Goal: Task Accomplishment & Management: Use online tool/utility

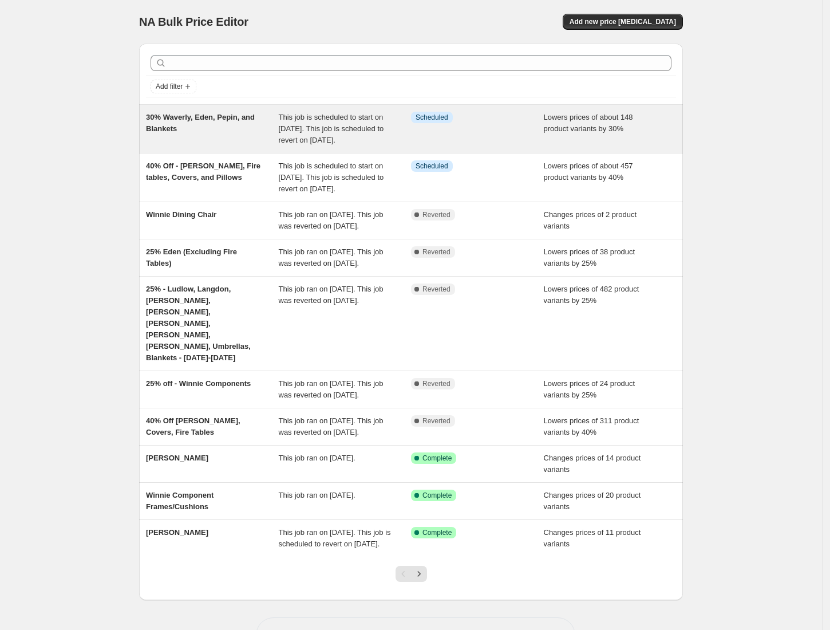
click at [216, 133] on div "30% Waverly, Eden, Pepin, and Blankets" at bounding box center [212, 129] width 133 height 34
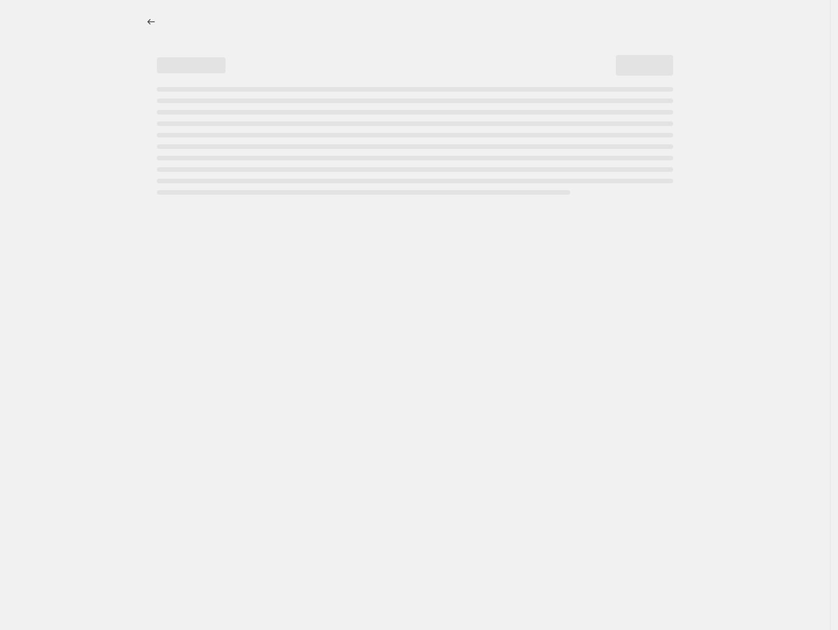
select select "percentage"
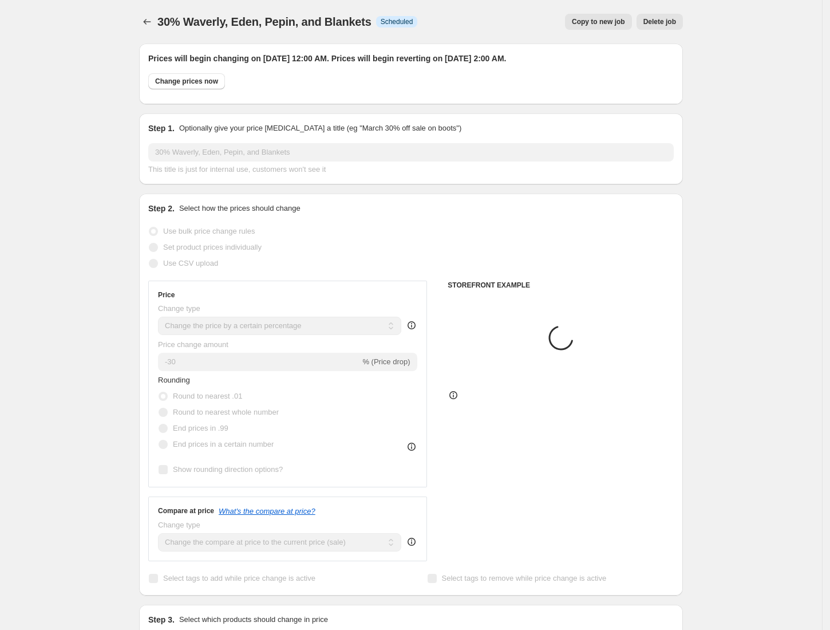
select select "collection"
select select "product"
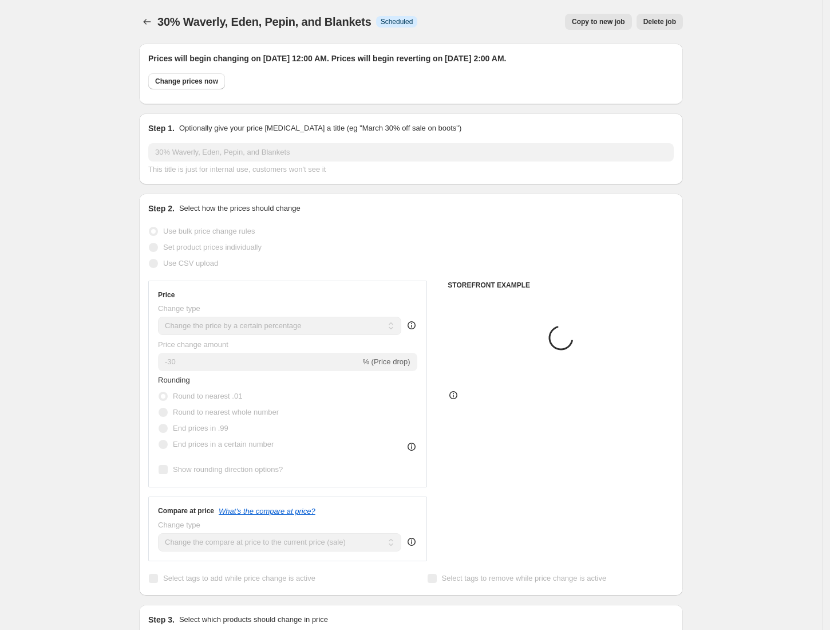
select select "product"
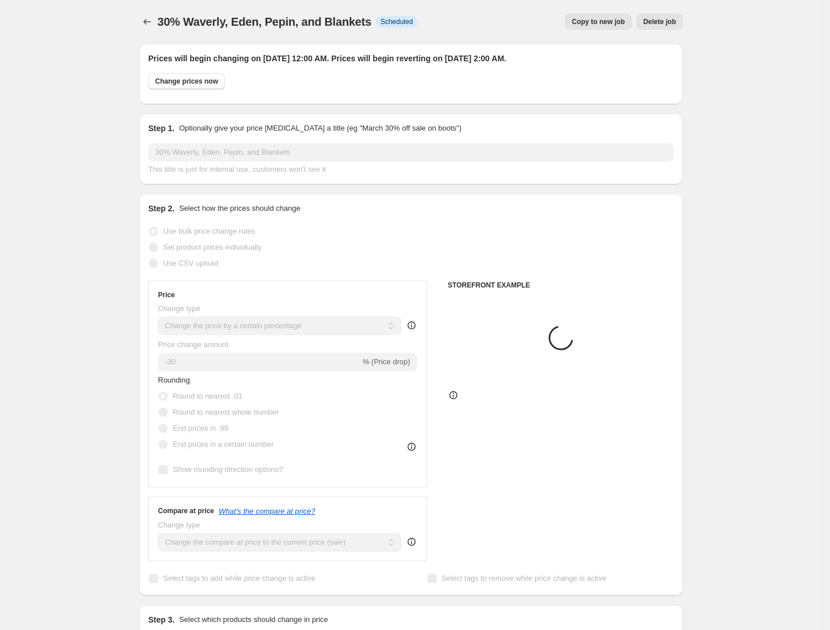
select select "product"
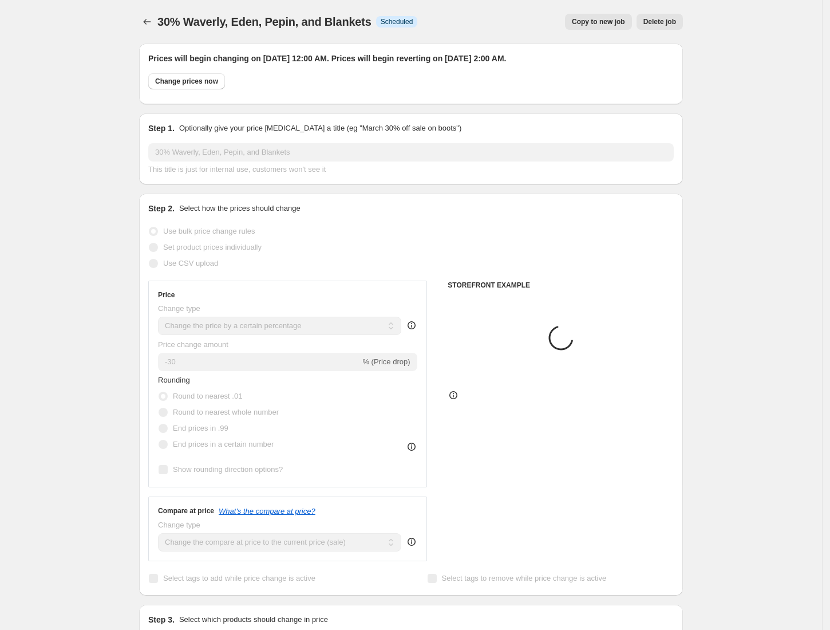
select select "product"
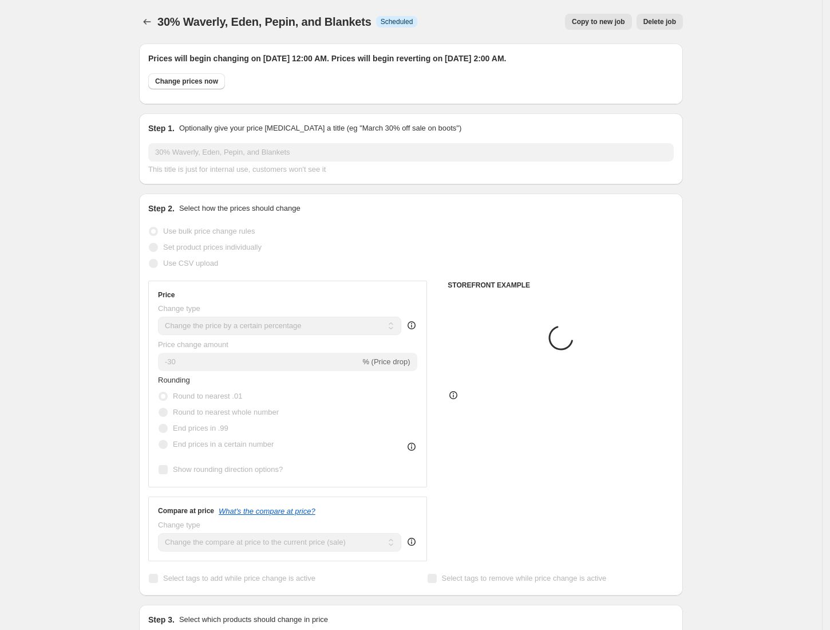
select select "product"
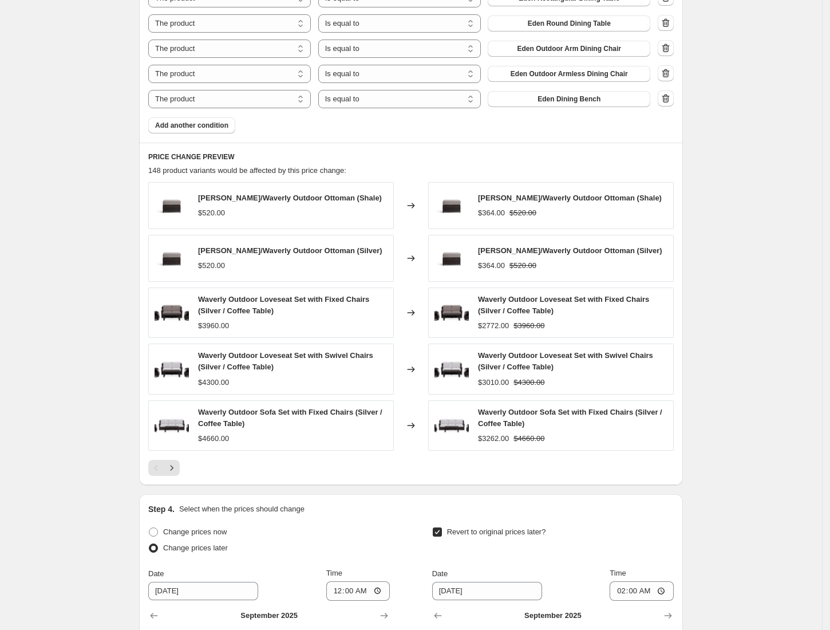
scroll to position [1299, 0]
click at [177, 461] on icon "Next" at bounding box center [171, 466] width 11 height 11
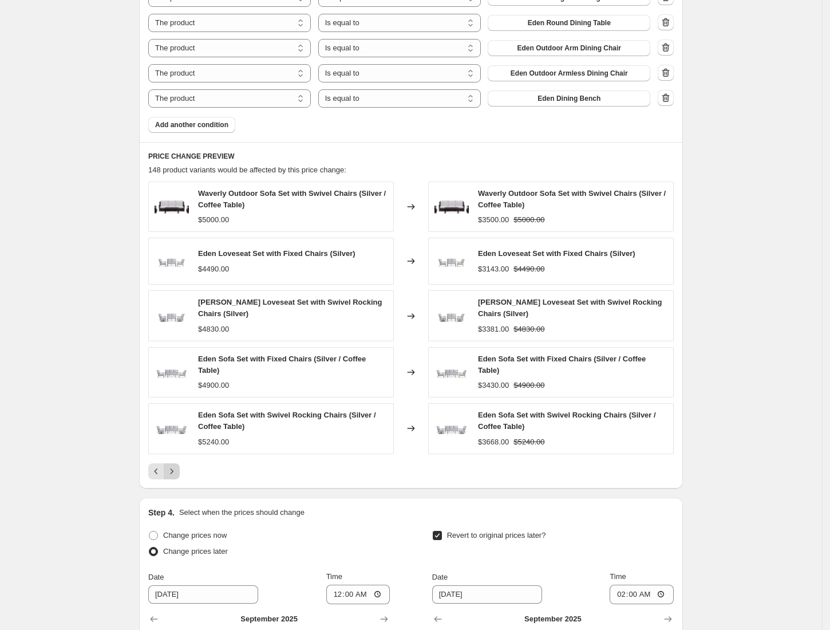
click at [177, 465] on icon "Next" at bounding box center [171, 470] width 11 height 11
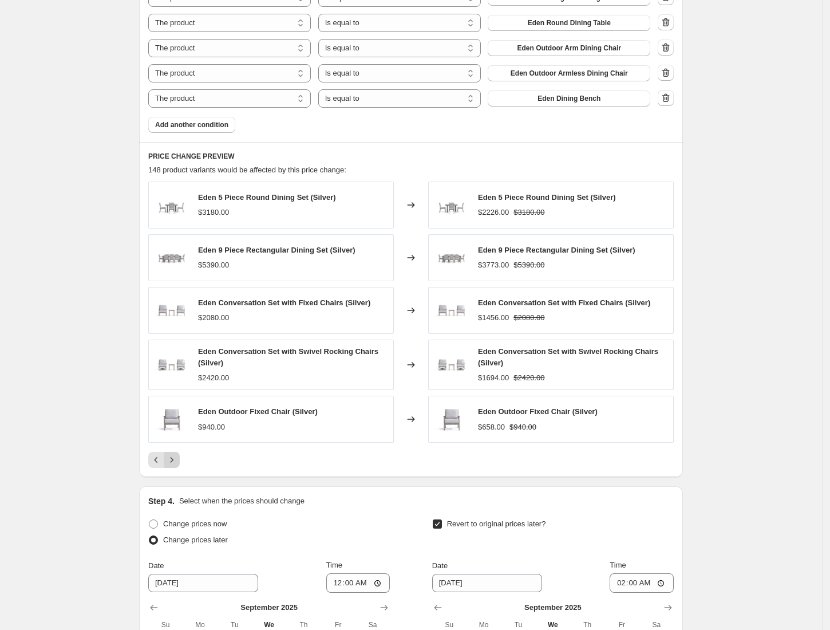
click at [179, 452] on button "Next" at bounding box center [172, 460] width 16 height 16
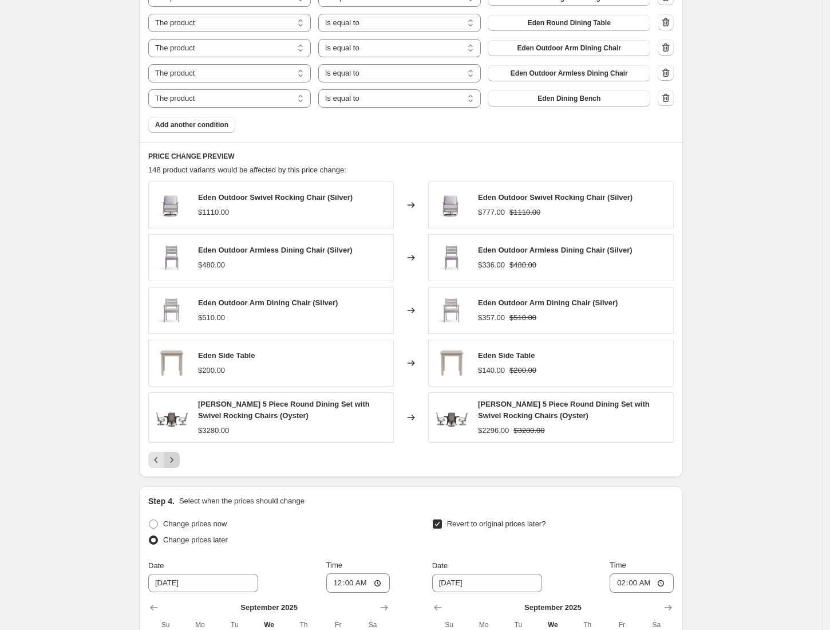
click at [179, 452] on button "Next" at bounding box center [172, 460] width 16 height 16
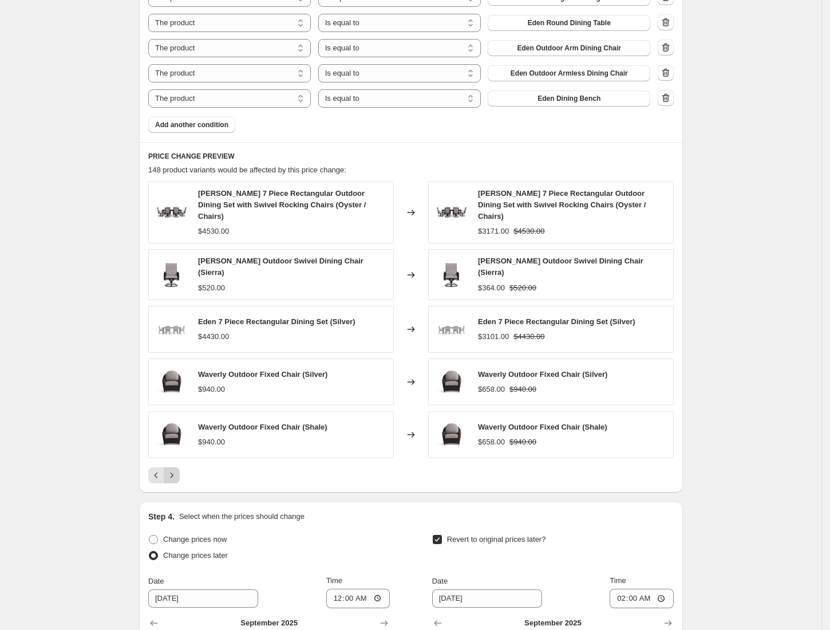
click at [179, 467] on button "Next" at bounding box center [172, 475] width 16 height 16
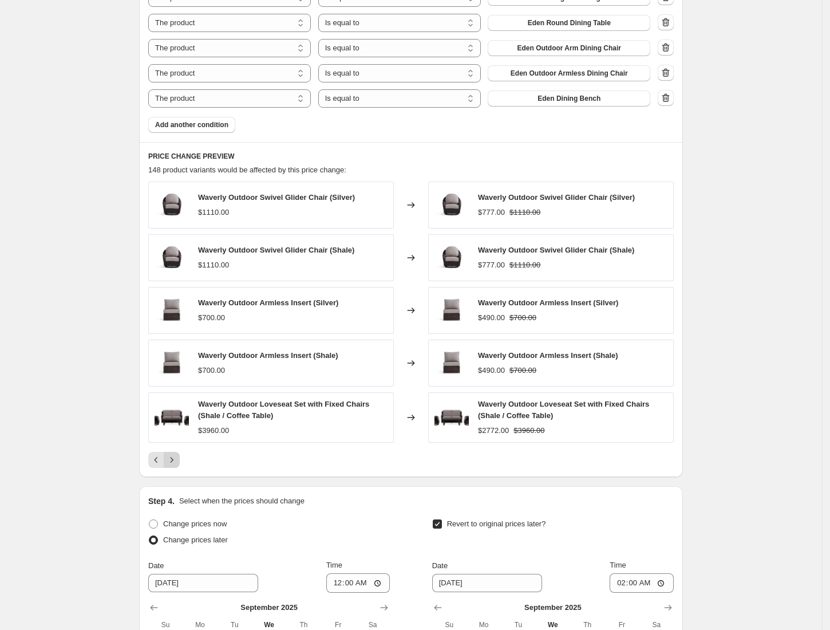
click at [179, 452] on button "Next" at bounding box center [172, 460] width 16 height 16
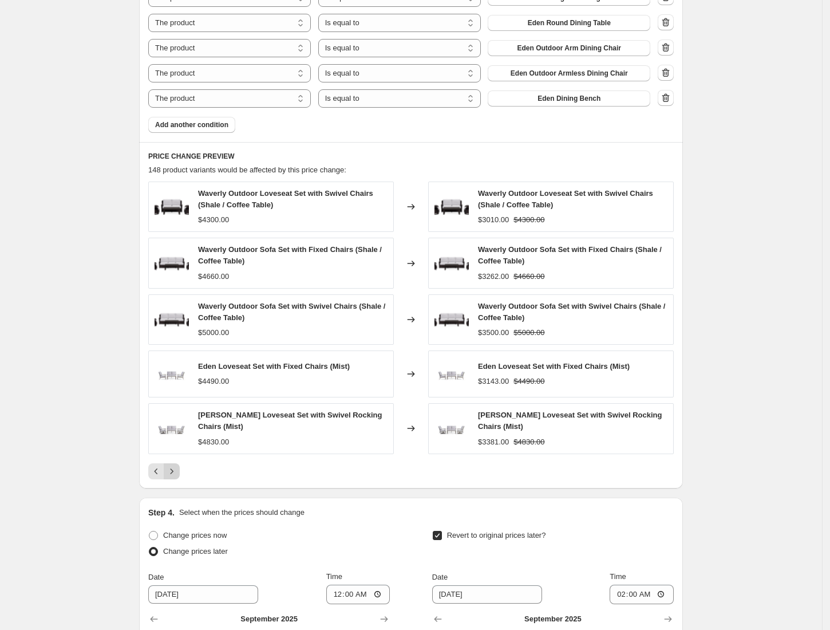
click at [177, 465] on icon "Next" at bounding box center [171, 470] width 11 height 11
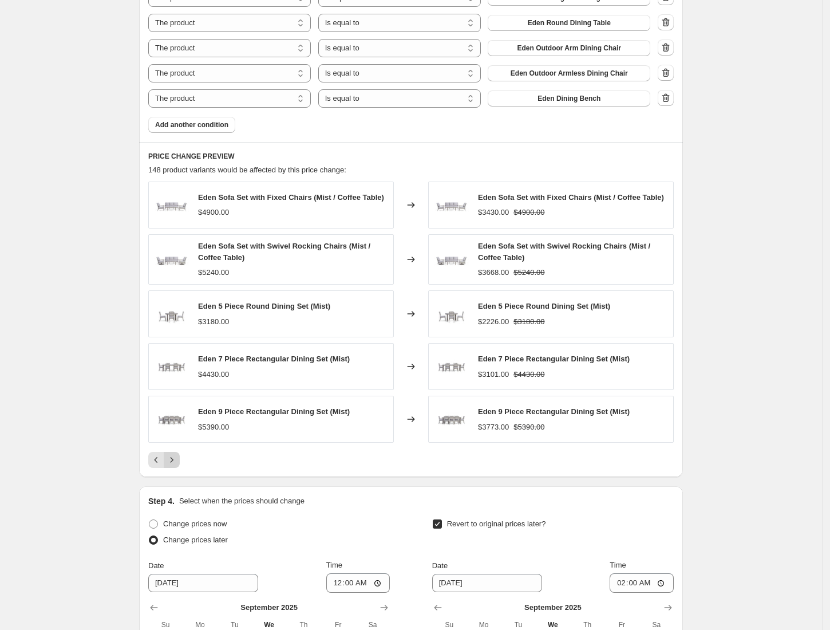
click at [179, 452] on button "Next" at bounding box center [172, 460] width 16 height 16
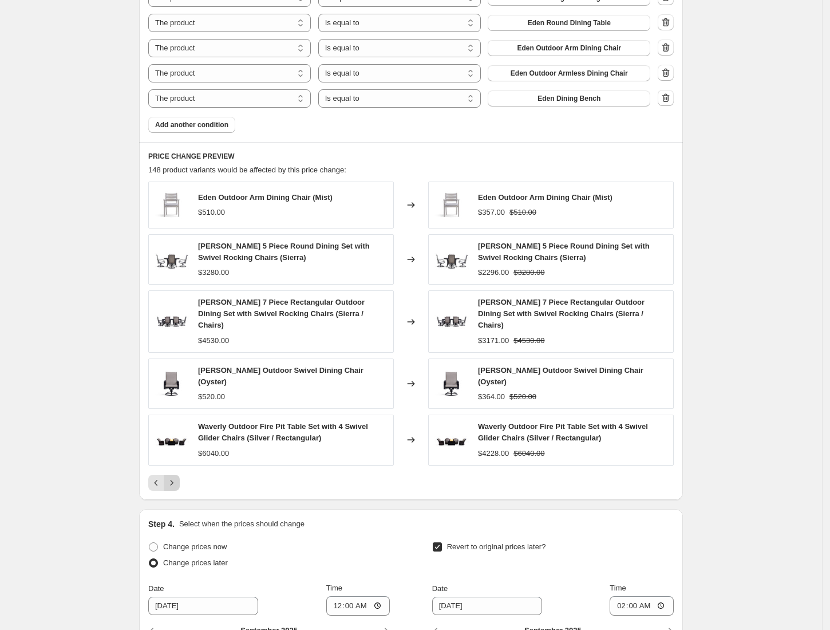
click at [177, 477] on icon "Next" at bounding box center [171, 482] width 11 height 11
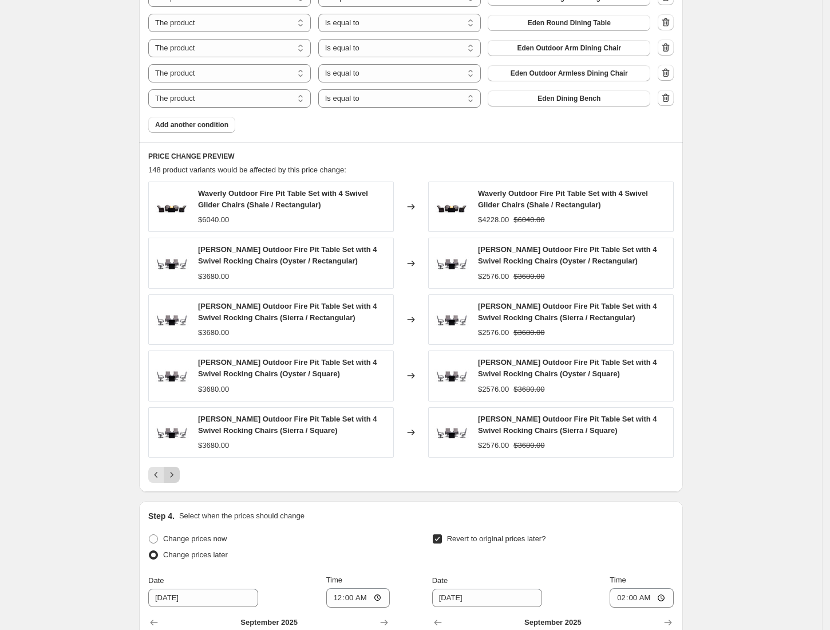
click at [179, 466] on button "Next" at bounding box center [172, 474] width 16 height 16
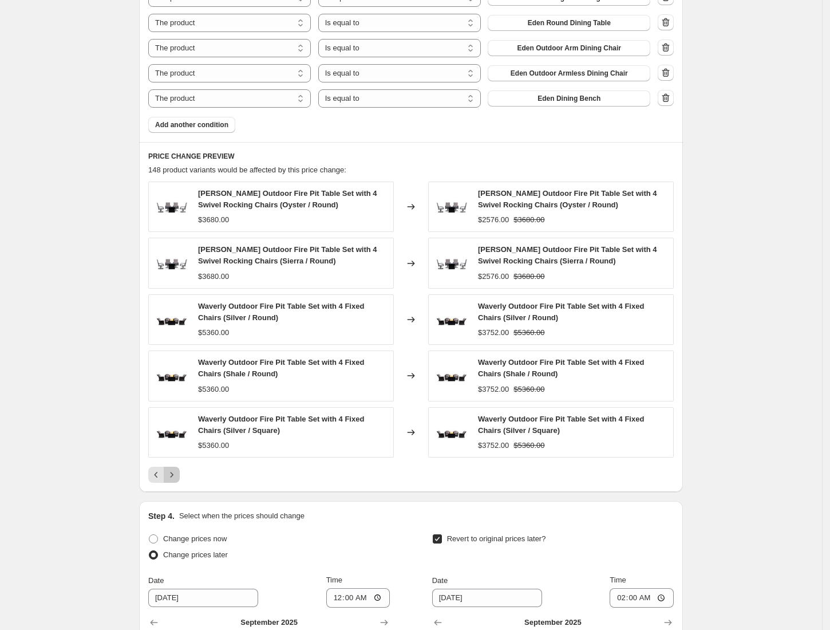
click at [179, 466] on button "Next" at bounding box center [172, 474] width 16 height 16
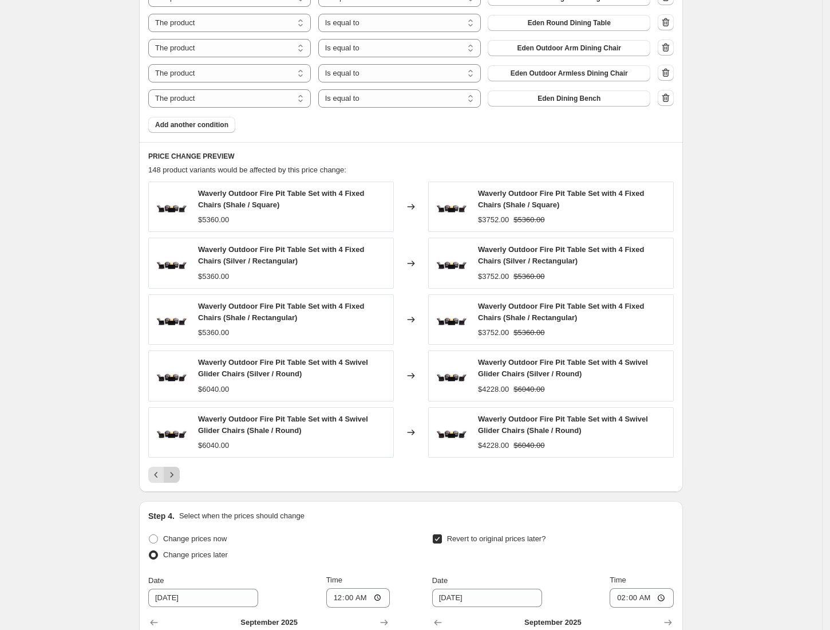
click at [179, 466] on button "Next" at bounding box center [172, 474] width 16 height 16
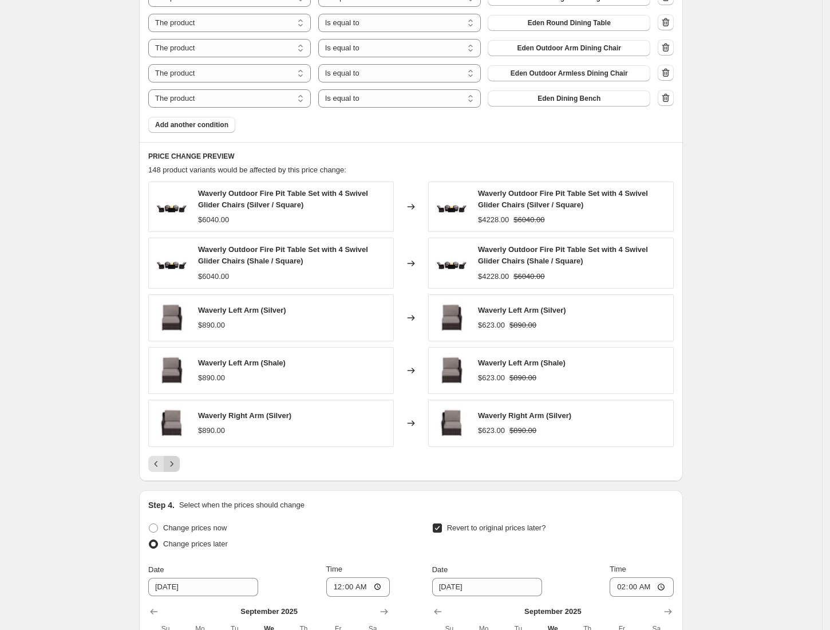
click at [177, 458] on icon "Next" at bounding box center [171, 463] width 11 height 11
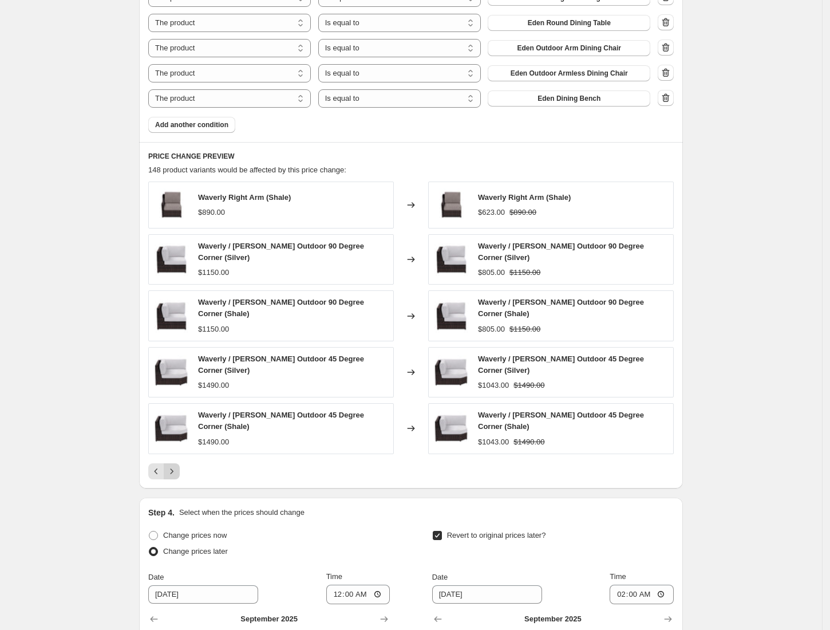
click at [177, 465] on icon "Next" at bounding box center [171, 470] width 11 height 11
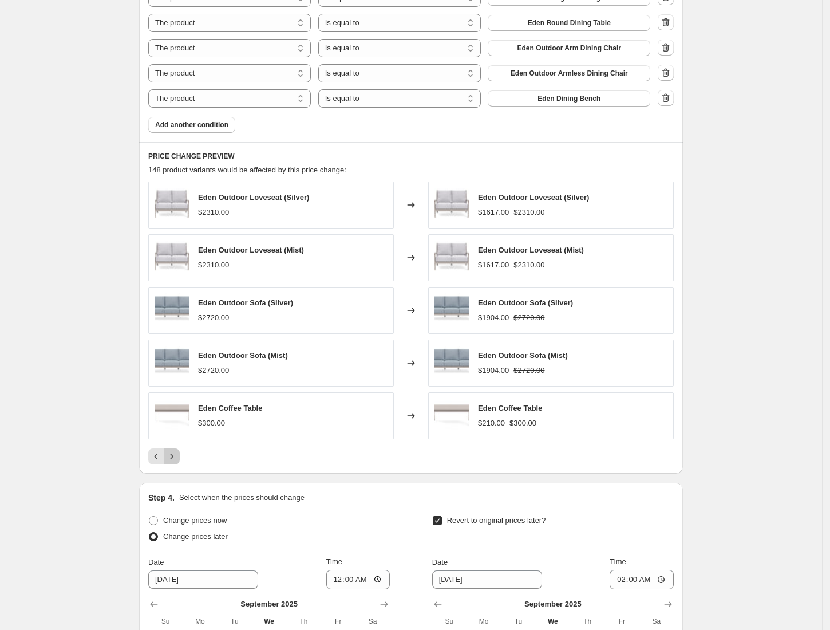
click at [177, 450] on icon "Next" at bounding box center [171, 455] width 11 height 11
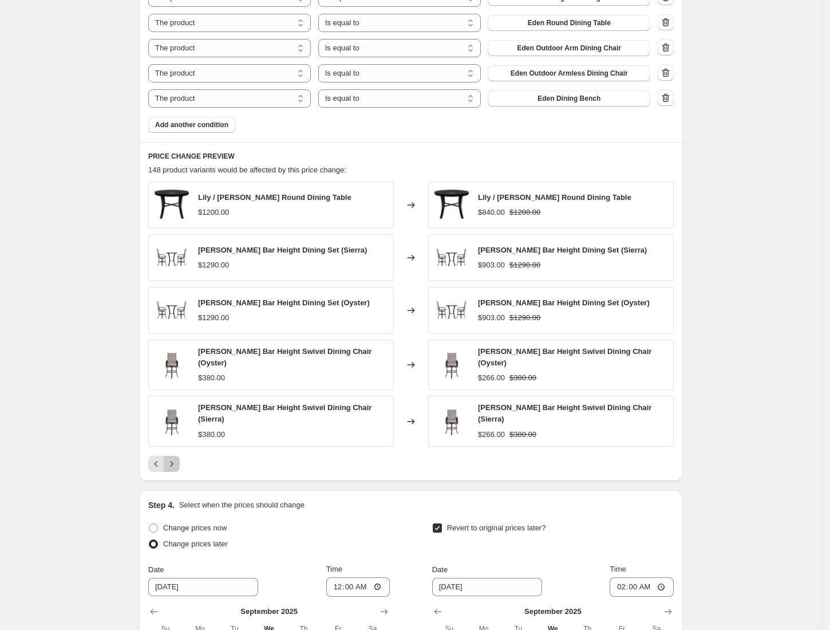
drag, startPoint x: 174, startPoint y: 445, endPoint x: 88, endPoint y: 360, distance: 121.0
click at [177, 458] on icon "Next" at bounding box center [171, 463] width 11 height 11
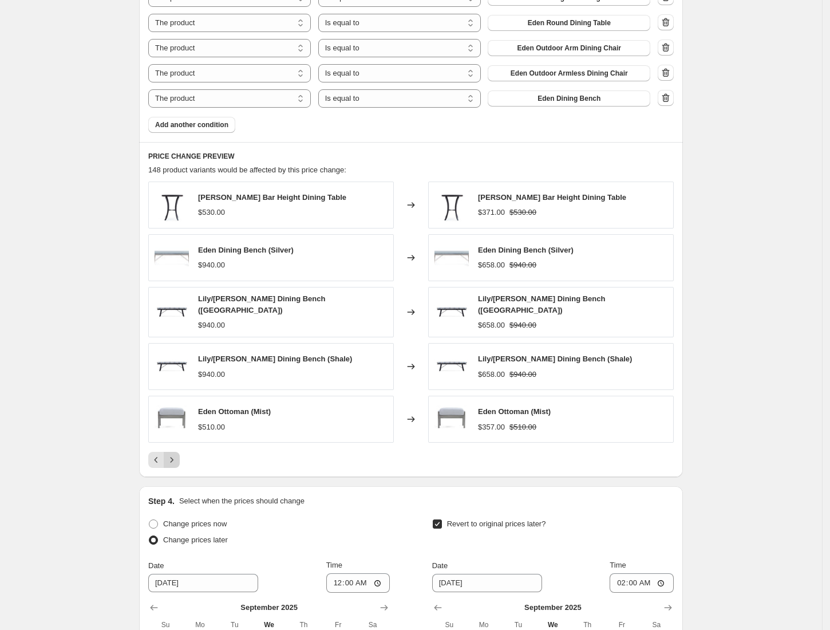
click at [177, 454] on icon "Next" at bounding box center [171, 459] width 11 height 11
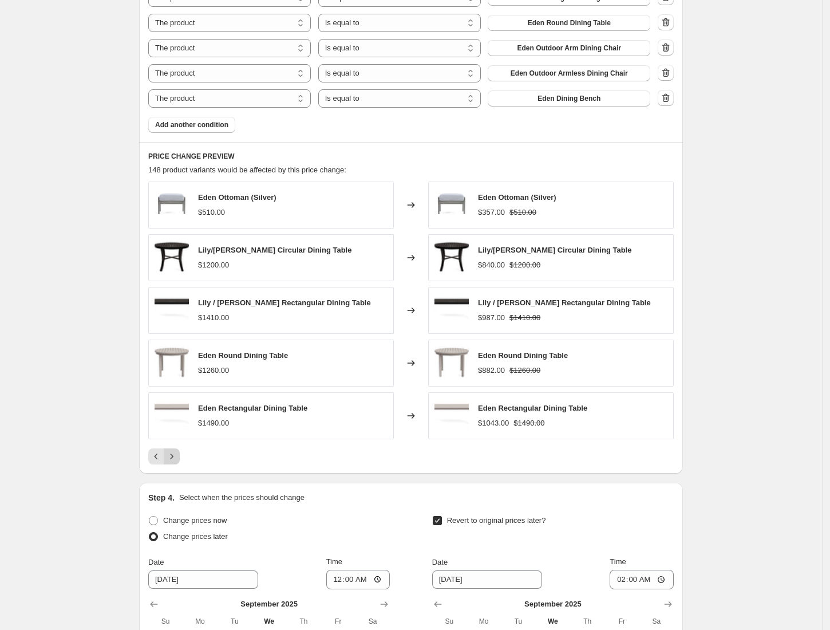
click at [177, 450] on icon "Next" at bounding box center [171, 455] width 11 height 11
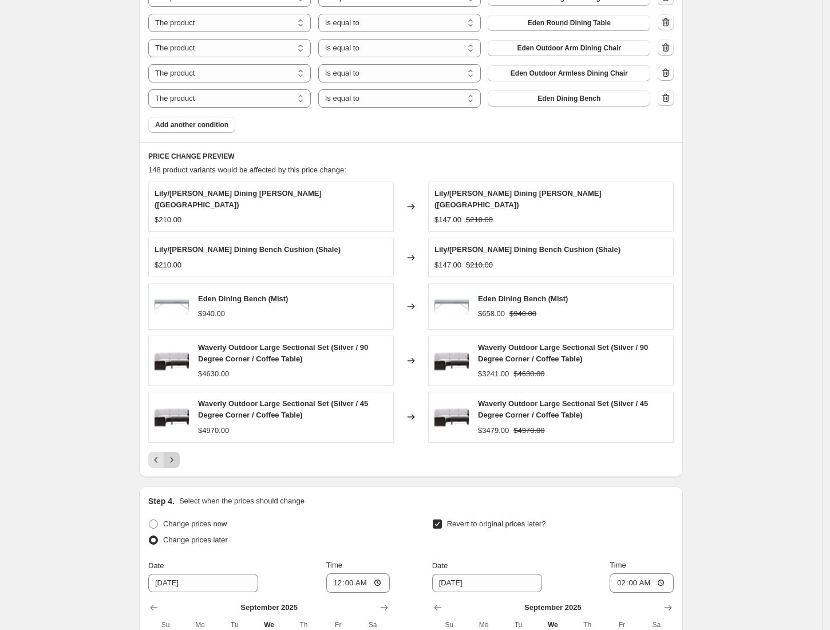
click at [172, 454] on icon "Next" at bounding box center [171, 459] width 11 height 11
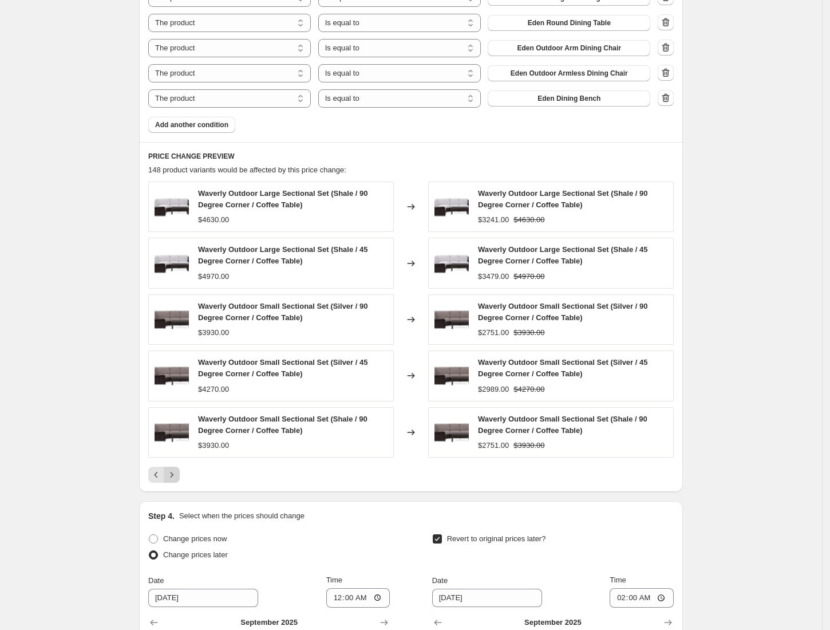
click at [177, 469] on icon "Next" at bounding box center [171, 474] width 11 height 11
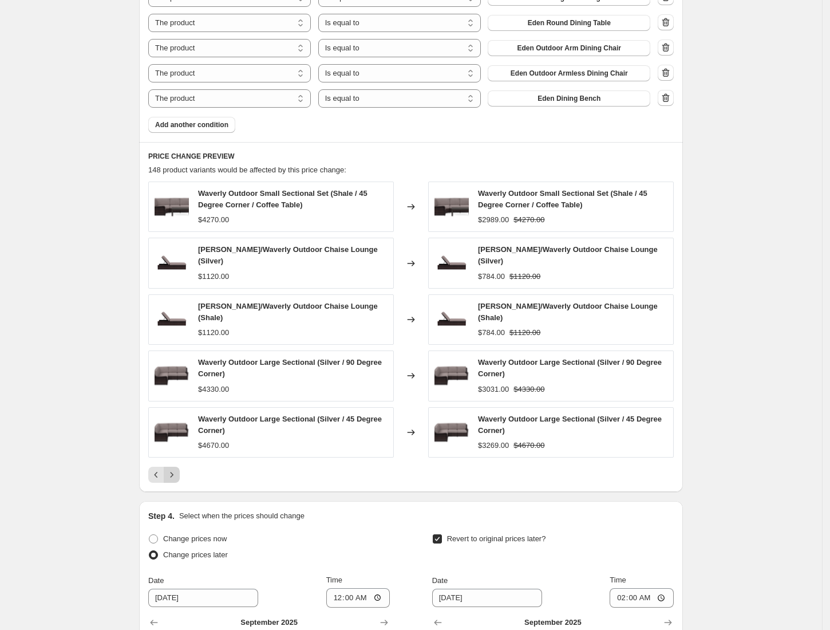
click at [177, 469] on icon "Next" at bounding box center [171, 474] width 11 height 11
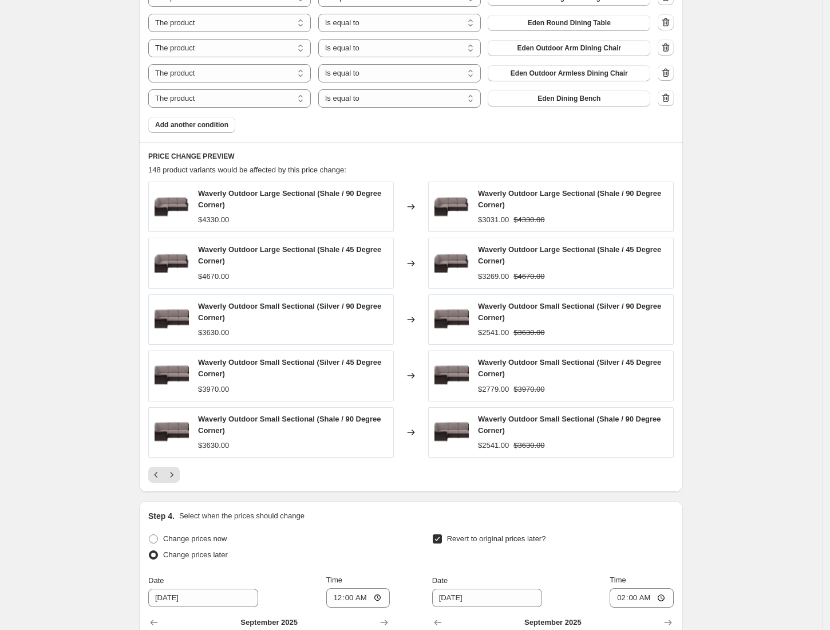
scroll to position [1296, 0]
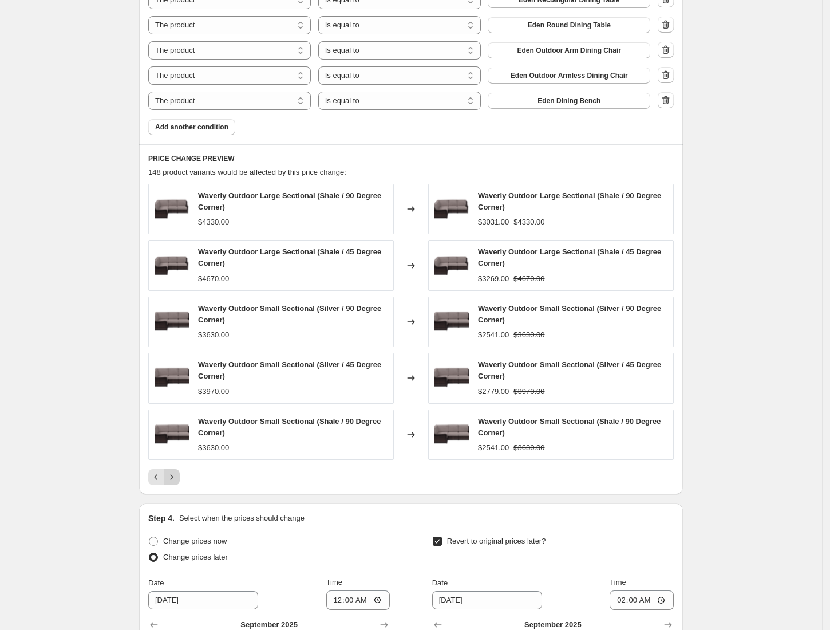
click at [175, 471] on icon "Next" at bounding box center [171, 476] width 11 height 11
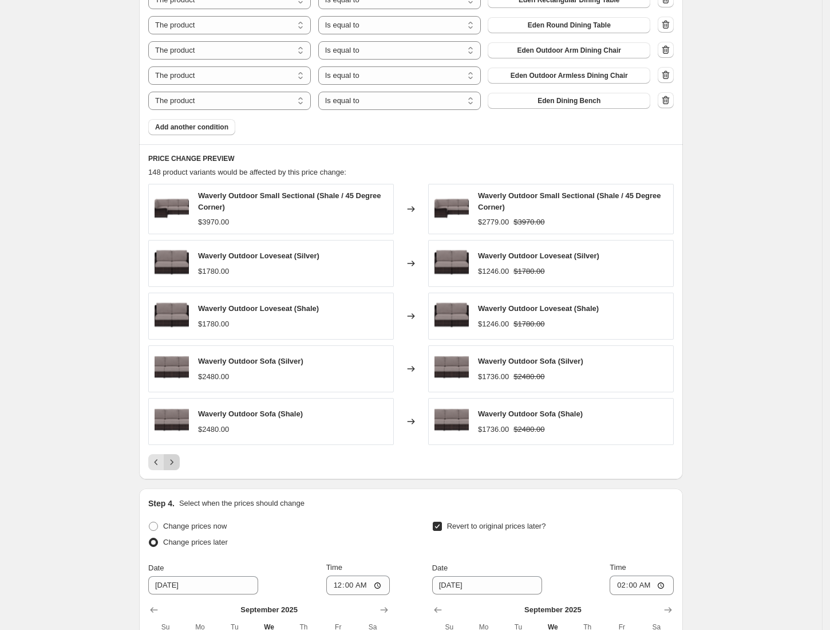
click at [177, 456] on icon "Next" at bounding box center [171, 461] width 11 height 11
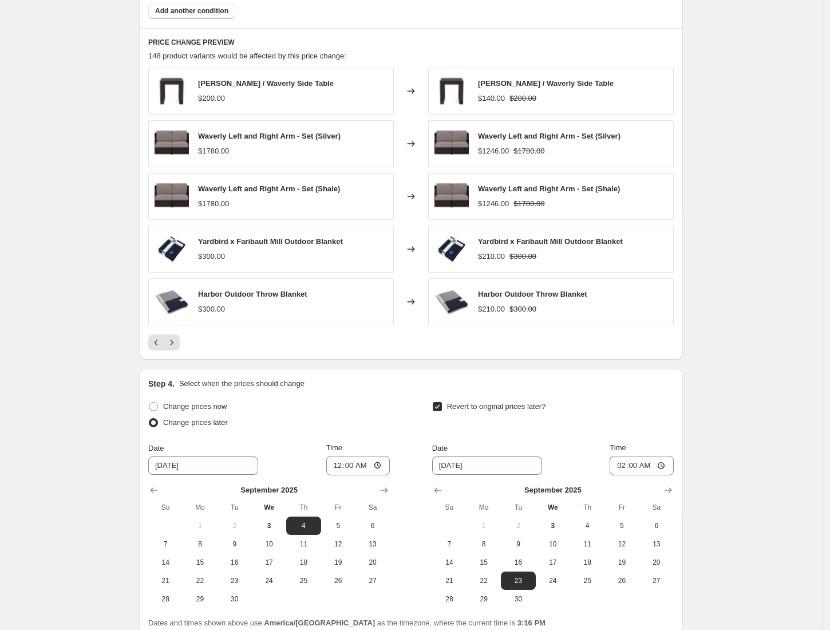
scroll to position [1409, 0]
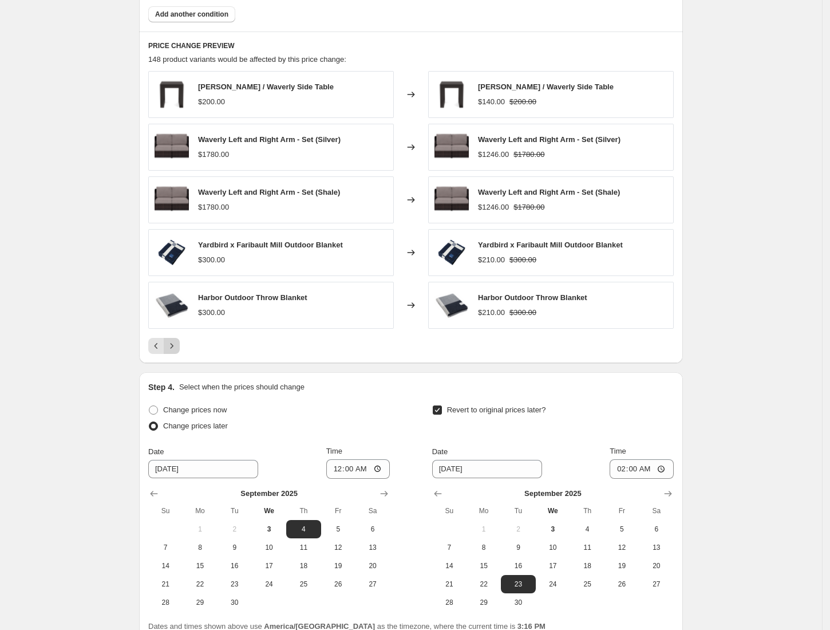
click at [170, 340] on icon "Next" at bounding box center [171, 345] width 11 height 11
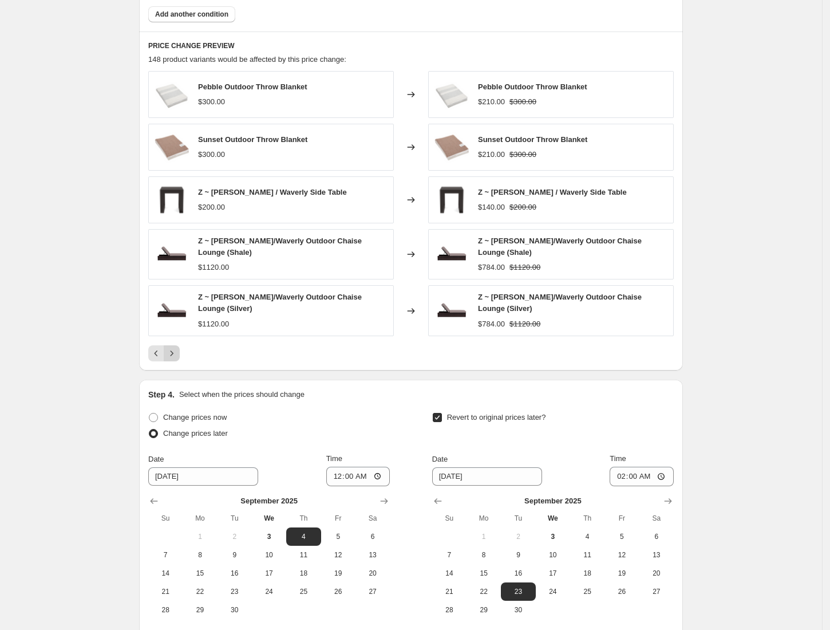
click at [170, 347] on icon "Next" at bounding box center [171, 352] width 11 height 11
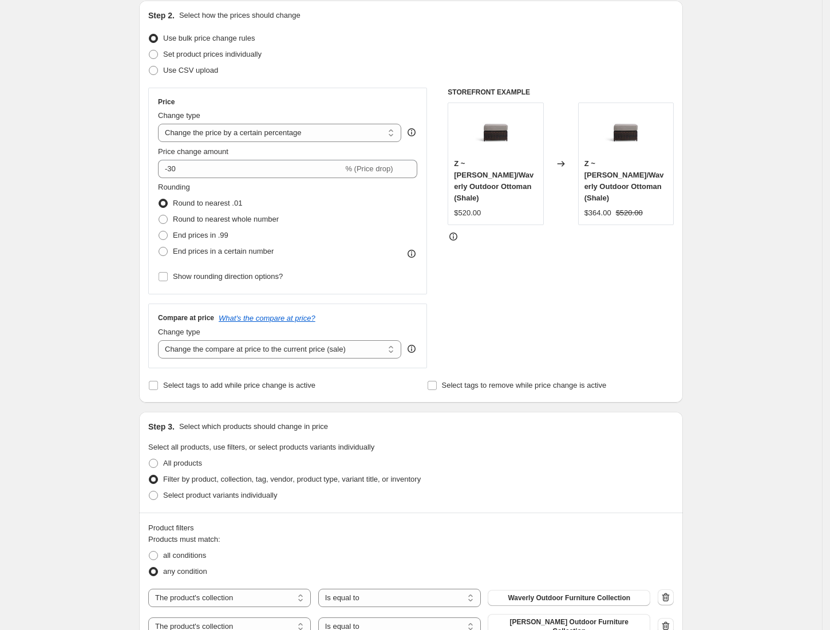
scroll to position [0, 0]
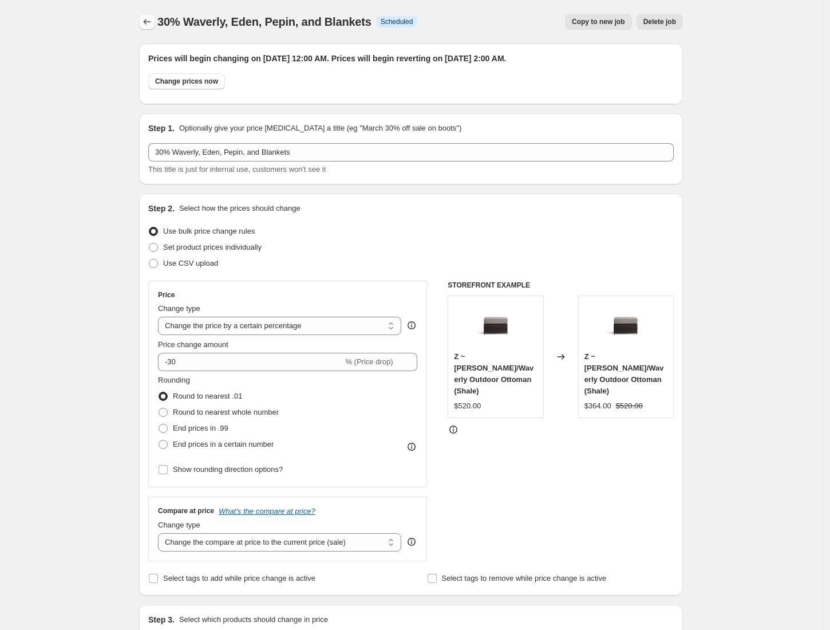
click at [149, 27] on button "Price change jobs" at bounding box center [147, 22] width 16 height 16
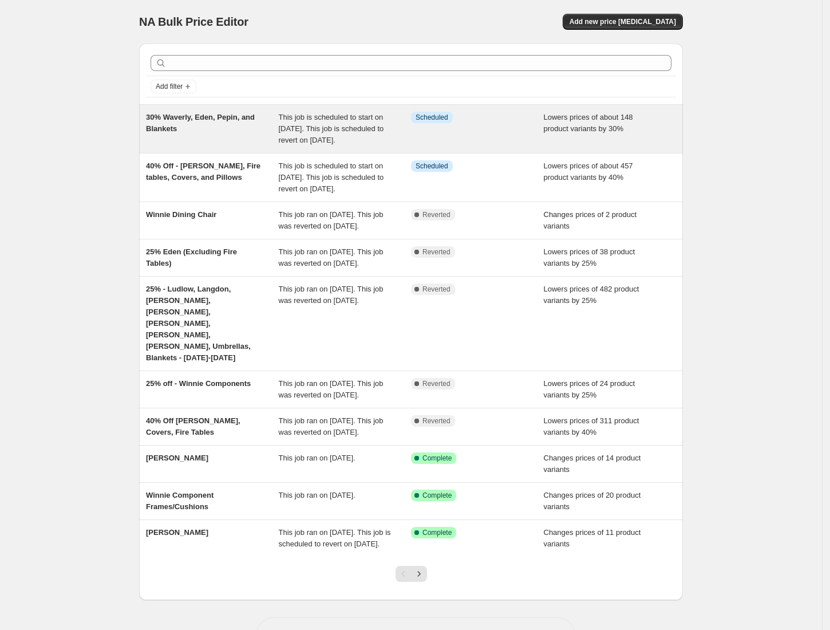
click at [216, 125] on div "30% Waverly, Eden, Pepin, and Blankets" at bounding box center [212, 129] width 133 height 34
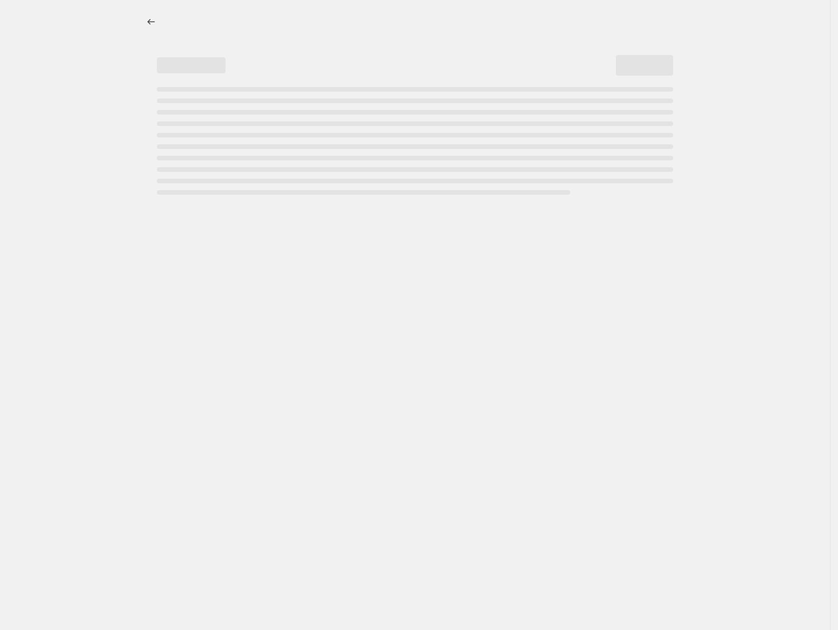
select select "percentage"
select select "collection"
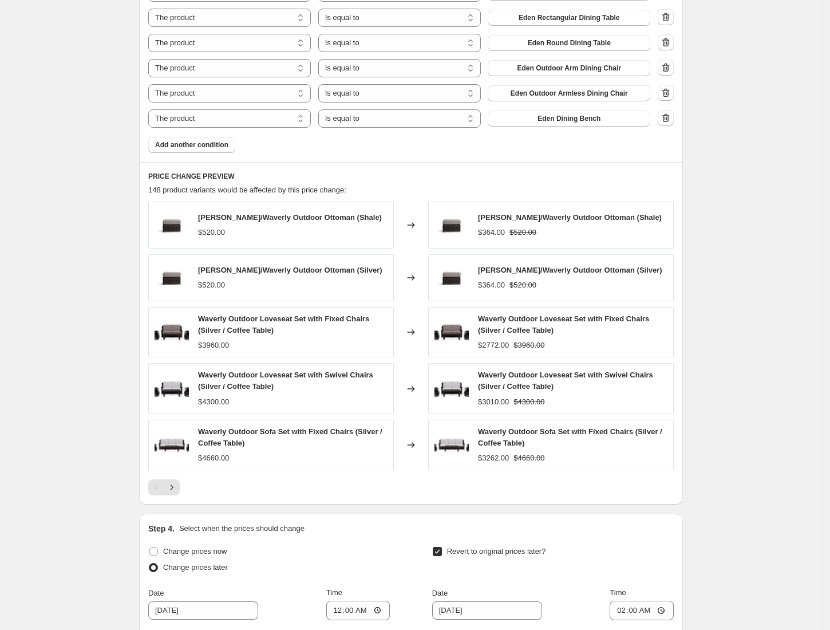
scroll to position [1278, 0]
click at [176, 482] on icon "Next" at bounding box center [171, 487] width 11 height 11
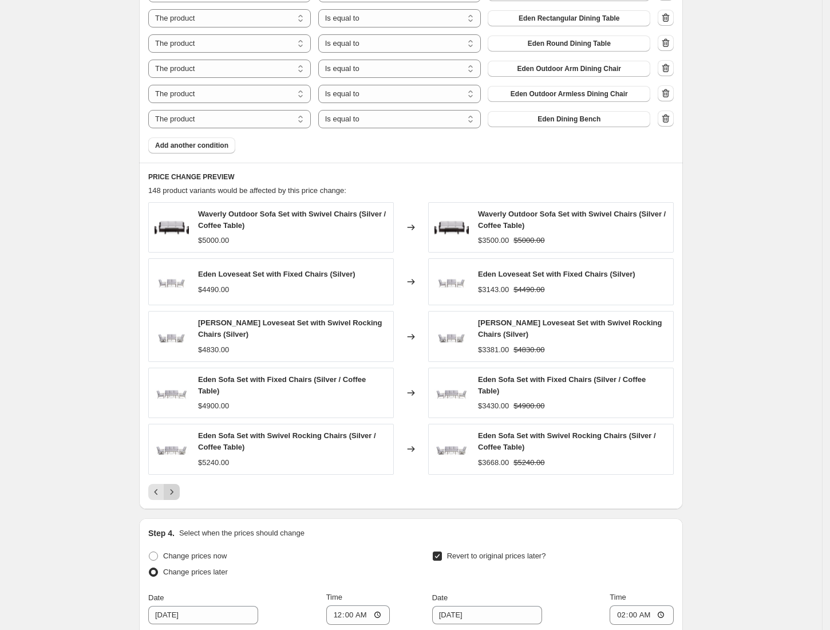
click at [176, 486] on icon "Next" at bounding box center [171, 491] width 11 height 11
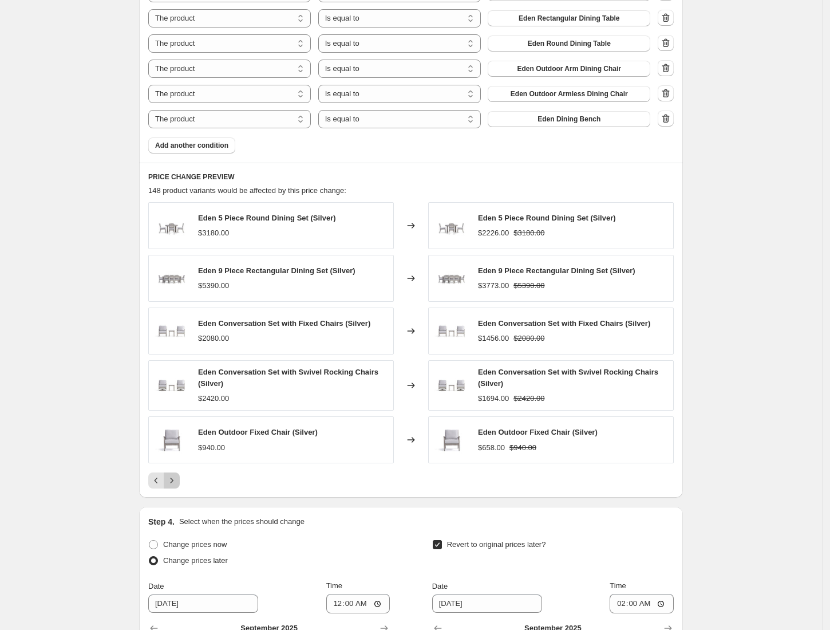
click at [173, 478] on icon "Next" at bounding box center [172, 480] width 3 height 5
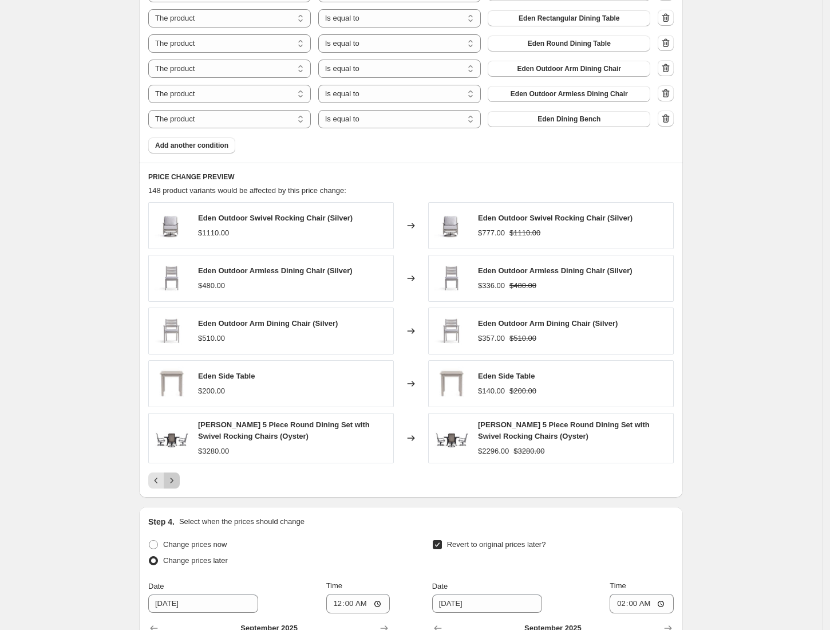
click at [168, 472] on button "Next" at bounding box center [172, 480] width 16 height 16
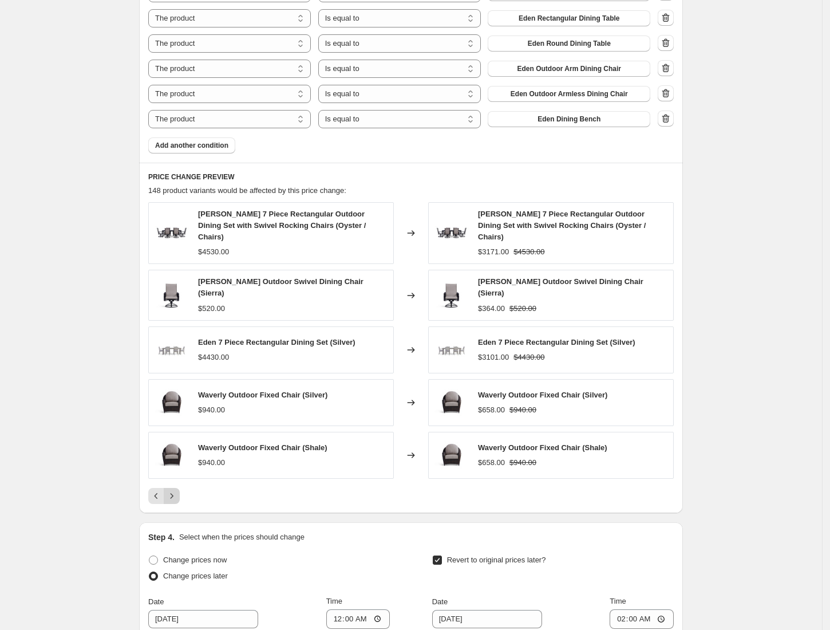
click at [177, 490] on icon "Next" at bounding box center [171, 495] width 11 height 11
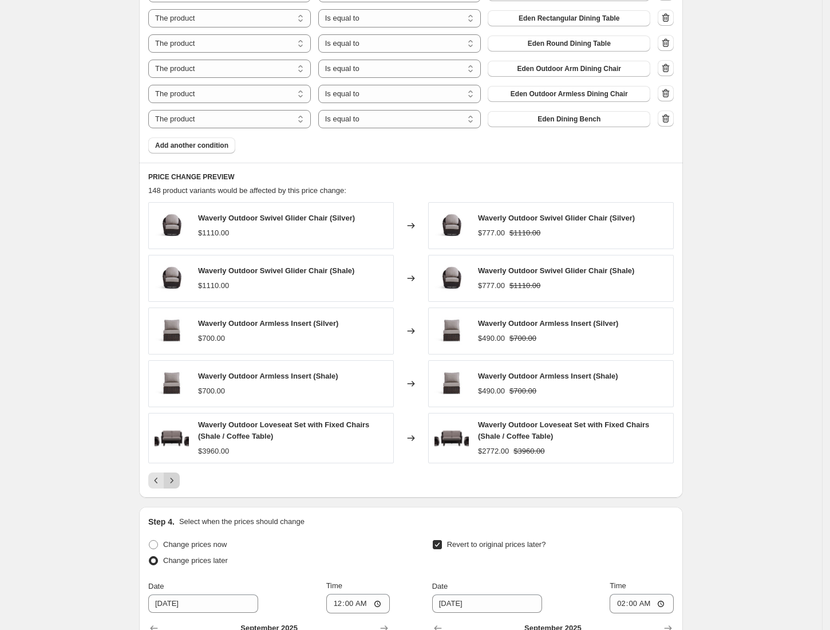
click at [177, 474] on icon "Next" at bounding box center [171, 479] width 11 height 11
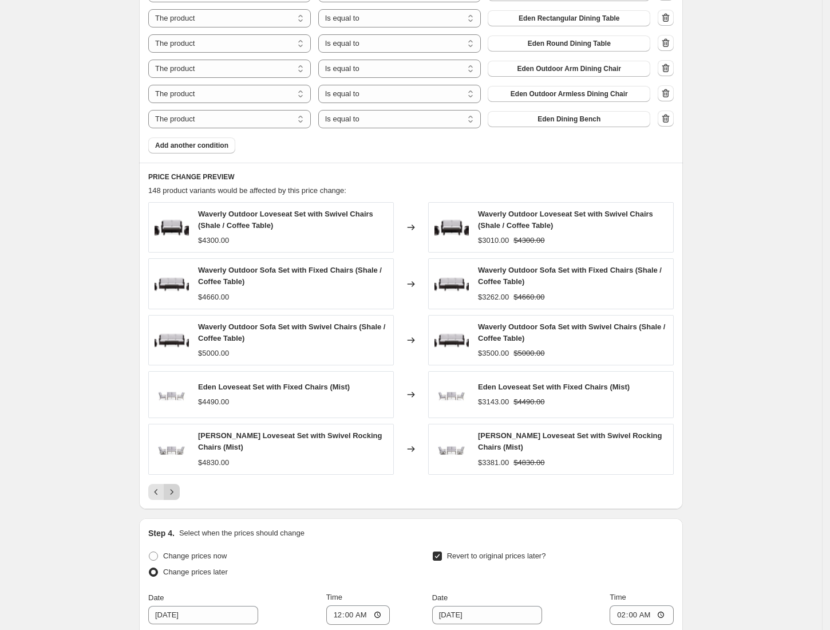
click at [175, 484] on button "Next" at bounding box center [172, 492] width 16 height 16
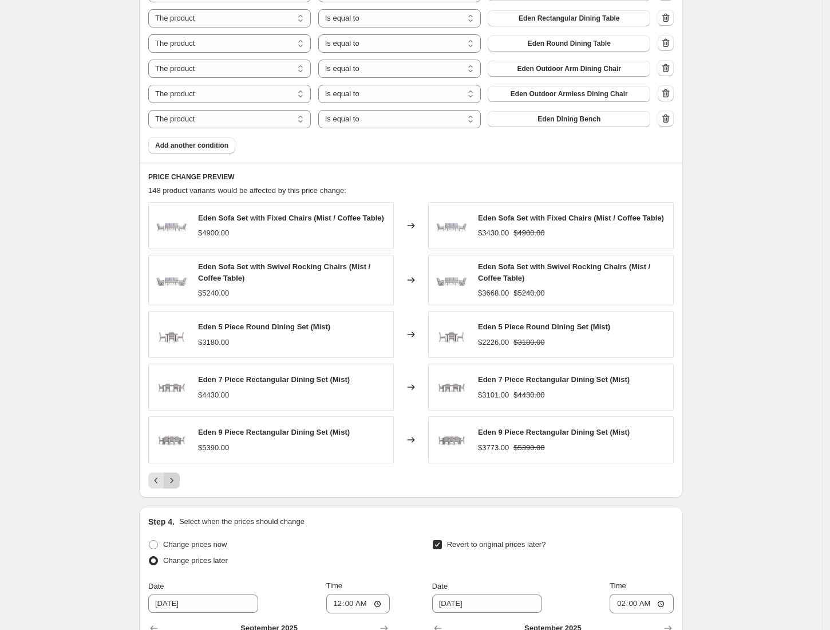
click at [175, 474] on icon "Next" at bounding box center [171, 479] width 11 height 11
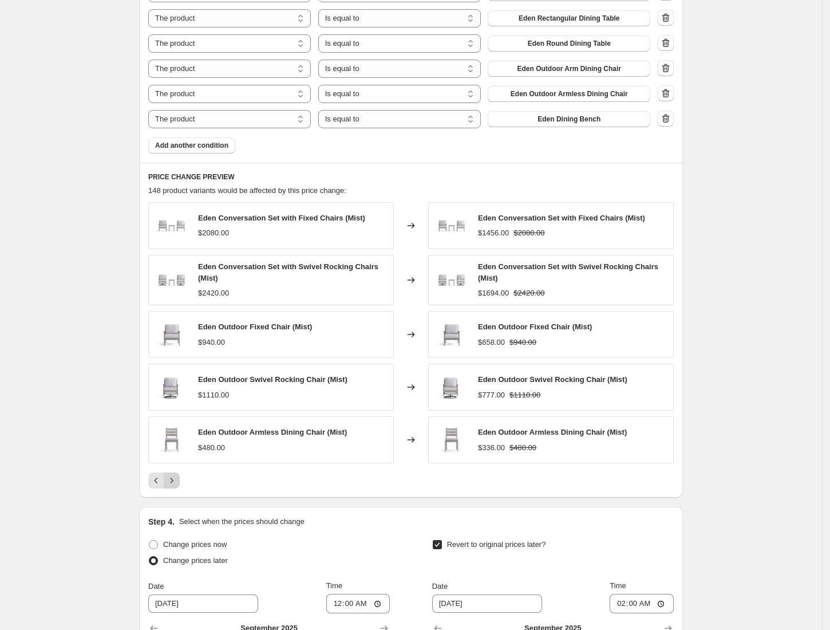
click at [173, 478] on icon "Next" at bounding box center [172, 480] width 3 height 5
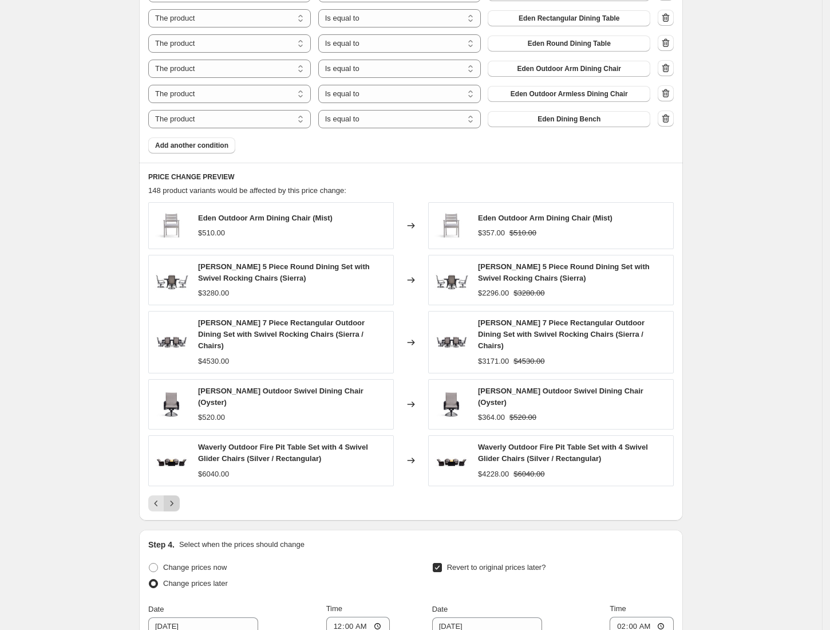
click at [168, 495] on button "Next" at bounding box center [172, 503] width 16 height 16
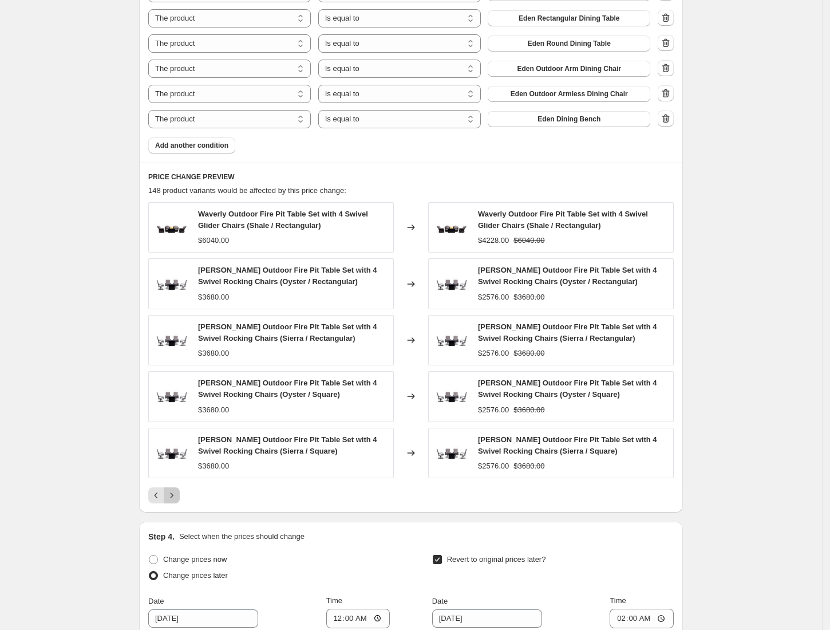
drag, startPoint x: 172, startPoint y: 479, endPoint x: 129, endPoint y: 480, distance: 42.9
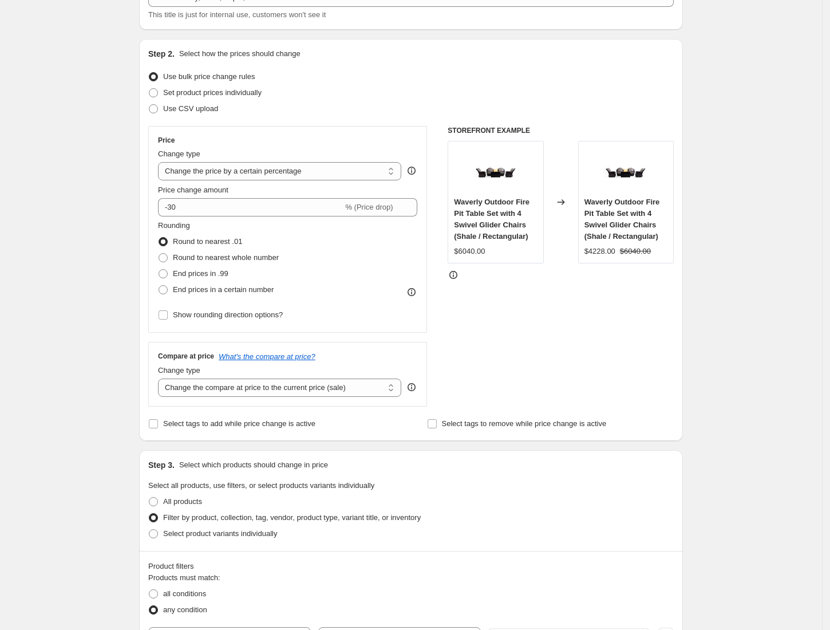
scroll to position [0, 0]
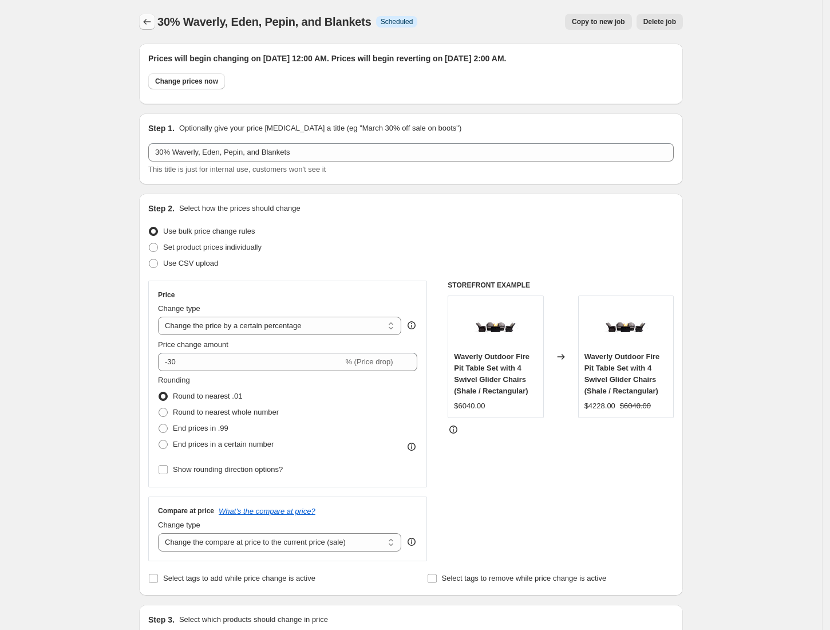
click at [148, 21] on icon "Price change jobs" at bounding box center [146, 21] width 11 height 11
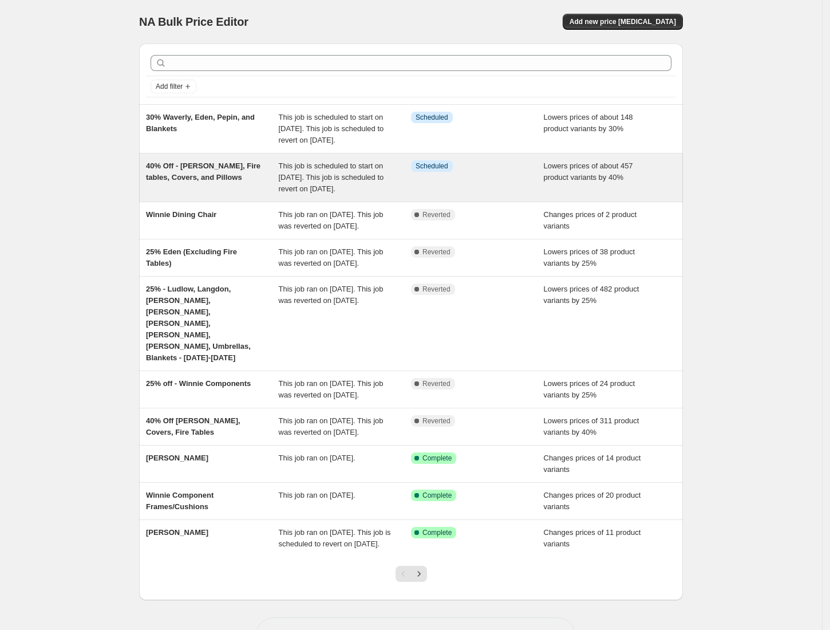
click at [190, 181] on span "40% Off - [PERSON_NAME], Fire tables, Covers, and Pillows" at bounding box center [203, 171] width 114 height 20
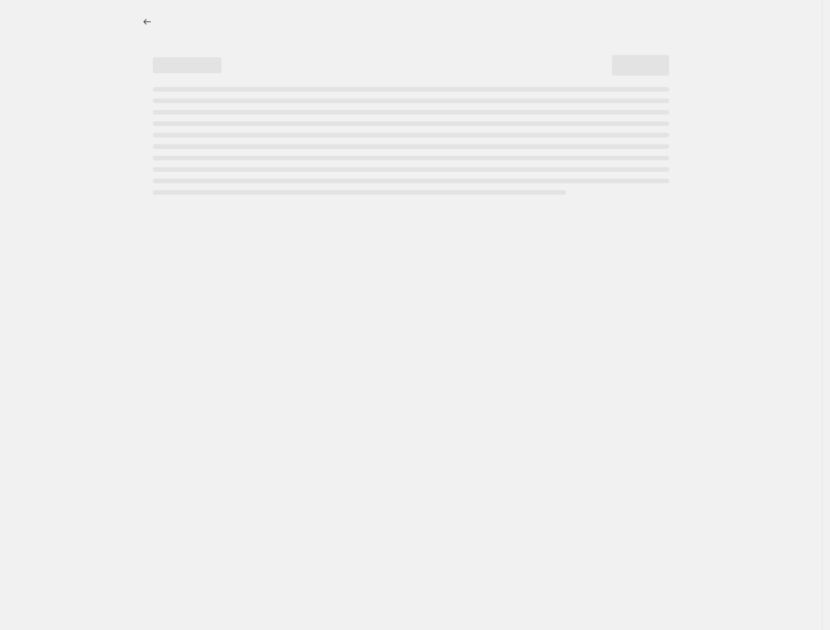
select select "percentage"
select select "collection"
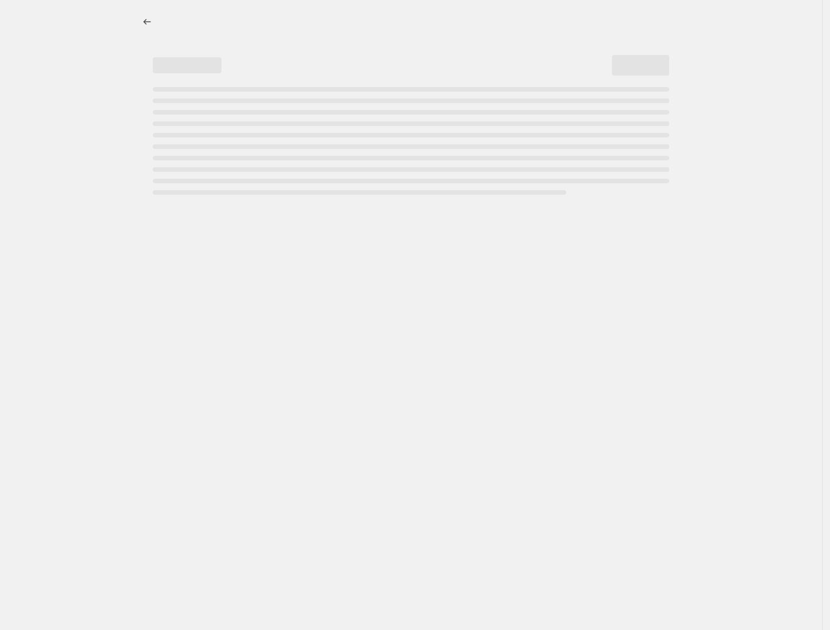
select select "collection"
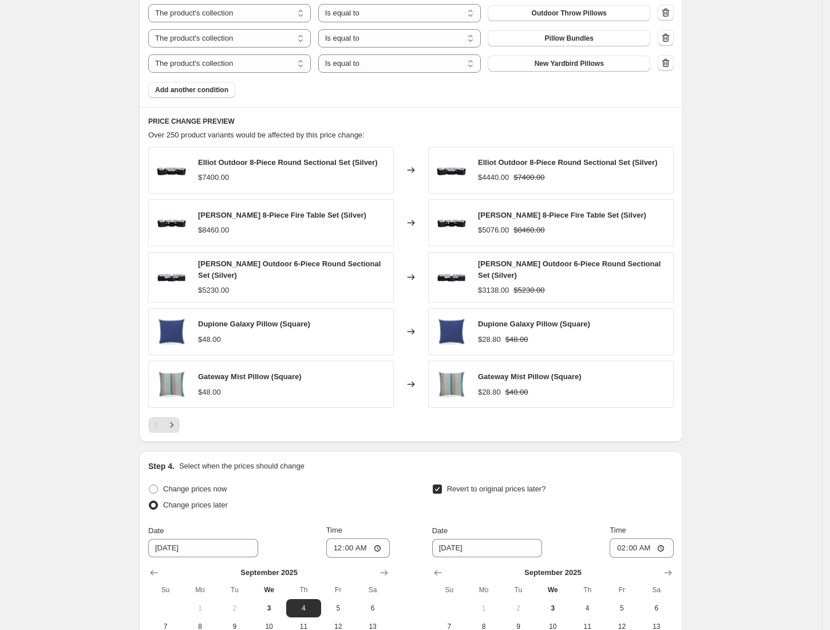
scroll to position [901, 0]
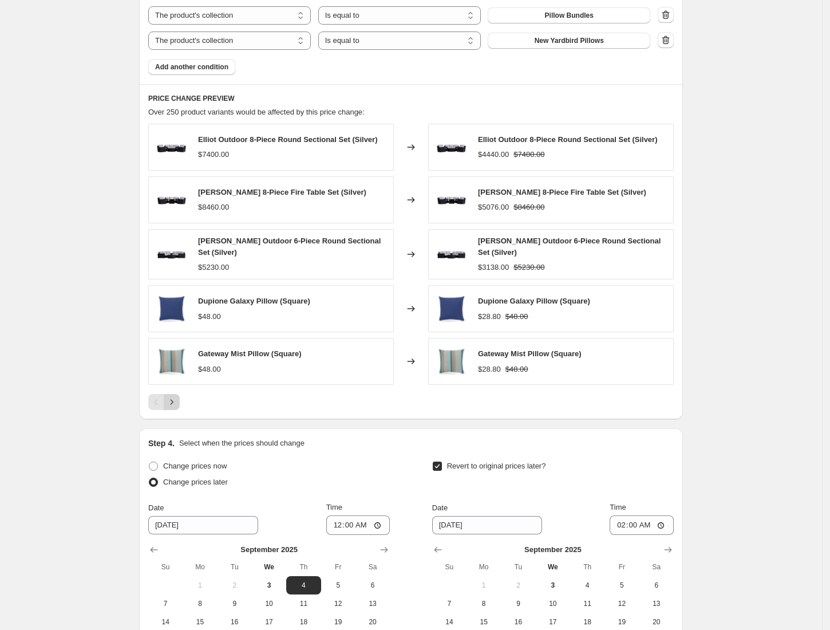
click at [174, 404] on icon "Next" at bounding box center [171, 401] width 11 height 11
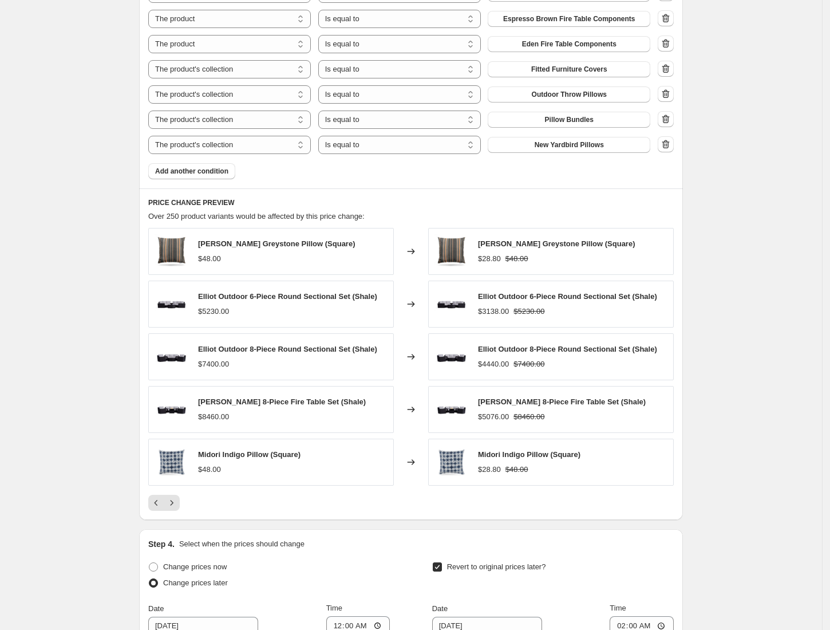
scroll to position [797, 0]
click at [173, 504] on icon "Next" at bounding box center [171, 501] width 11 height 11
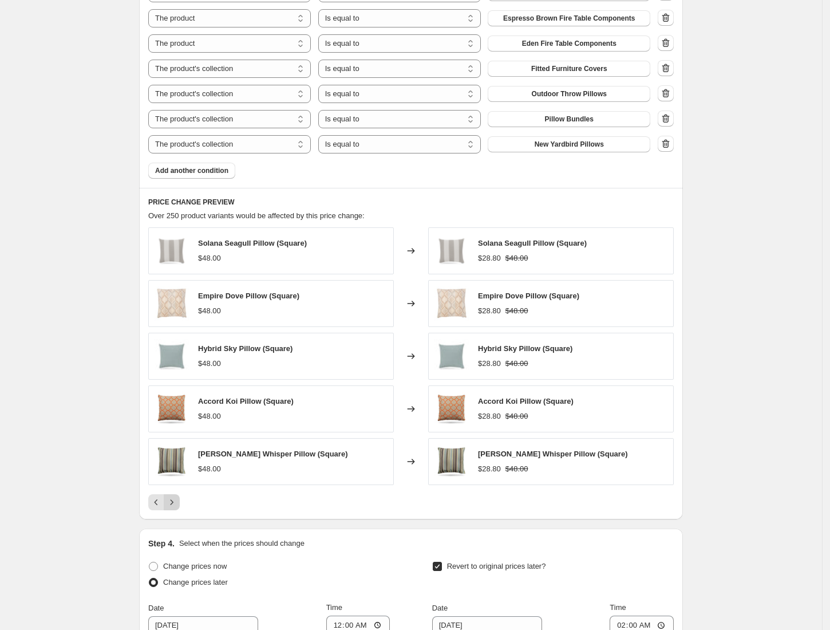
click at [173, 504] on icon "Next" at bounding box center [171, 501] width 11 height 11
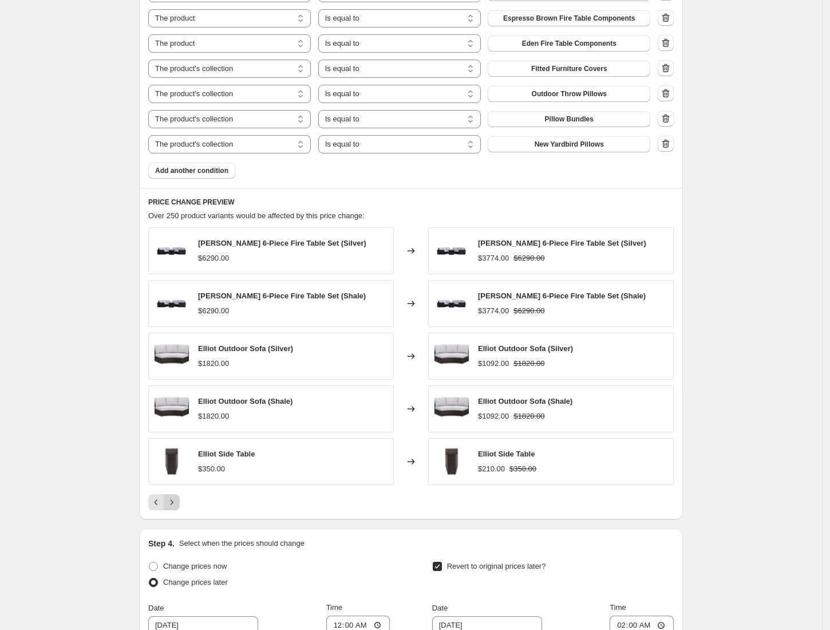
click at [173, 504] on icon "Next" at bounding box center [171, 501] width 11 height 11
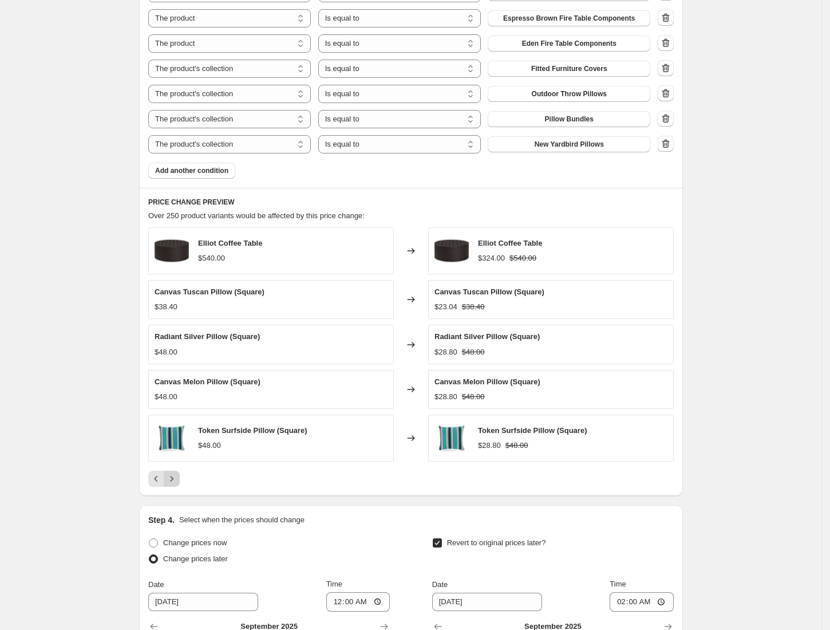
click at [173, 504] on div "Prices will begin changing on [DATE] 12:00 AM. Prices will begin reverting on […" at bounding box center [406, 18] width 553 height 1562
click at [173, 492] on div "PRICE CHANGE PREVIEW Over 250 product variants would be affected by this price …" at bounding box center [411, 342] width 544 height 309
click at [174, 484] on icon "Next" at bounding box center [171, 478] width 11 height 11
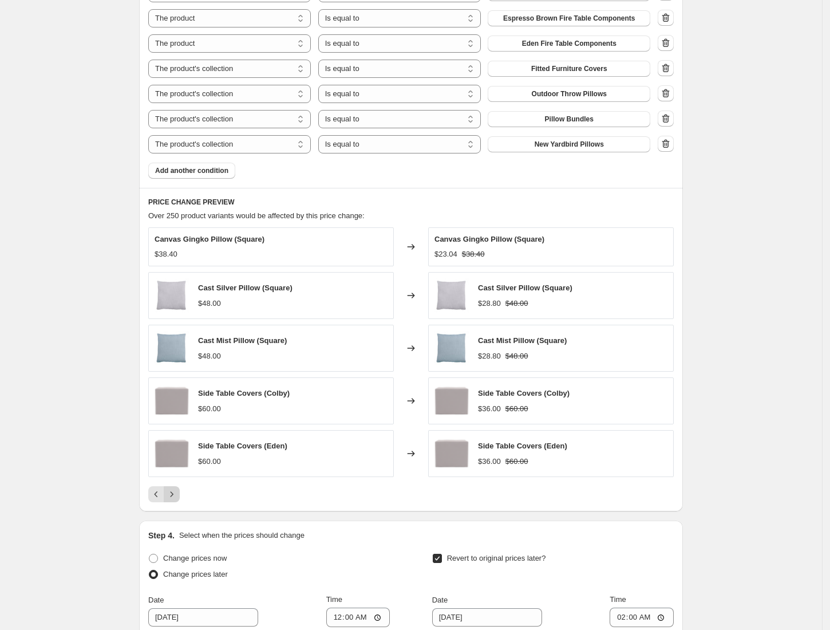
click at [174, 502] on button "Next" at bounding box center [172, 494] width 16 height 16
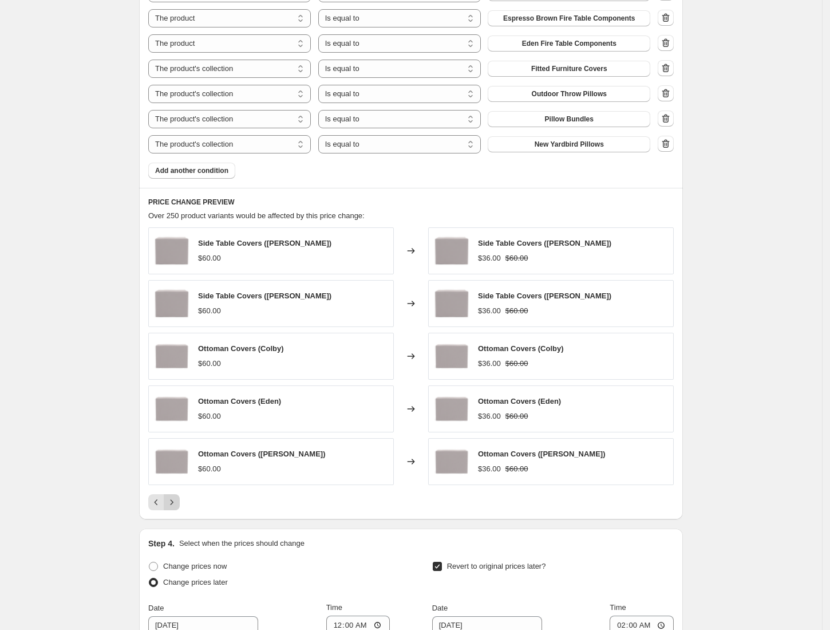
click at [175, 500] on icon "Next" at bounding box center [171, 501] width 11 height 11
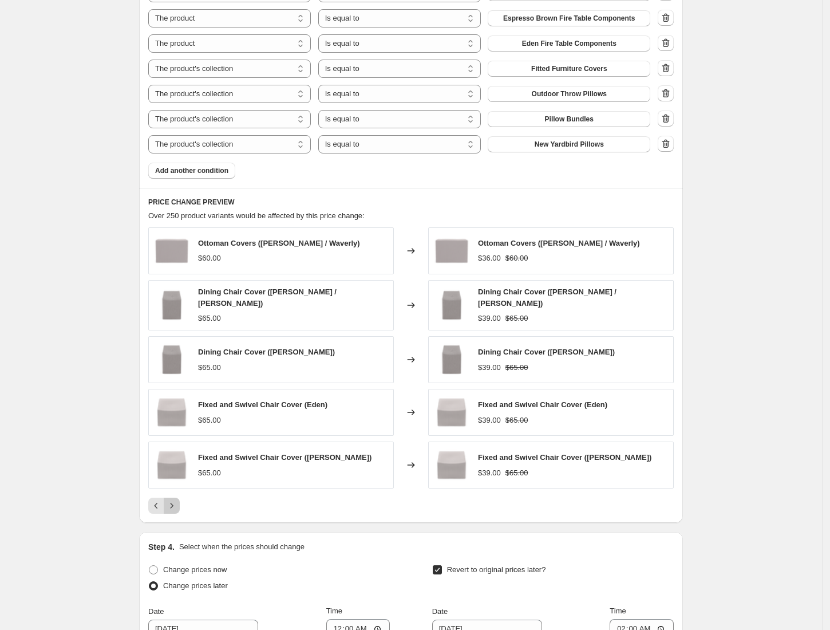
click at [175, 500] on icon "Next" at bounding box center [171, 505] width 11 height 11
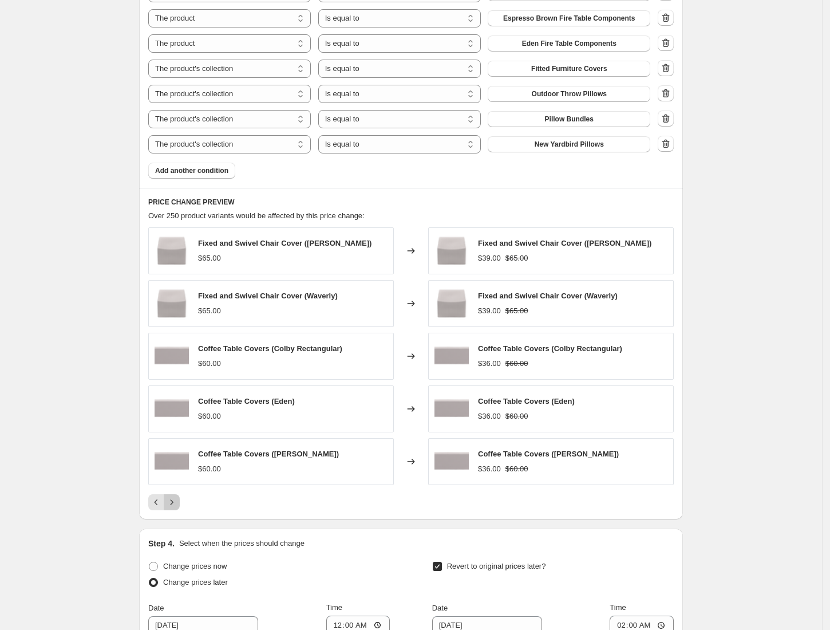
click at [175, 500] on icon "Next" at bounding box center [171, 501] width 11 height 11
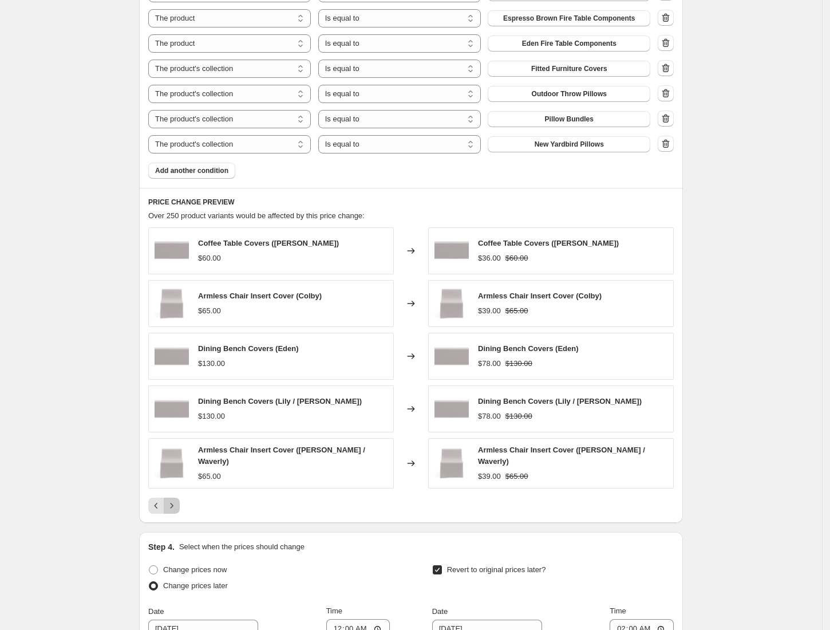
click at [175, 500] on icon "Next" at bounding box center [171, 505] width 11 height 11
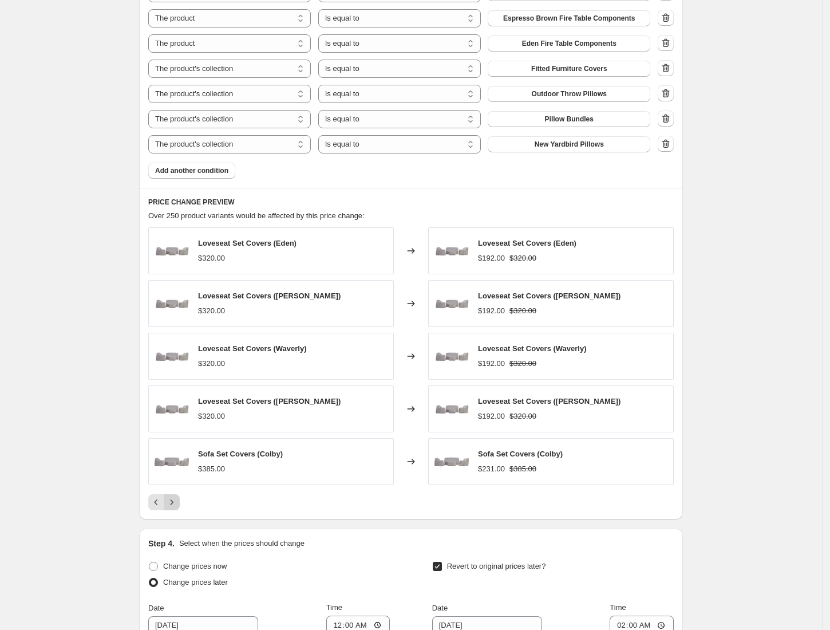
click at [175, 500] on icon "Next" at bounding box center [171, 501] width 11 height 11
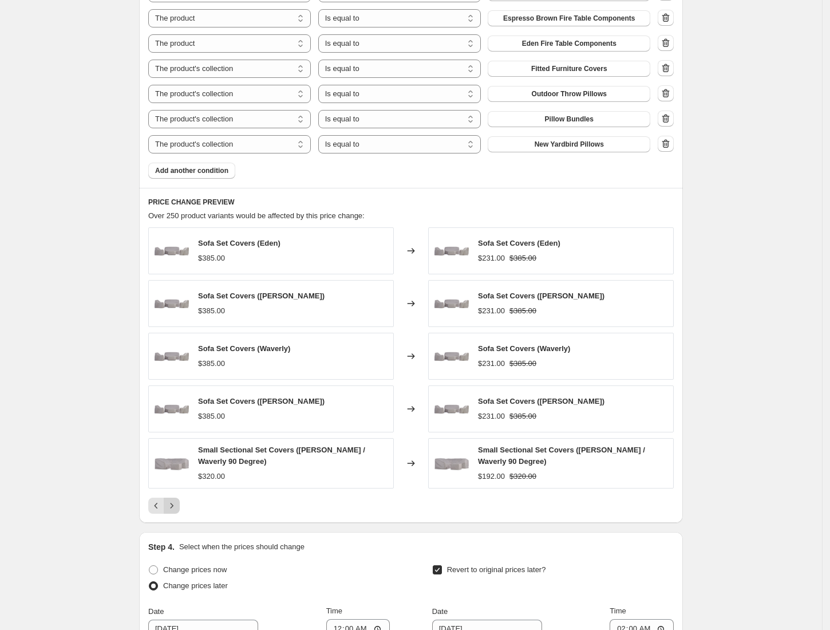
click at [175, 500] on div "Sofa Set Covers (Eden) $385.00 Changed to Sofa Set Covers (Eden) $231.00 $385.0…" at bounding box center [410, 370] width 525 height 286
click at [175, 503] on button "Next" at bounding box center [172, 505] width 16 height 16
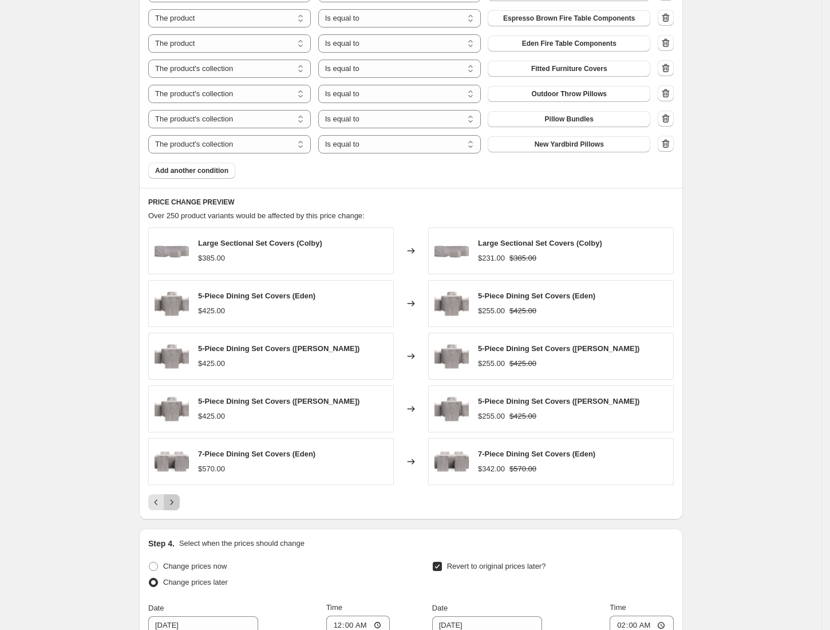
click at [175, 503] on icon "Next" at bounding box center [171, 501] width 11 height 11
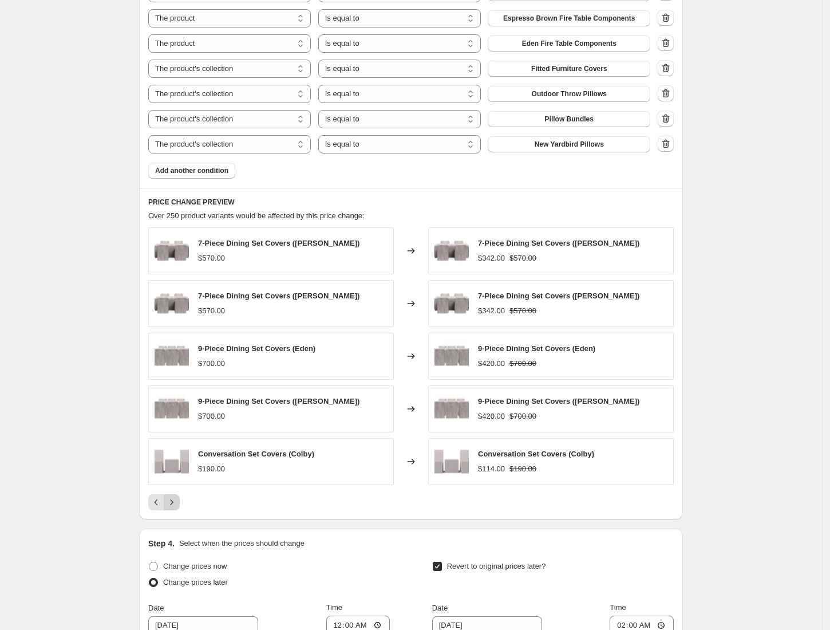
click at [175, 503] on icon "Next" at bounding box center [171, 501] width 11 height 11
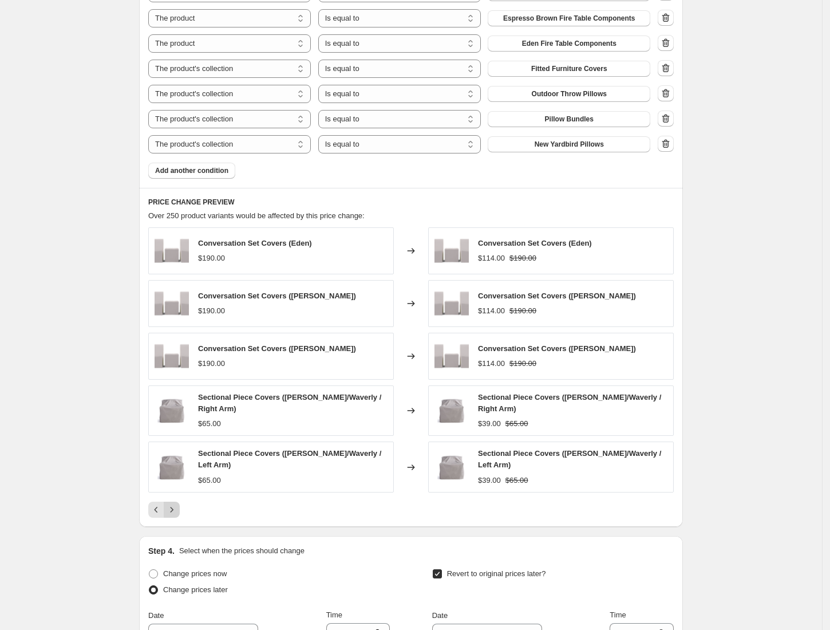
click at [175, 503] on button "Next" at bounding box center [172, 509] width 16 height 16
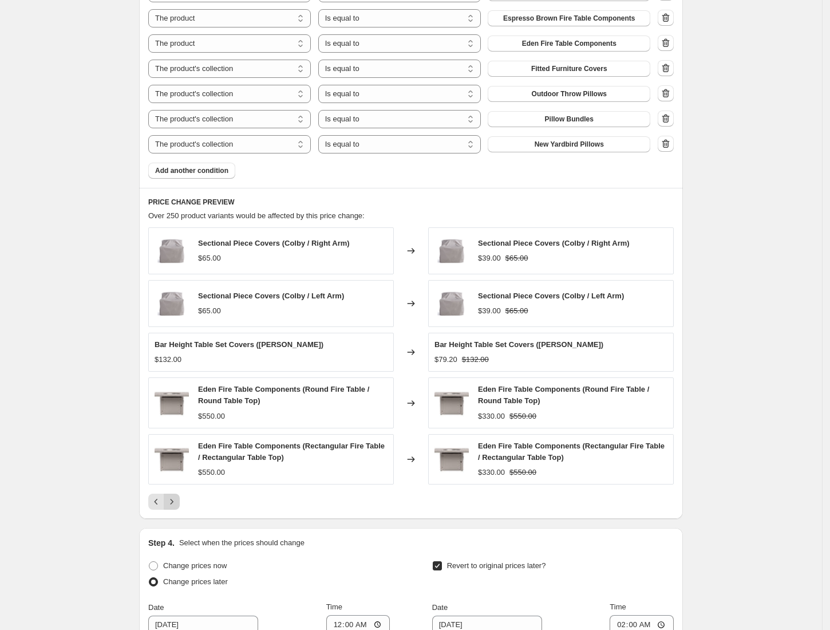
click at [175, 503] on icon "Next" at bounding box center [171, 501] width 11 height 11
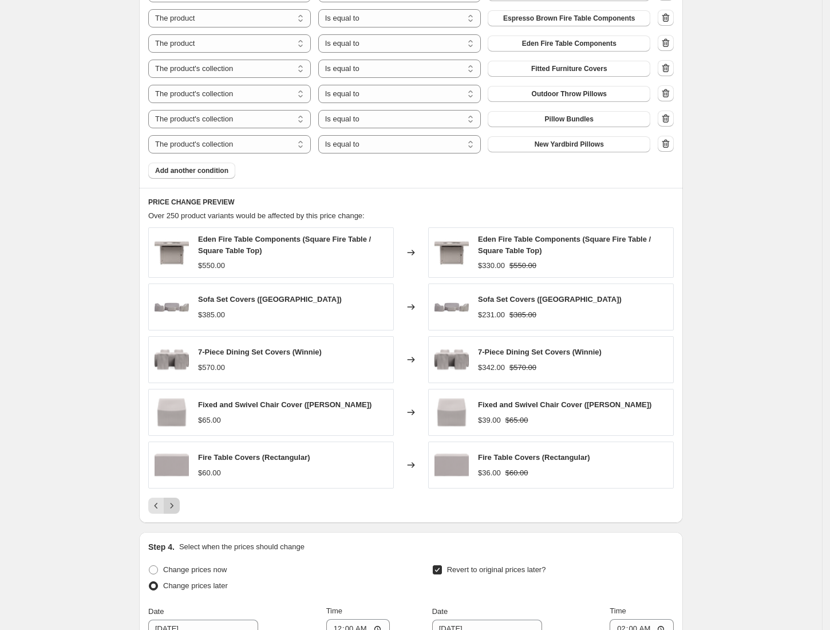
click at [175, 503] on button "Next" at bounding box center [172, 505] width 16 height 16
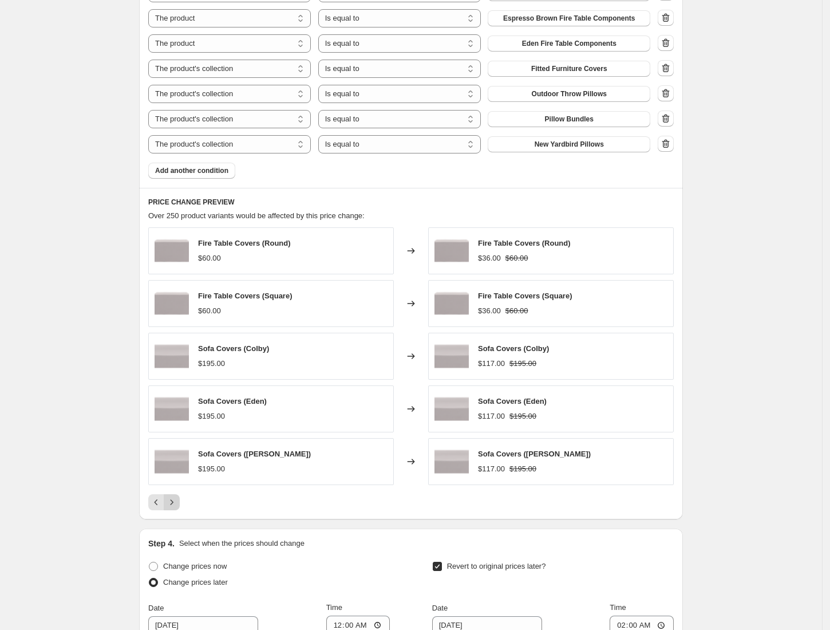
click at [175, 503] on icon "Next" at bounding box center [171, 501] width 11 height 11
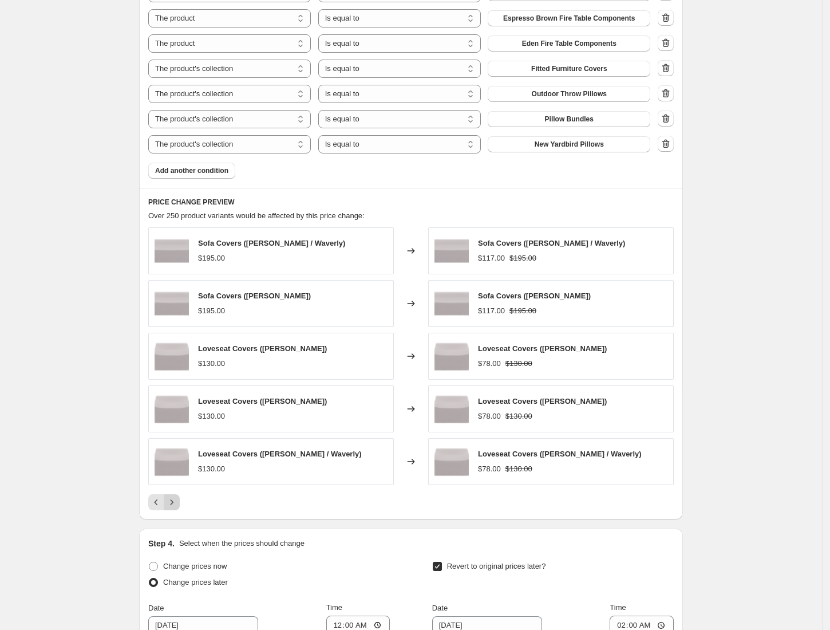
click at [175, 503] on icon "Next" at bounding box center [171, 501] width 11 height 11
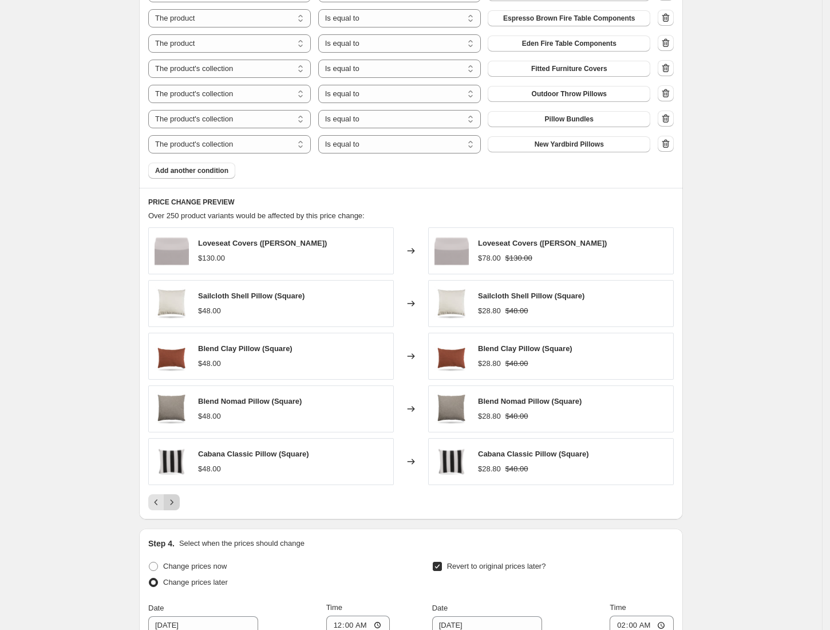
click at [175, 503] on icon "Next" at bounding box center [171, 501] width 11 height 11
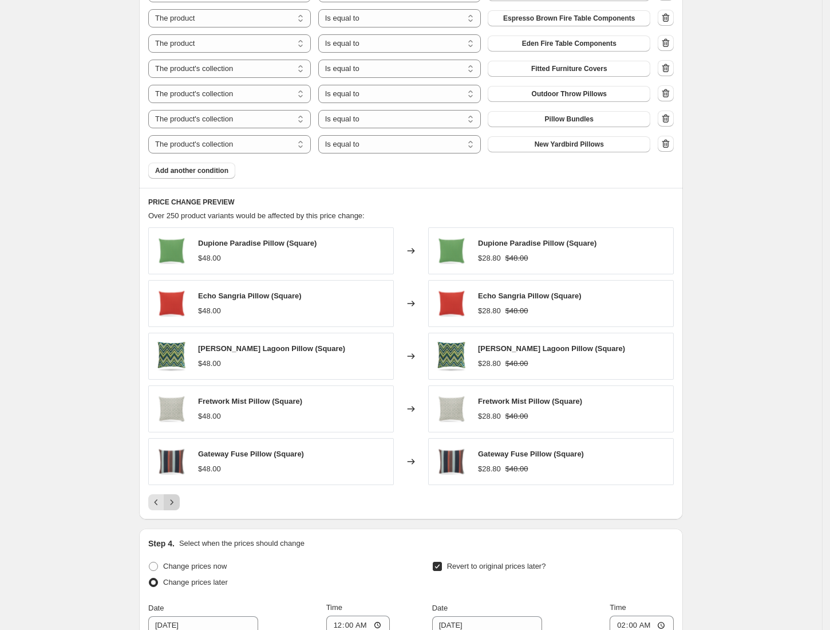
click at [175, 503] on icon "Next" at bounding box center [171, 501] width 11 height 11
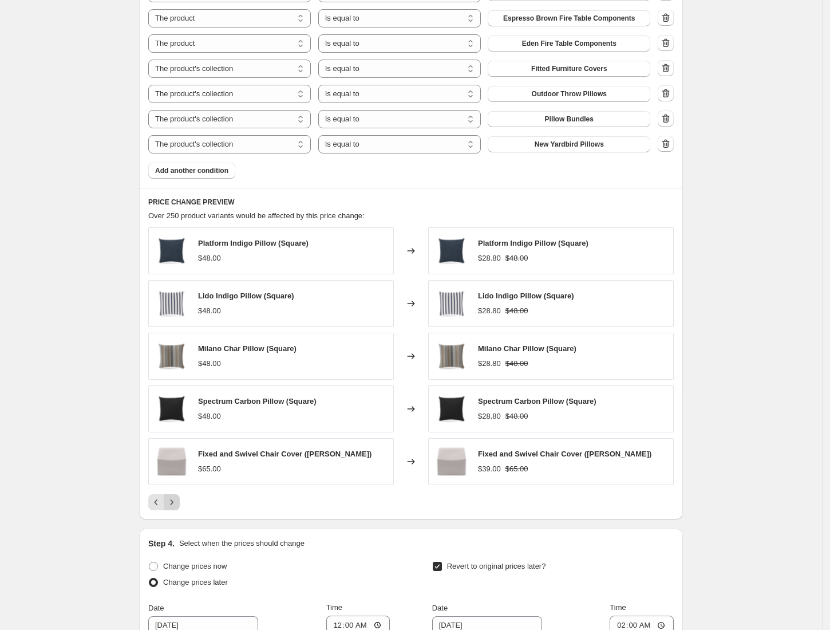
click at [175, 503] on icon "Next" at bounding box center [171, 501] width 11 height 11
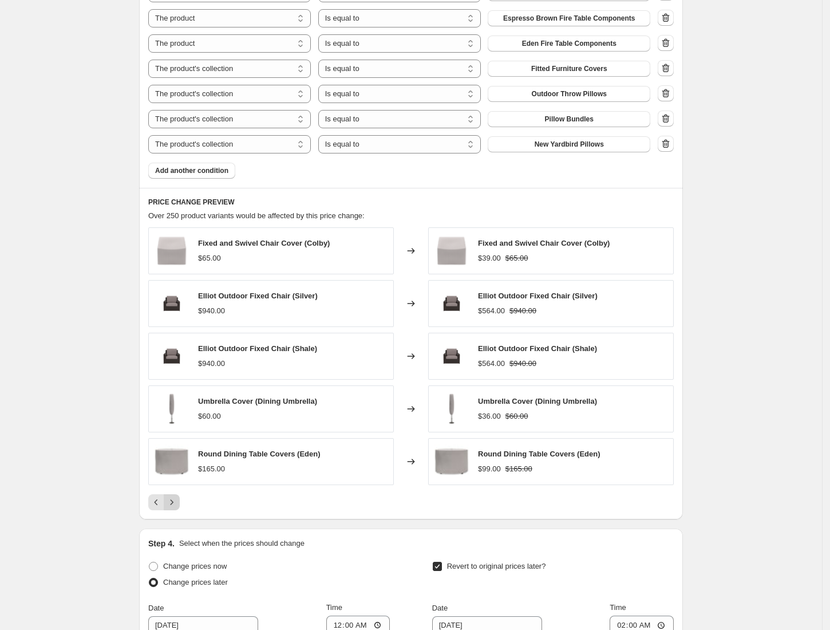
click at [175, 503] on icon "Next" at bounding box center [171, 501] width 11 height 11
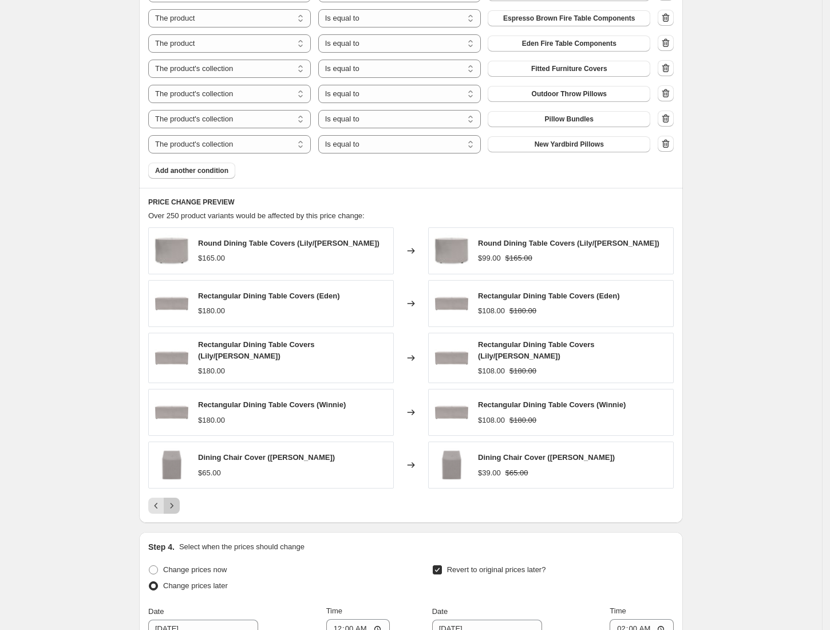
click at [175, 503] on icon "Next" at bounding box center [171, 505] width 11 height 11
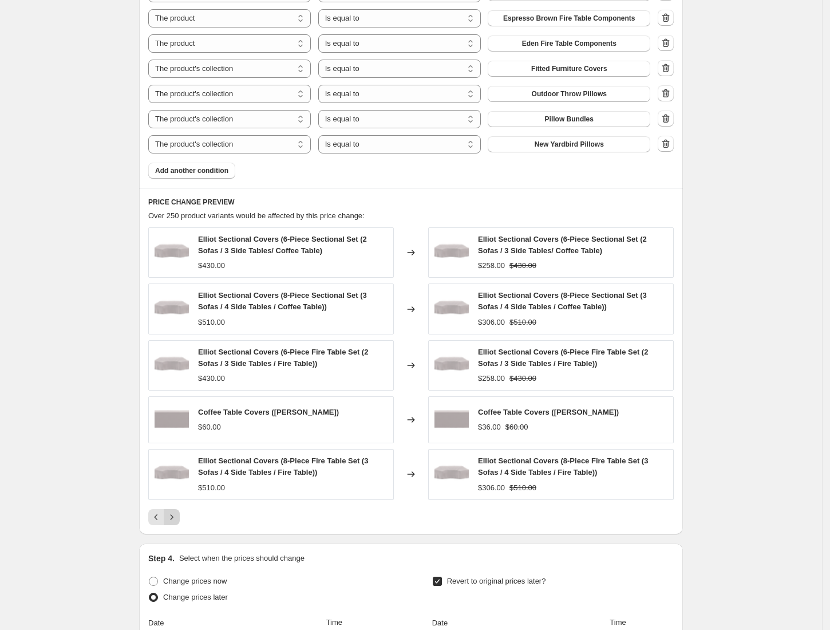
click at [175, 499] on div "Elliot Sectional Covers (8-Piece Fire Table Set (3 Sofas / 4 Side Tables / Fire…" at bounding box center [271, 474] width 246 height 50
click at [175, 513] on button "Next" at bounding box center [172, 517] width 16 height 16
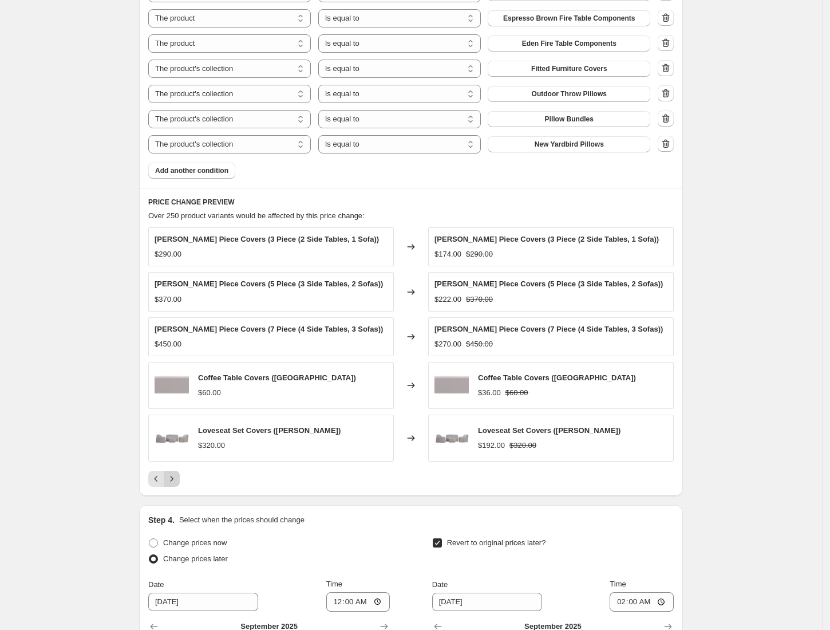
click at [173, 484] on icon "Next" at bounding box center [171, 478] width 11 height 11
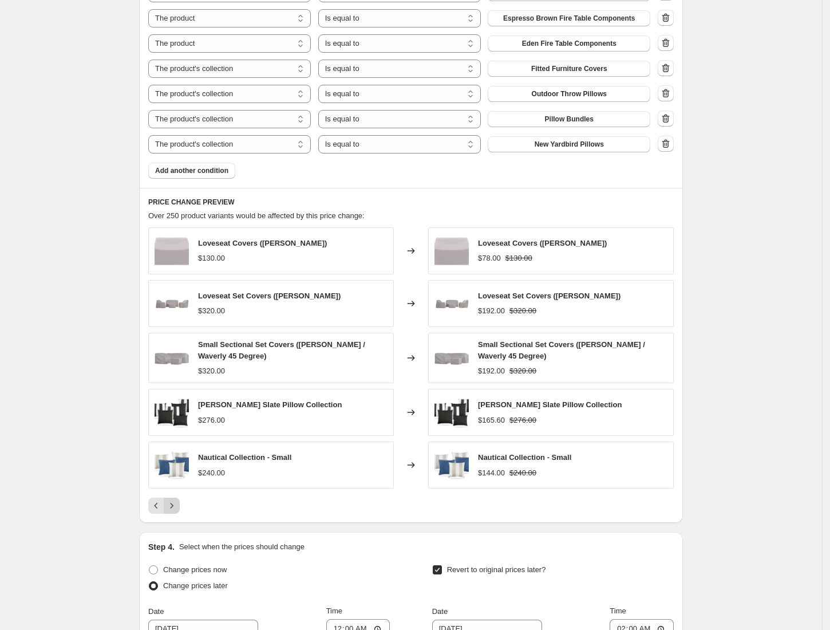
click at [173, 509] on icon "Next" at bounding box center [171, 505] width 11 height 11
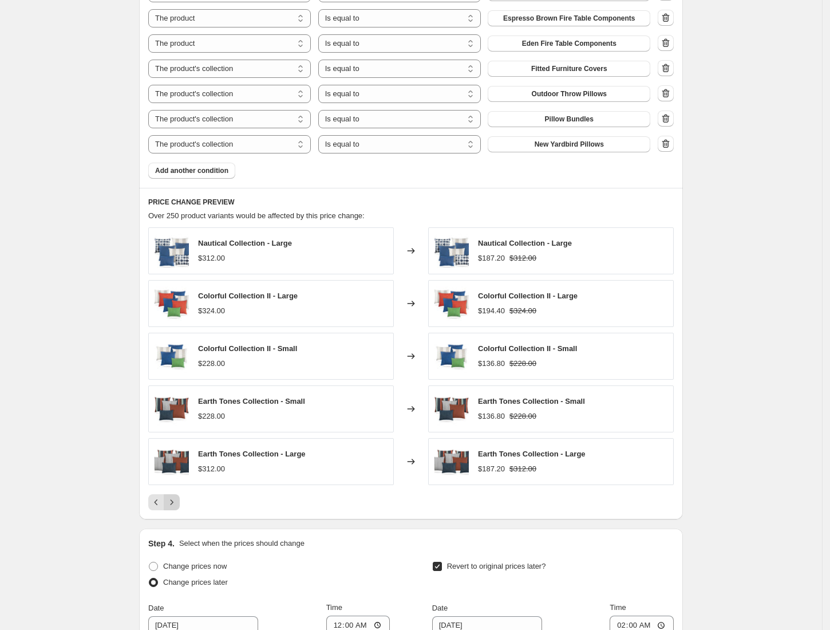
click at [174, 507] on icon "Next" at bounding box center [171, 501] width 11 height 11
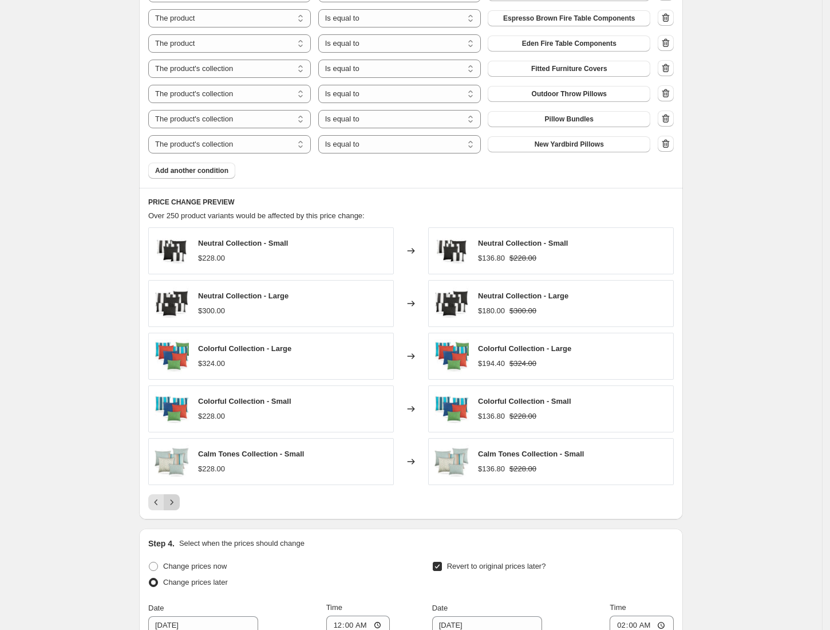
click at [174, 507] on icon "Next" at bounding box center [171, 501] width 11 height 11
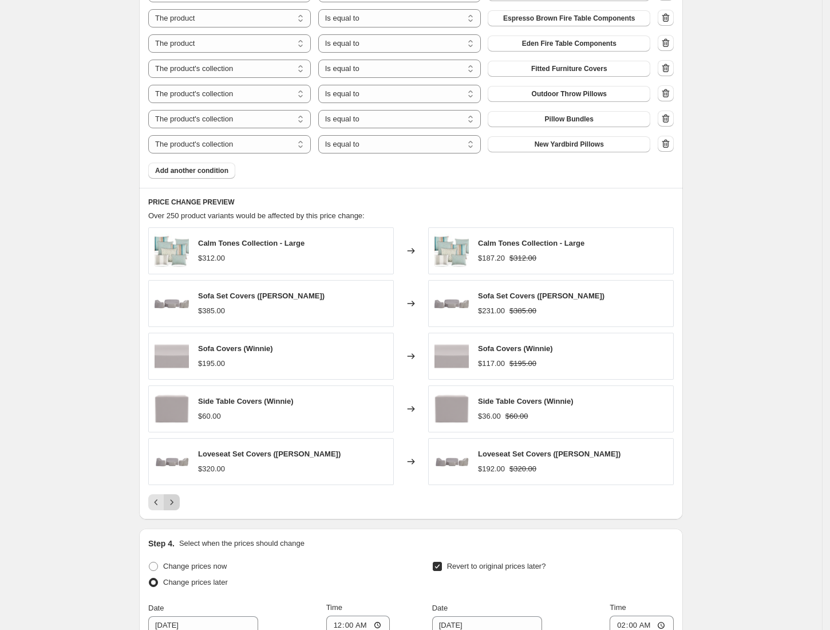
click at [174, 507] on icon "Next" at bounding box center [171, 501] width 11 height 11
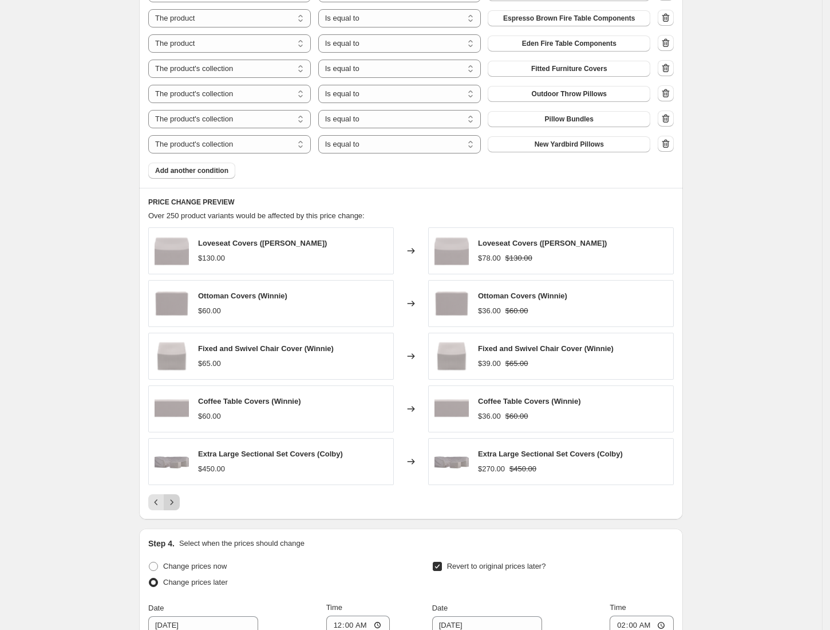
click at [174, 507] on icon "Next" at bounding box center [171, 501] width 11 height 11
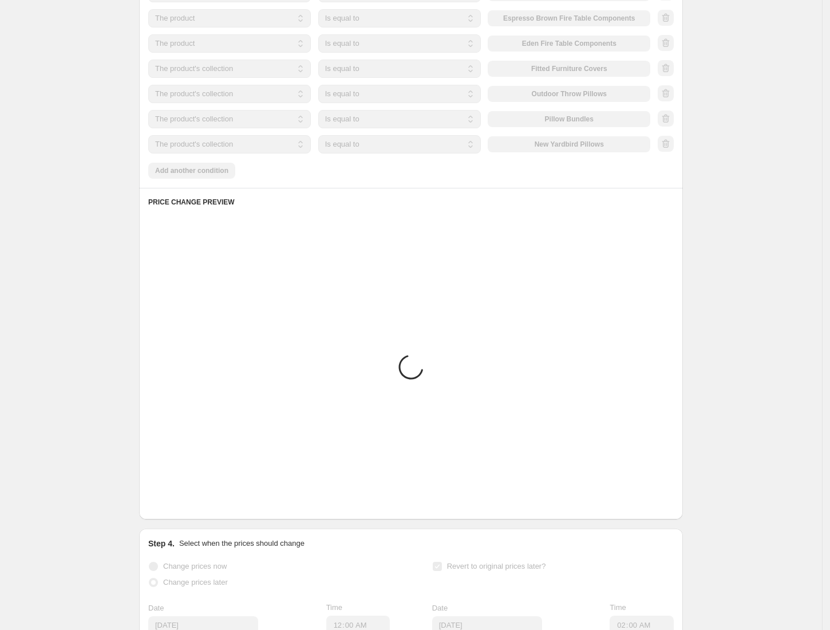
click at [174, 507] on icon "Next" at bounding box center [171, 501] width 11 height 11
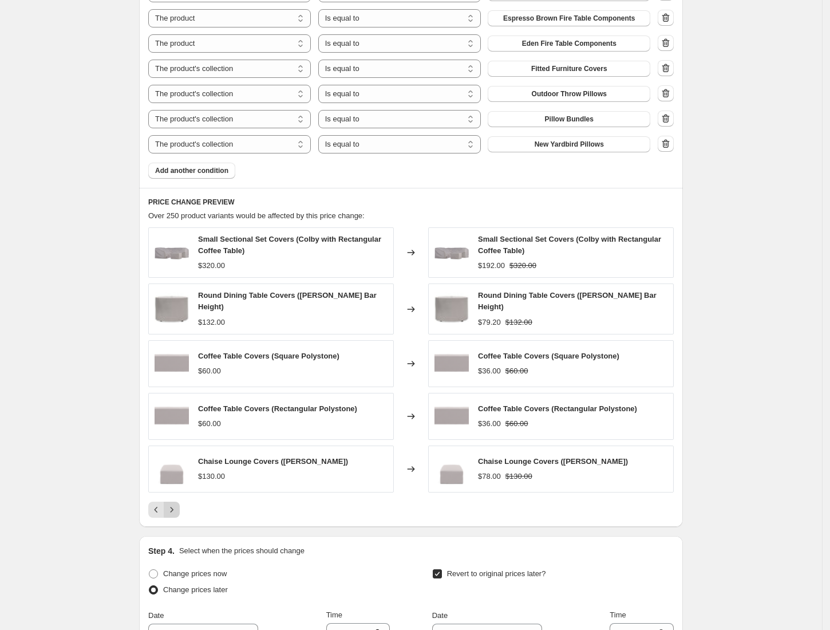
click at [174, 507] on icon "Next" at bounding box center [171, 509] width 11 height 11
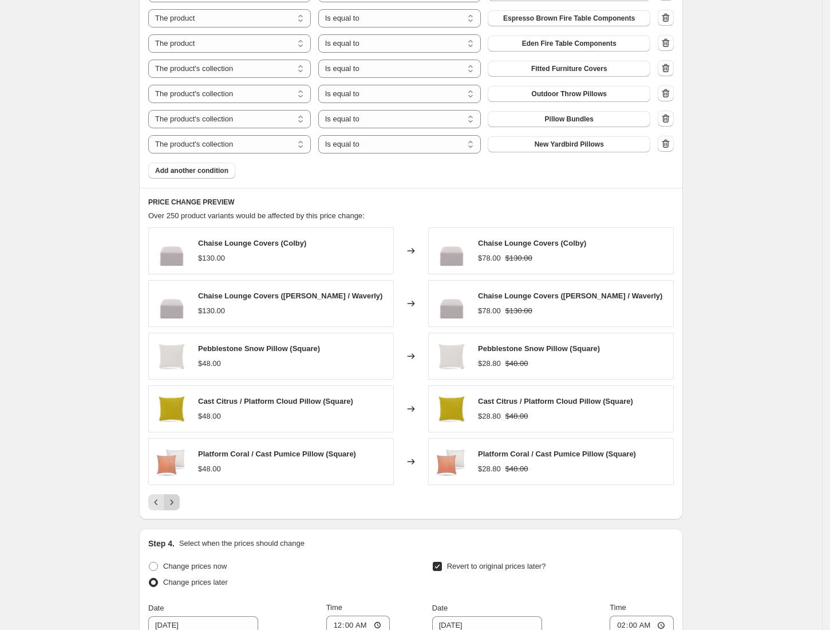
click at [174, 507] on icon "Next" at bounding box center [171, 501] width 11 height 11
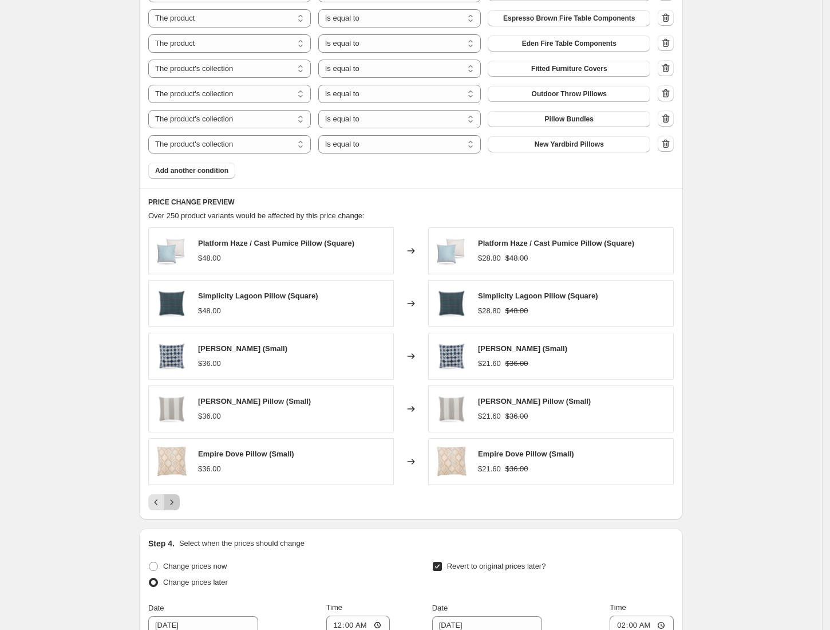
click at [174, 507] on icon "Next" at bounding box center [171, 501] width 11 height 11
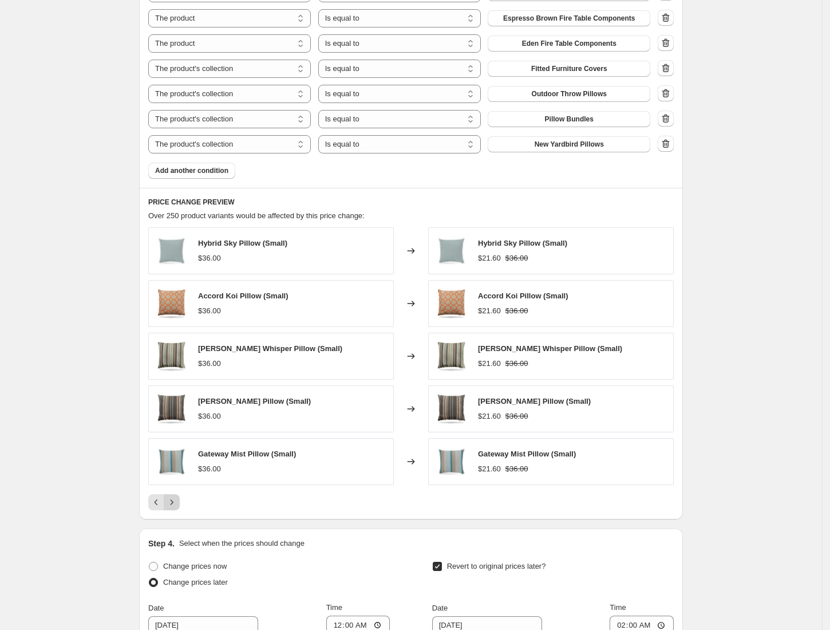
click at [174, 507] on icon "Next" at bounding box center [171, 501] width 11 height 11
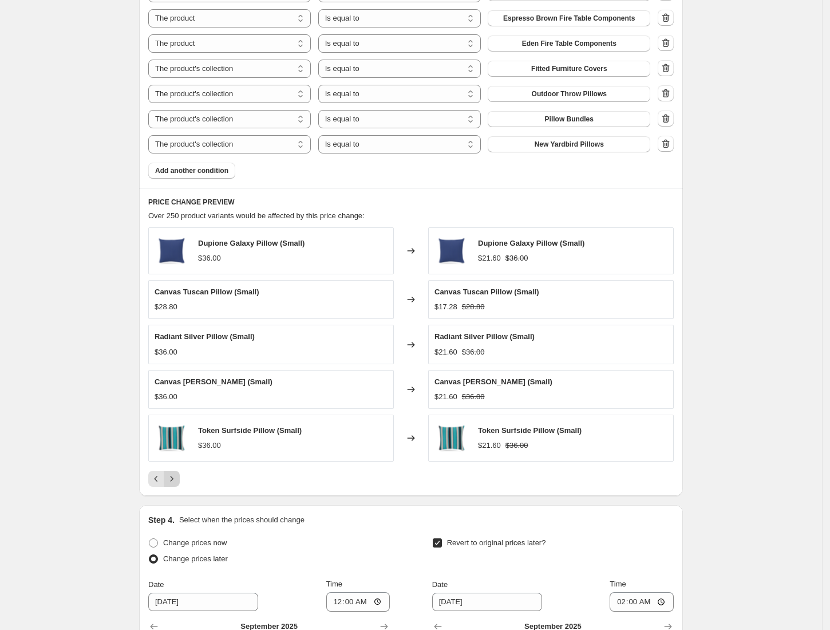
click at [174, 507] on div "Prices will begin changing on [DATE] 12:00 AM. Prices will begin reverting on […" at bounding box center [406, 18] width 553 height 1562
click at [175, 477] on icon "Next" at bounding box center [171, 478] width 11 height 11
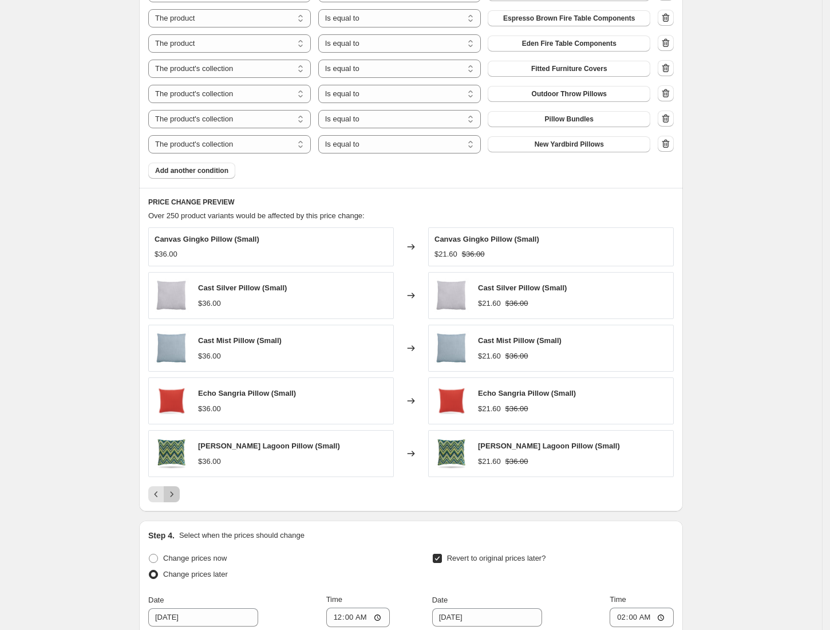
click at [177, 496] on icon "Next" at bounding box center [171, 493] width 11 height 11
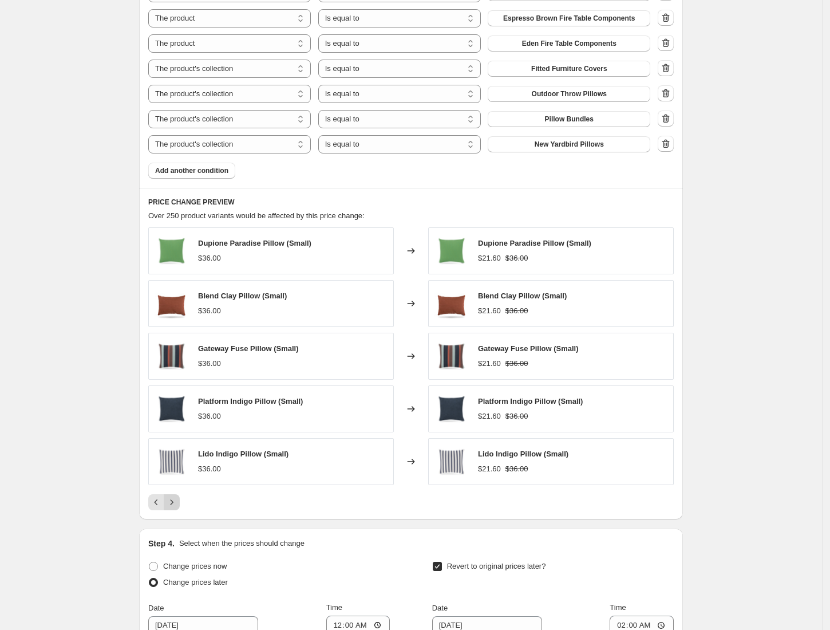
click at [175, 508] on icon "Next" at bounding box center [171, 501] width 11 height 11
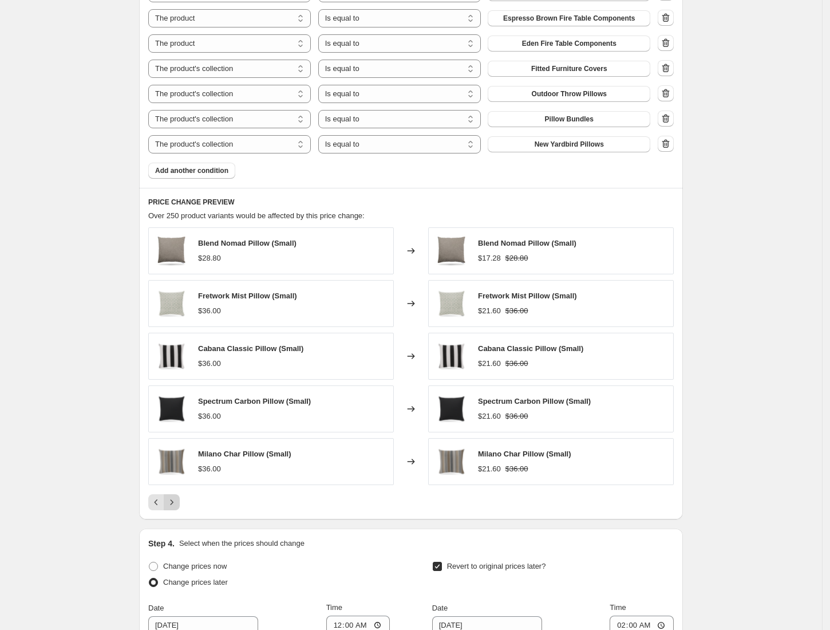
click at [175, 508] on icon "Next" at bounding box center [171, 501] width 11 height 11
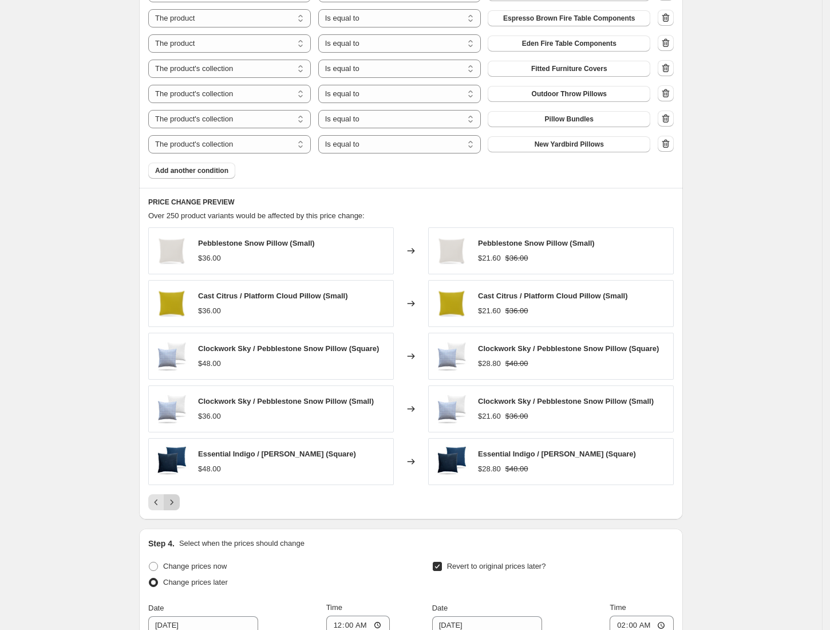
click at [175, 508] on icon "Next" at bounding box center [171, 501] width 11 height 11
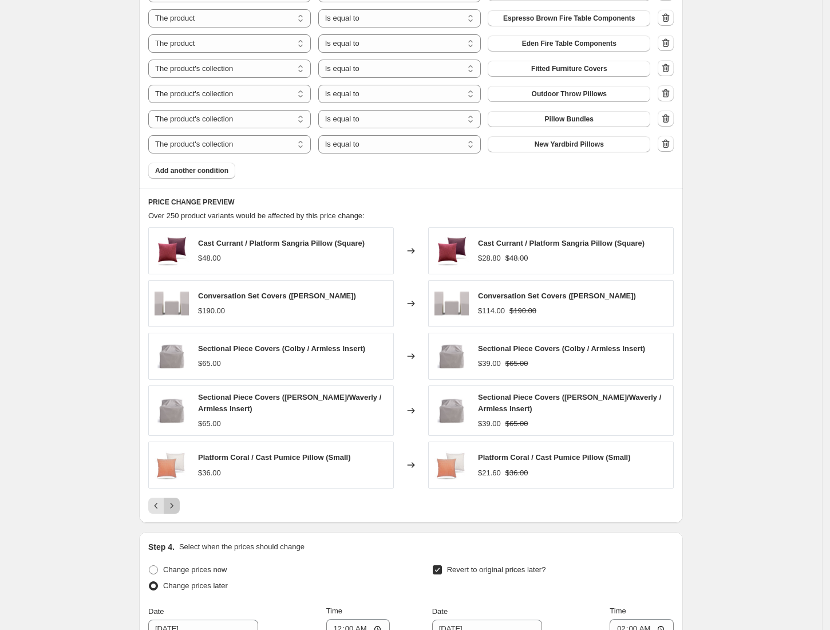
click at [175, 511] on icon "Next" at bounding box center [171, 505] width 11 height 11
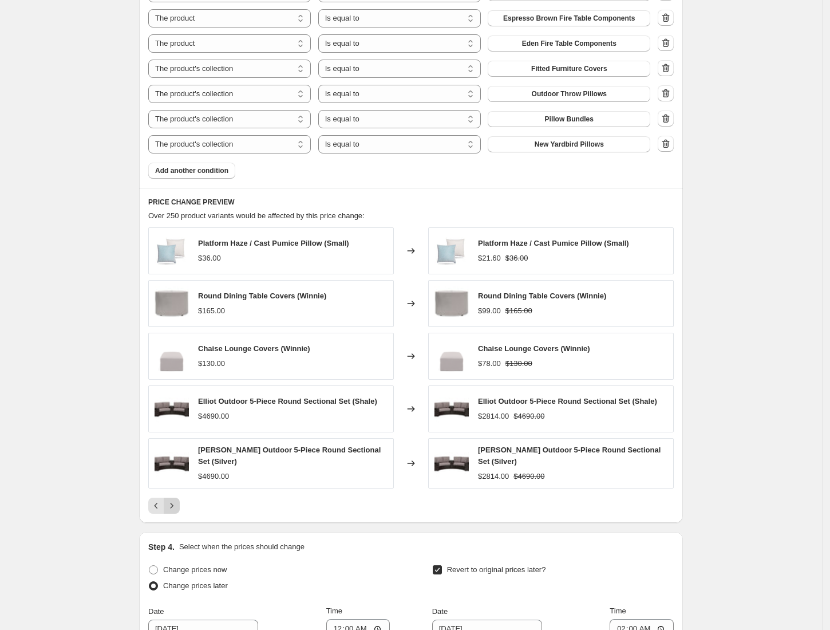
click at [175, 511] on icon "Next" at bounding box center [171, 505] width 11 height 11
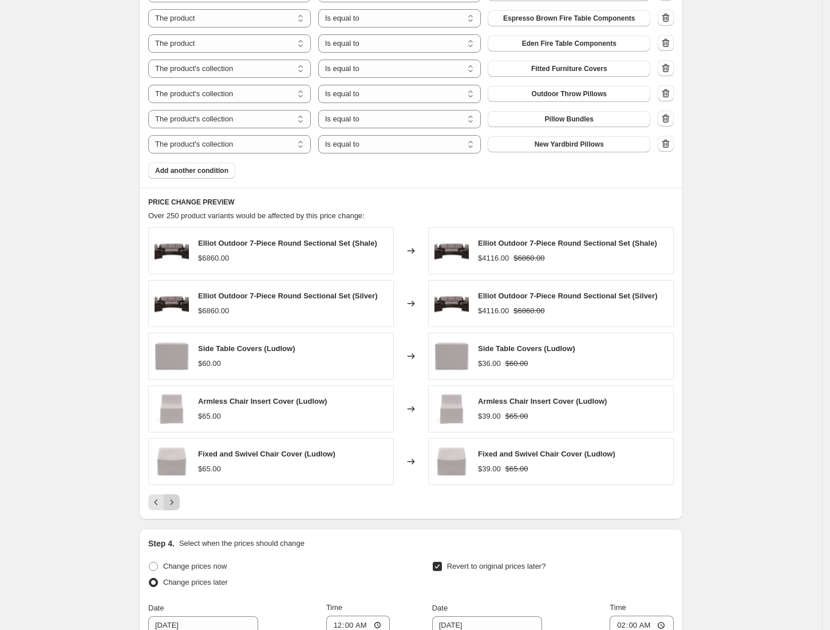
click at [173, 510] on button "Next" at bounding box center [172, 502] width 16 height 16
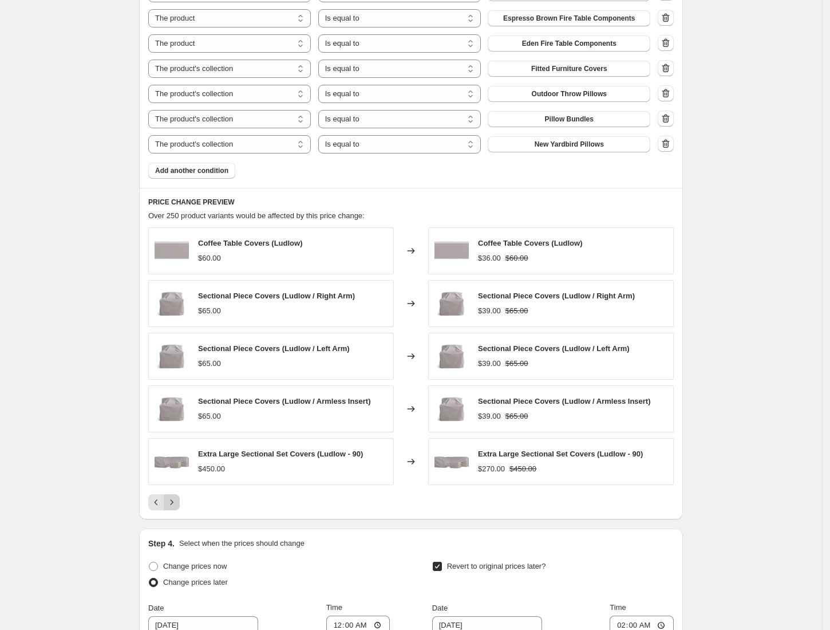
click at [173, 510] on button "Next" at bounding box center [172, 502] width 16 height 16
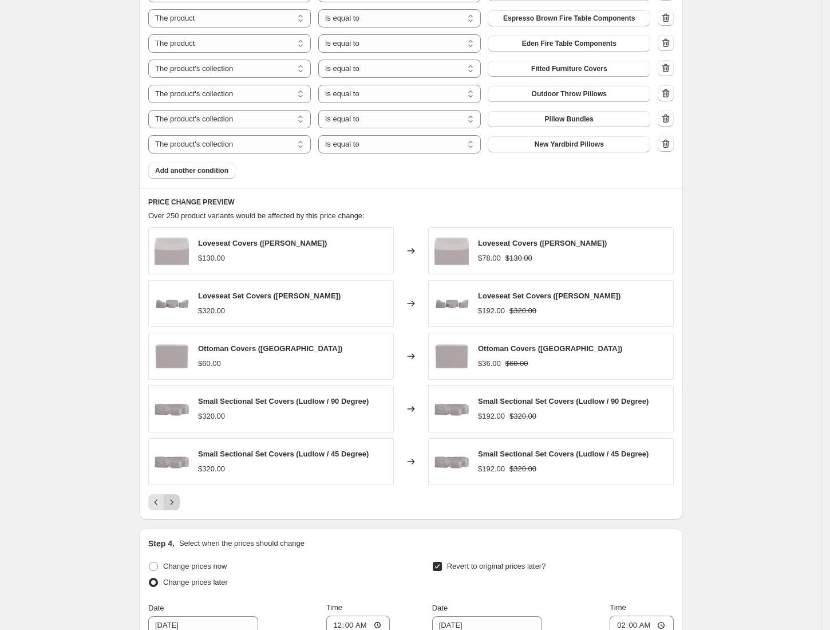
click at [173, 510] on button "Next" at bounding box center [172, 502] width 16 height 16
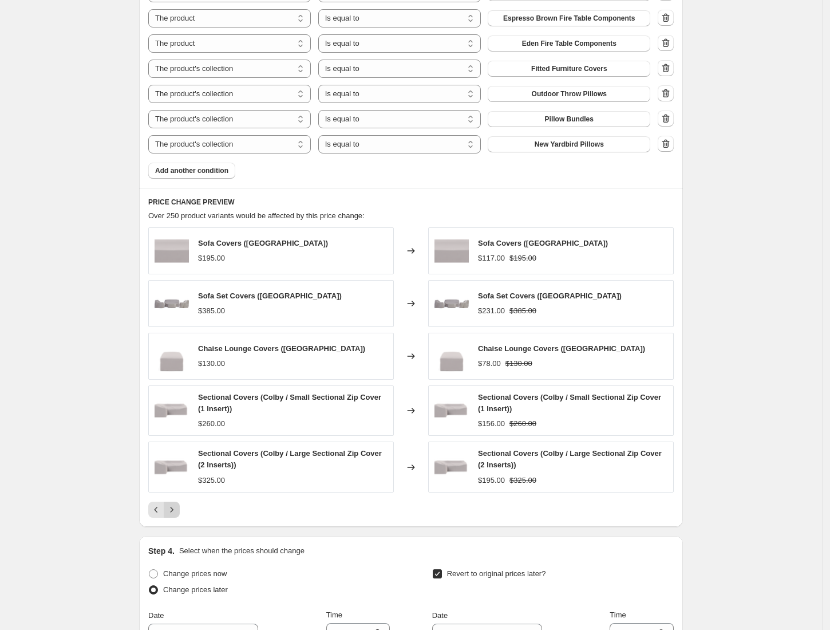
click at [173, 512] on icon "Next" at bounding box center [171, 509] width 11 height 11
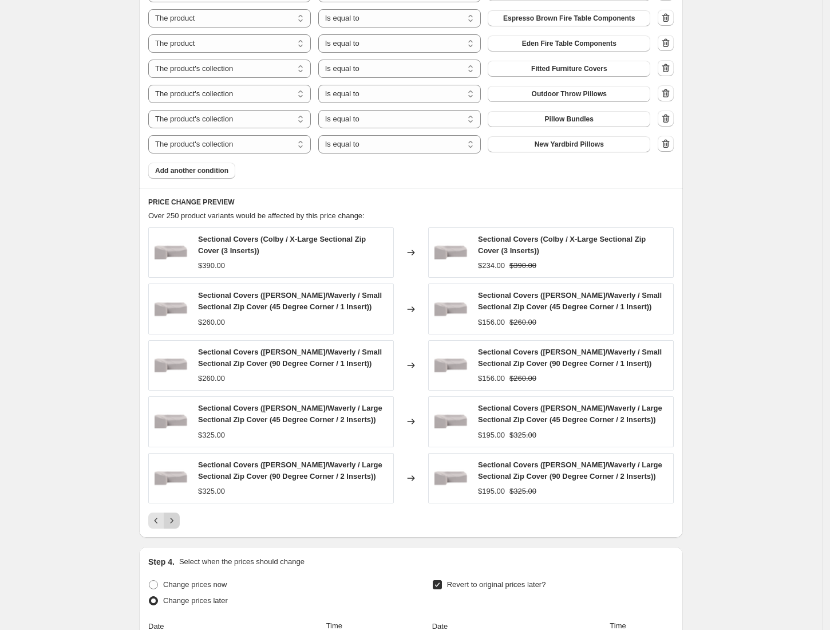
click at [173, 512] on div "Sectional Covers (Colby / X-Large Sectional Zip Cover (3 Inserts)) $390.00 Chan…" at bounding box center [410, 377] width 525 height 301
click at [173, 526] on icon "Next" at bounding box center [171, 520] width 11 height 11
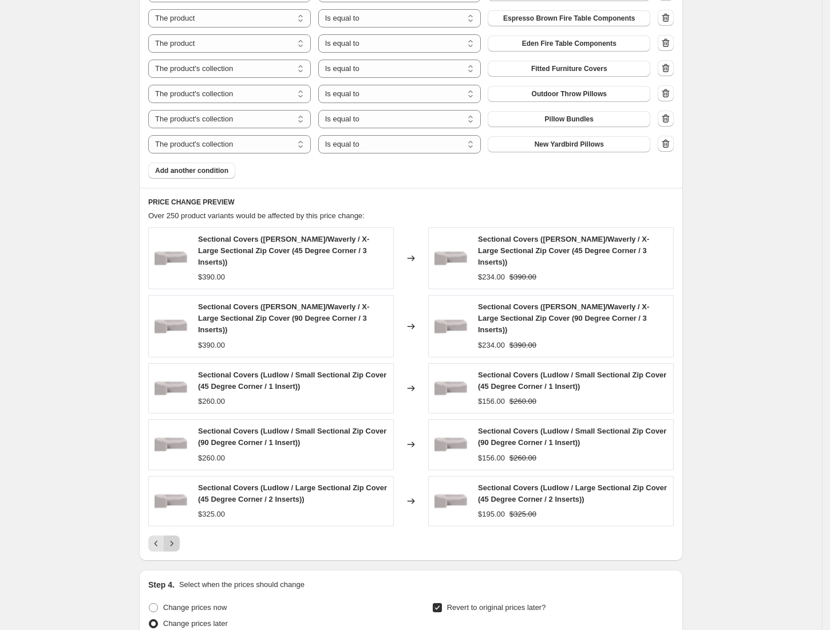
click at [173, 537] on icon "Next" at bounding box center [171, 542] width 11 height 11
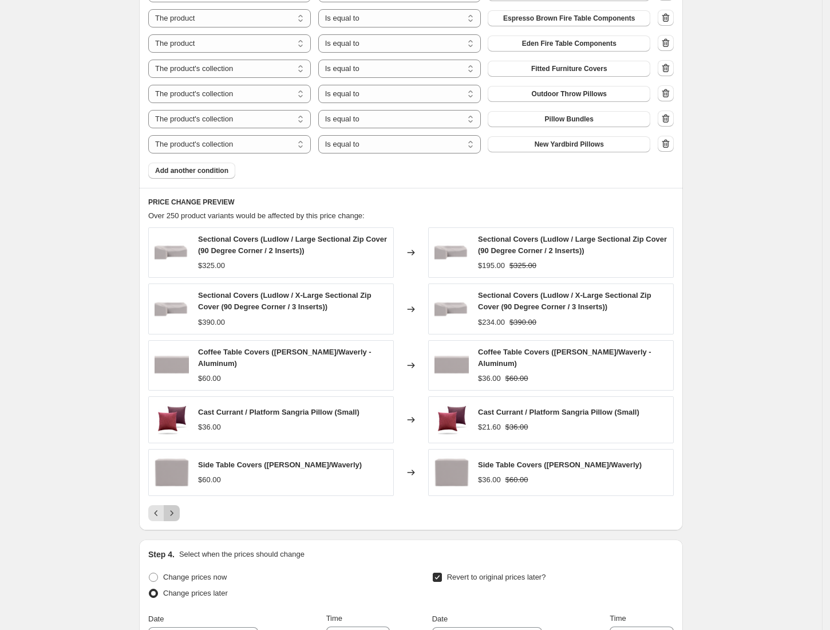
click at [174, 513] on icon "Next" at bounding box center [171, 512] width 11 height 11
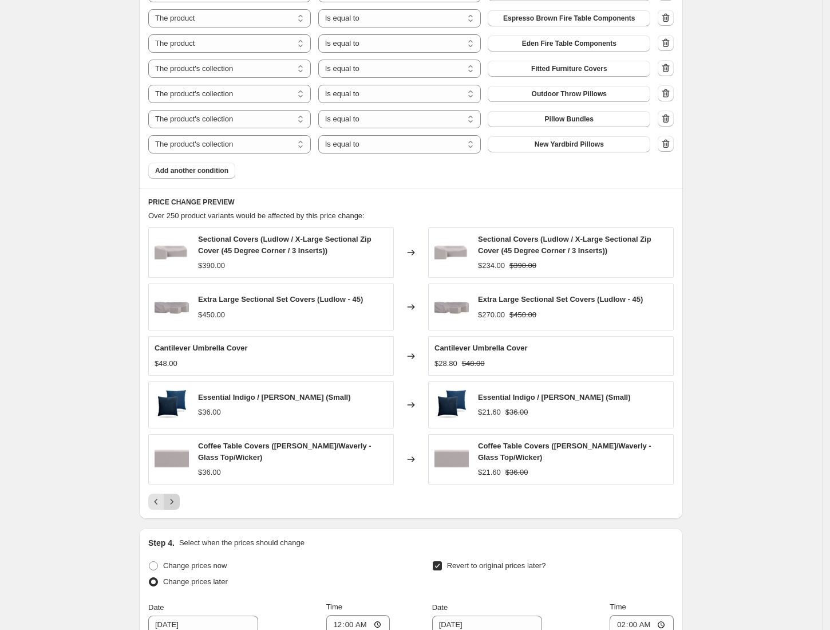
click at [174, 509] on button "Next" at bounding box center [172, 501] width 16 height 16
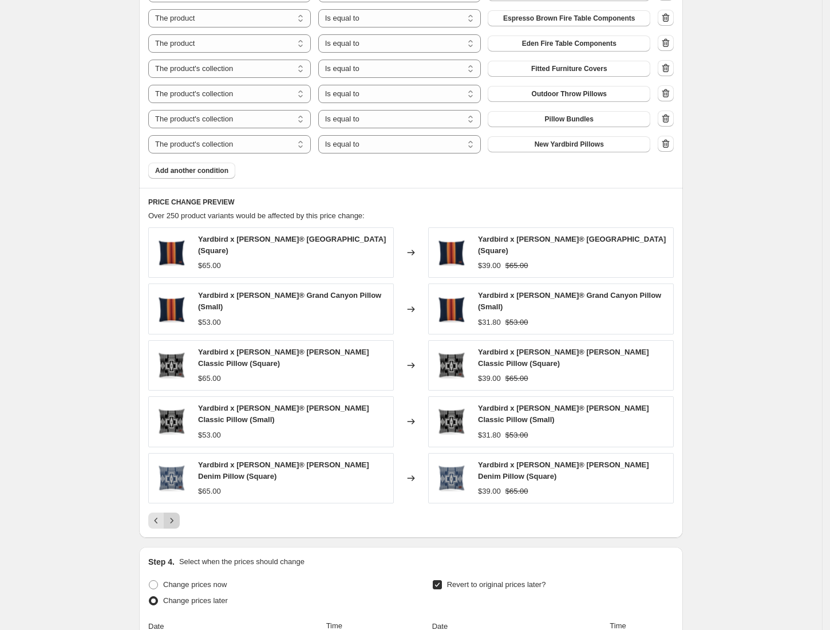
click at [174, 515] on icon "Next" at bounding box center [171, 520] width 11 height 11
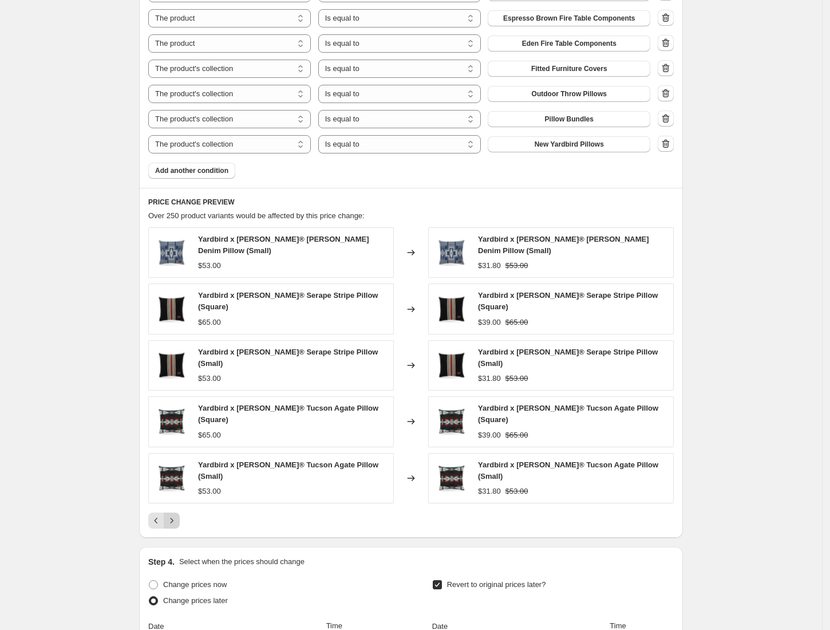
click at [174, 513] on button "Next" at bounding box center [172, 520] width 16 height 16
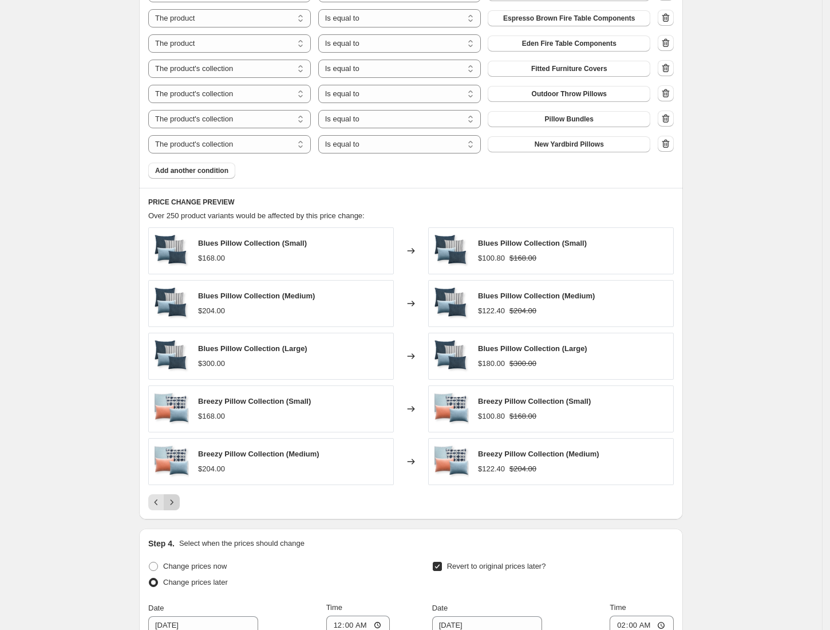
click at [174, 510] on button "Next" at bounding box center [172, 502] width 16 height 16
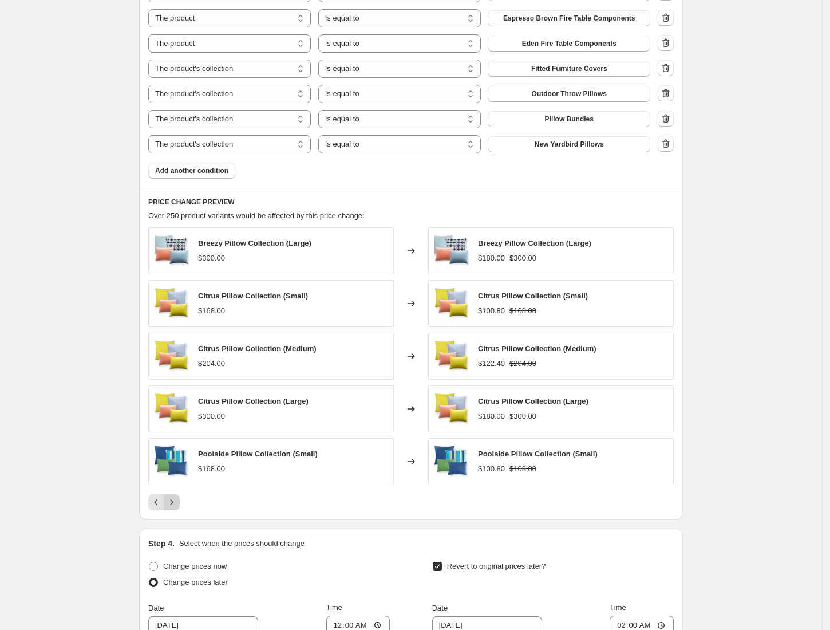
click at [174, 510] on button "Next" at bounding box center [172, 502] width 16 height 16
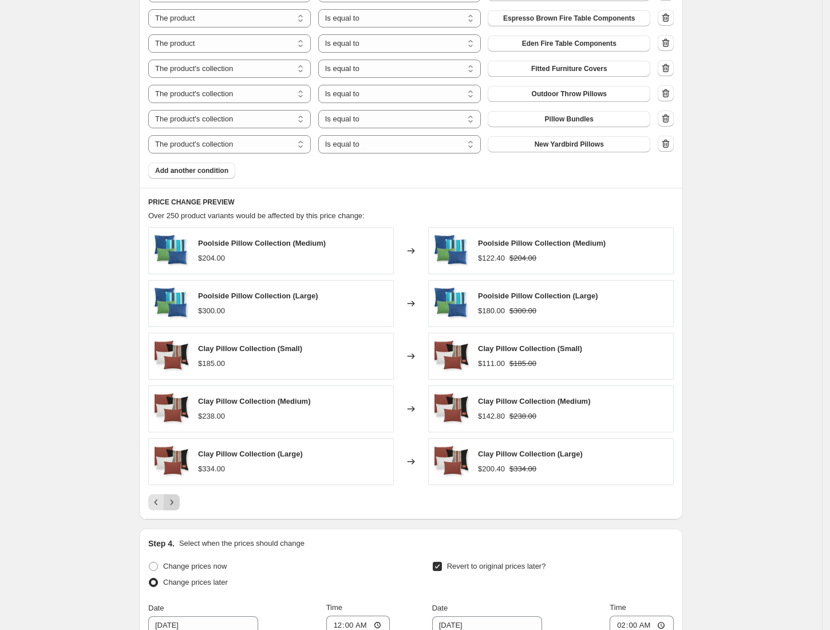
click at [174, 510] on button "Next" at bounding box center [172, 502] width 16 height 16
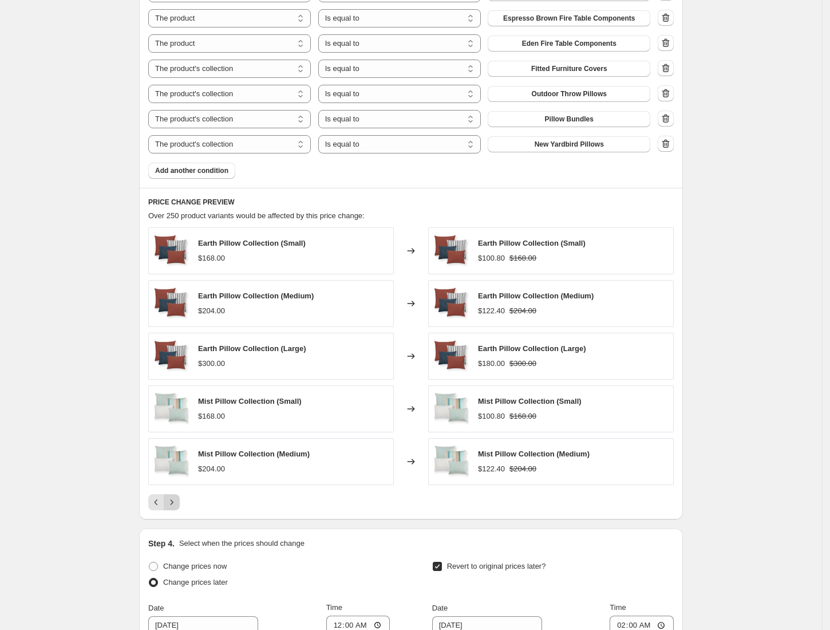
click at [174, 510] on button "Next" at bounding box center [172, 502] width 16 height 16
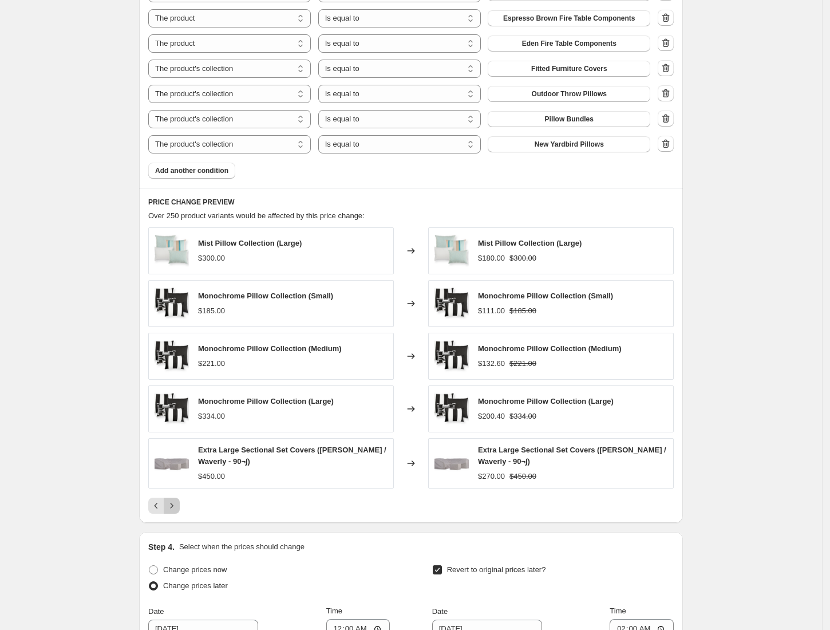
click at [174, 511] on icon "Next" at bounding box center [171, 505] width 11 height 11
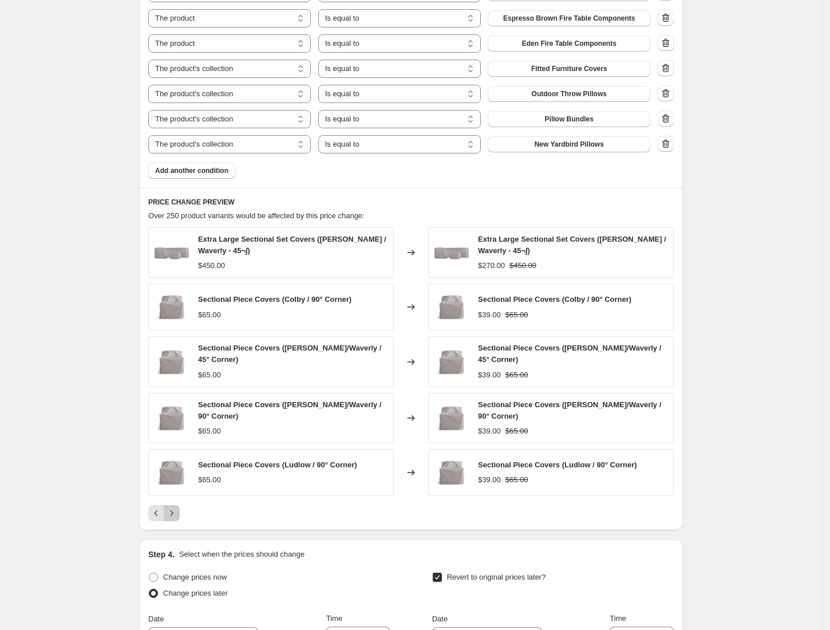
click at [174, 513] on icon "Next" at bounding box center [171, 512] width 11 height 11
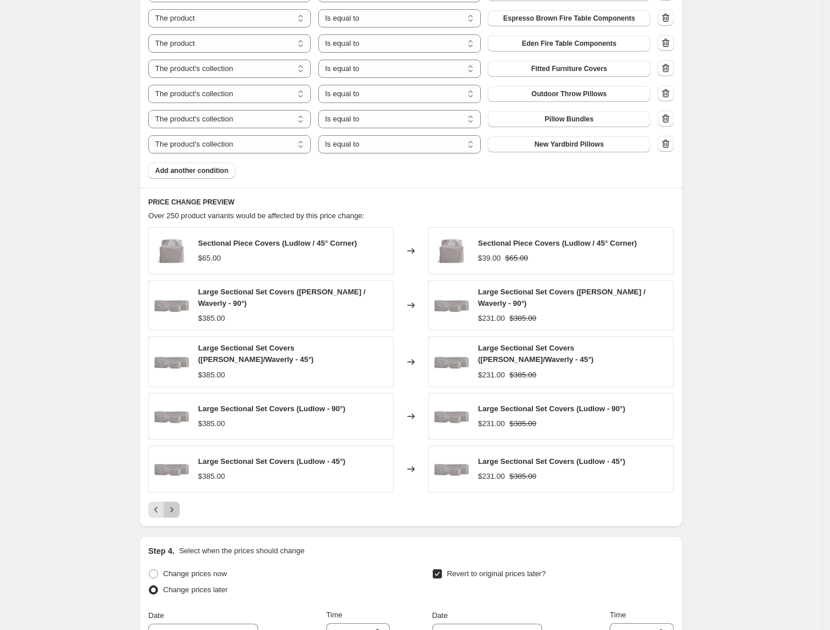
click at [174, 513] on button "Next" at bounding box center [172, 509] width 16 height 16
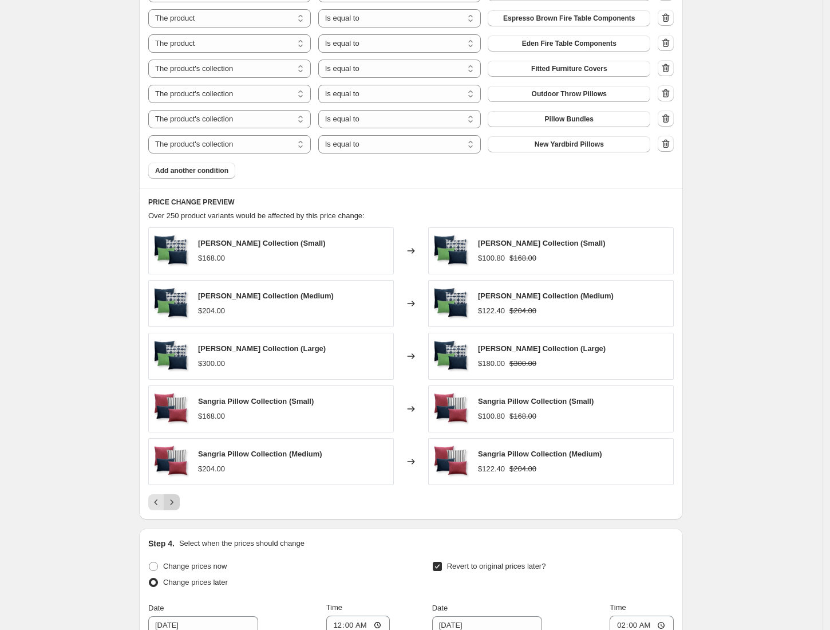
click at [174, 510] on button "Next" at bounding box center [172, 502] width 16 height 16
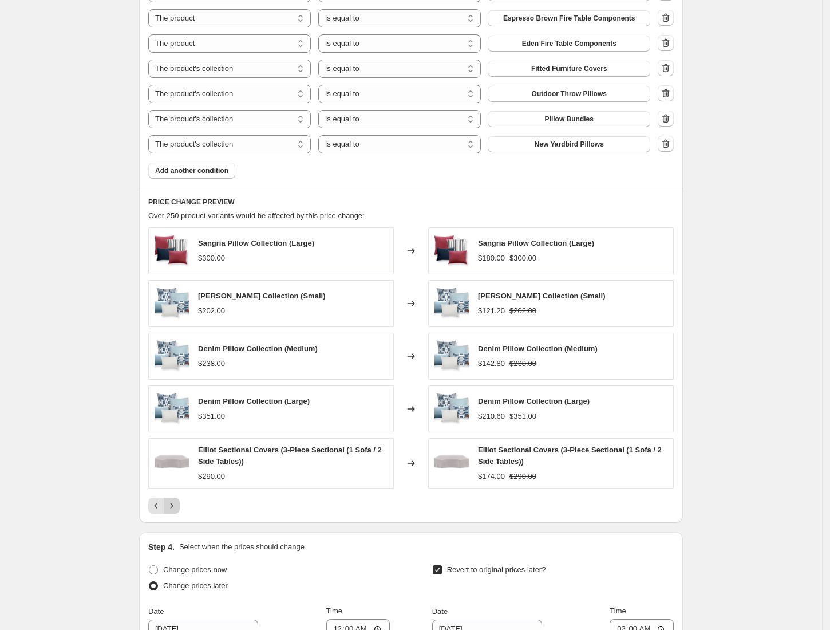
click at [174, 511] on icon "Next" at bounding box center [171, 505] width 11 height 11
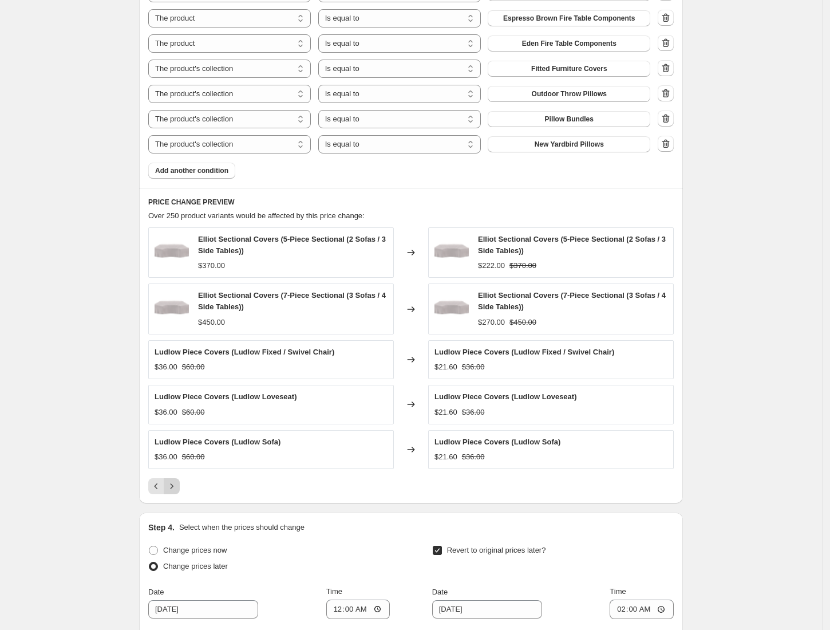
click at [174, 492] on icon "Next" at bounding box center [171, 485] width 11 height 11
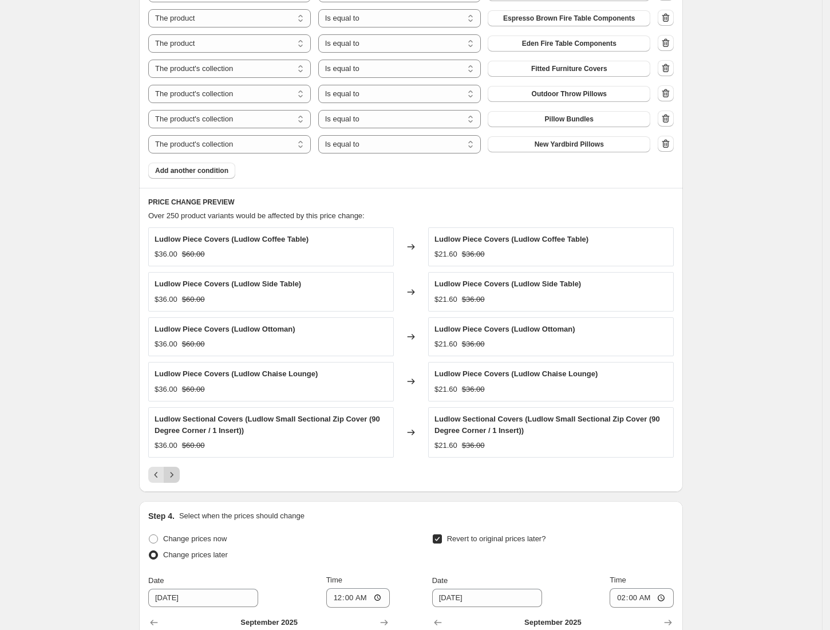
click at [177, 479] on icon "Next" at bounding box center [171, 474] width 11 height 11
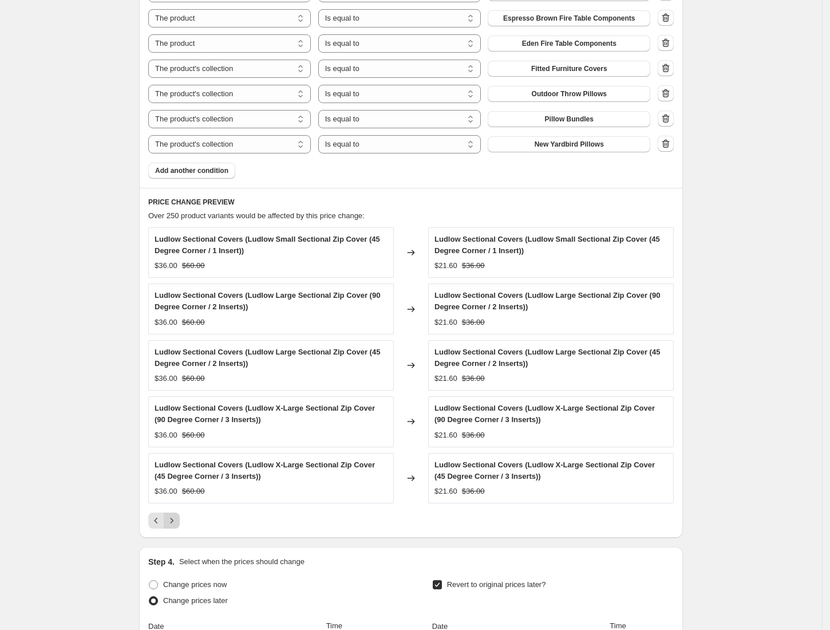
click at [176, 520] on icon "Next" at bounding box center [171, 520] width 11 height 11
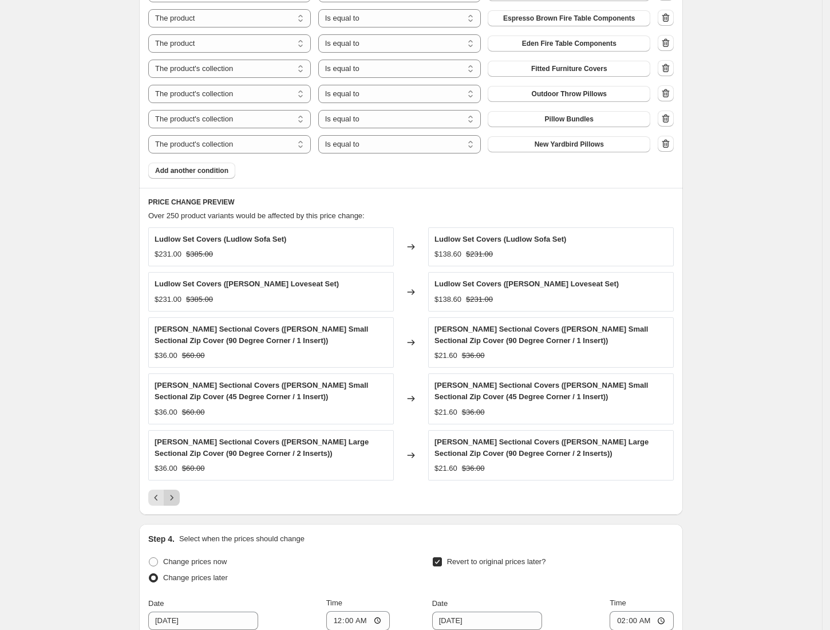
click at [175, 497] on icon "Next" at bounding box center [171, 497] width 11 height 11
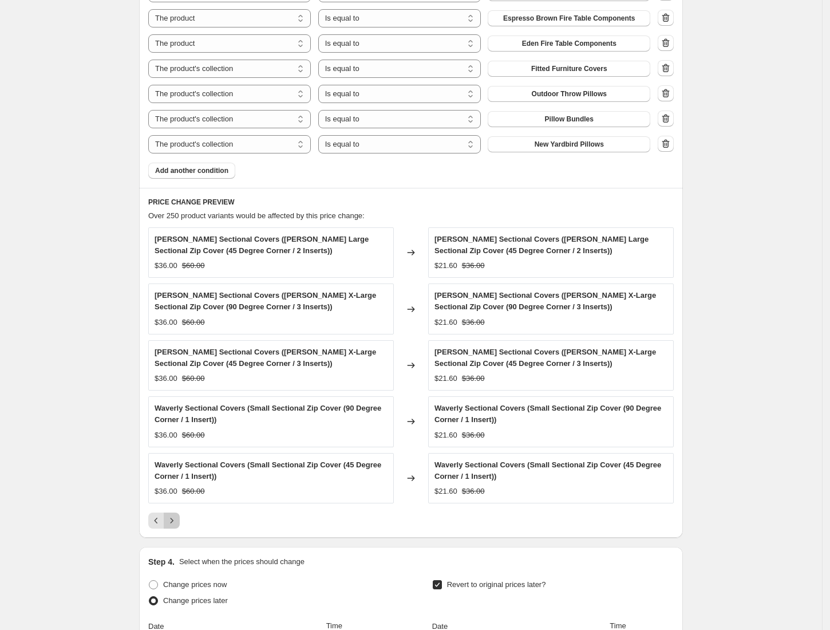
click at [174, 526] on icon "Next" at bounding box center [171, 520] width 11 height 11
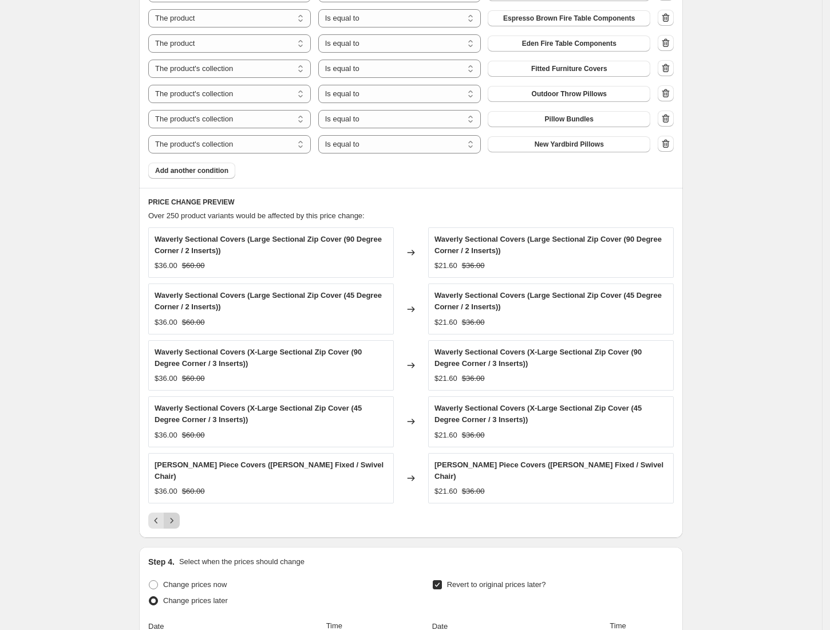
click at [177, 515] on icon "Next" at bounding box center [171, 520] width 11 height 11
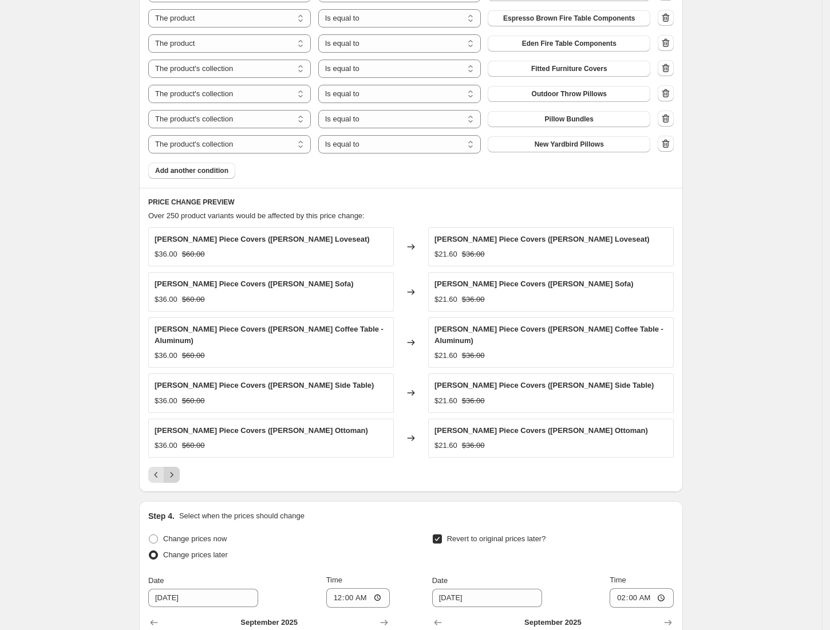
click at [177, 470] on icon "Next" at bounding box center [171, 474] width 11 height 11
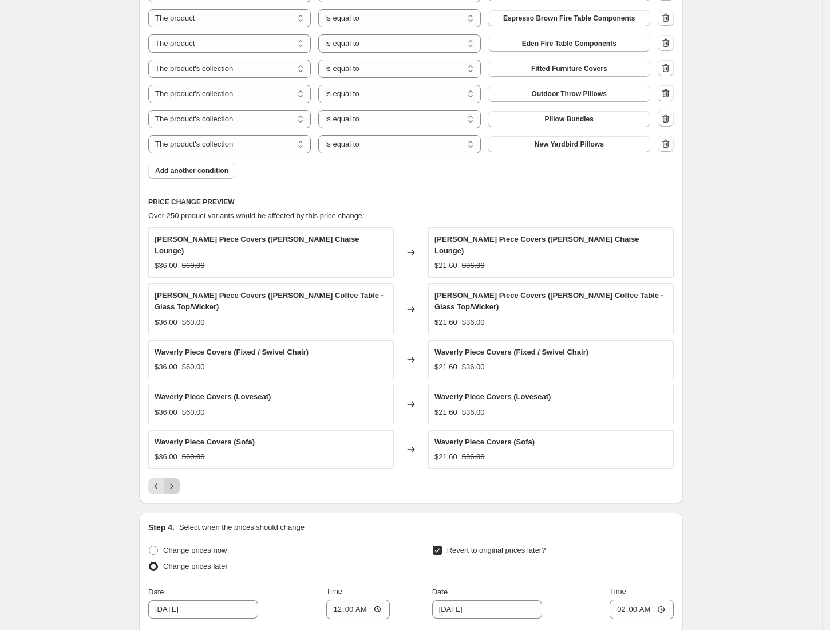
click at [177, 480] on icon "Next" at bounding box center [171, 485] width 11 height 11
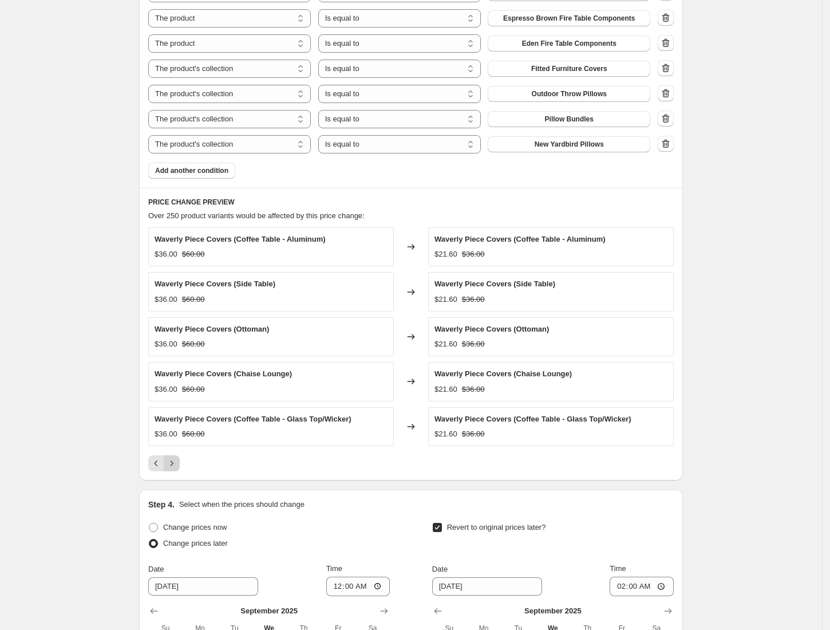
click at [177, 469] on icon "Next" at bounding box center [171, 462] width 11 height 11
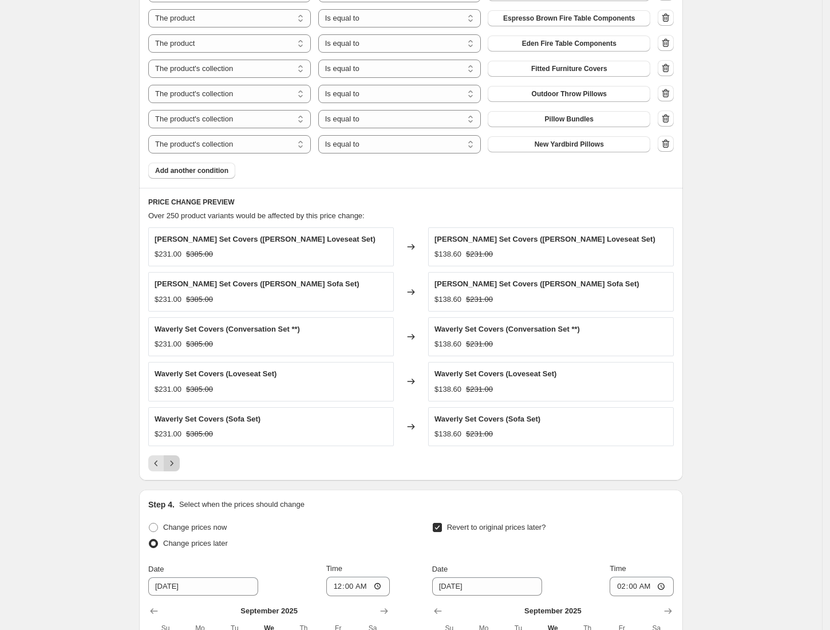
click at [177, 469] on icon "Next" at bounding box center [171, 462] width 11 height 11
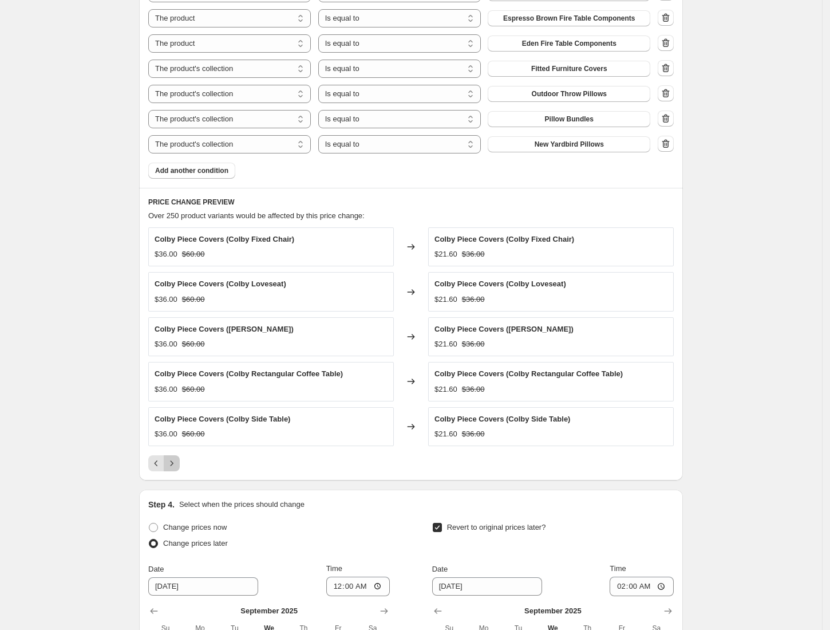
click at [177, 469] on icon "Next" at bounding box center [171, 462] width 11 height 11
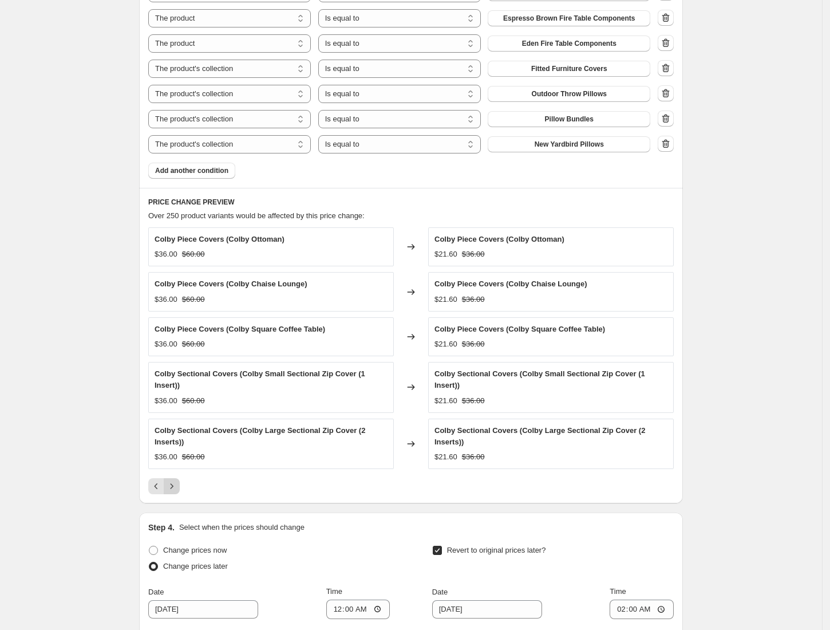
click at [177, 478] on button "Next" at bounding box center [172, 486] width 16 height 16
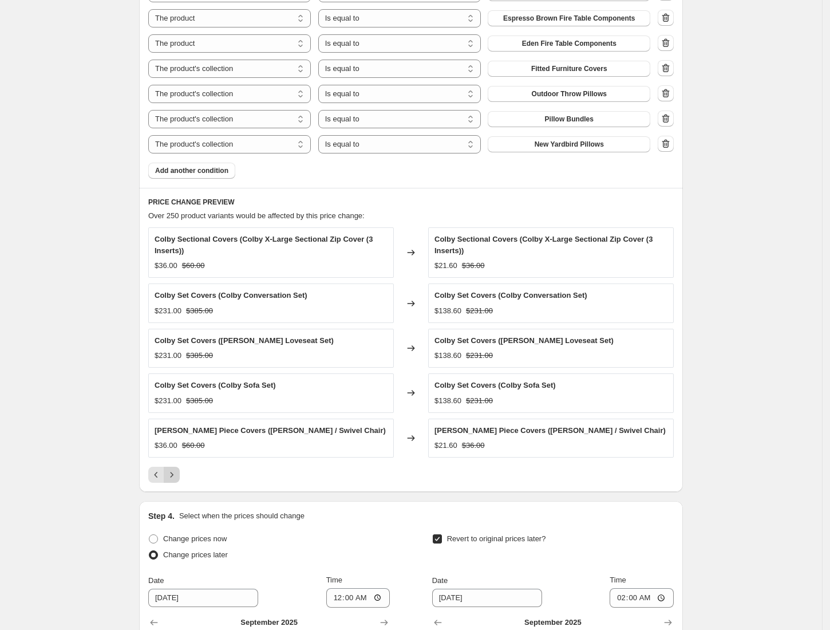
click at [177, 470] on button "Next" at bounding box center [172, 474] width 16 height 16
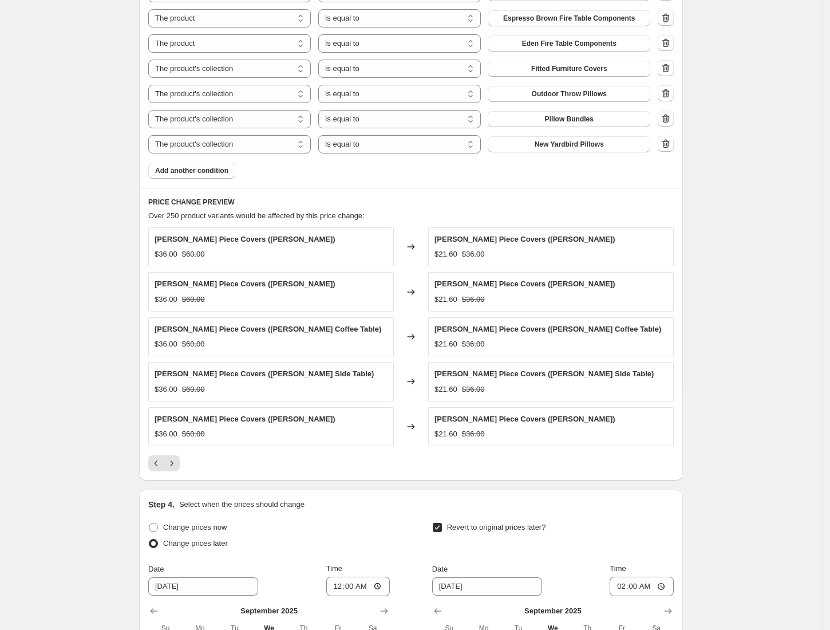
click at [176, 476] on div "PRICE CHANGE PREVIEW Over 250 product variants would be affected by this price …" at bounding box center [411, 334] width 544 height 292
click at [177, 469] on icon "Next" at bounding box center [171, 462] width 11 height 11
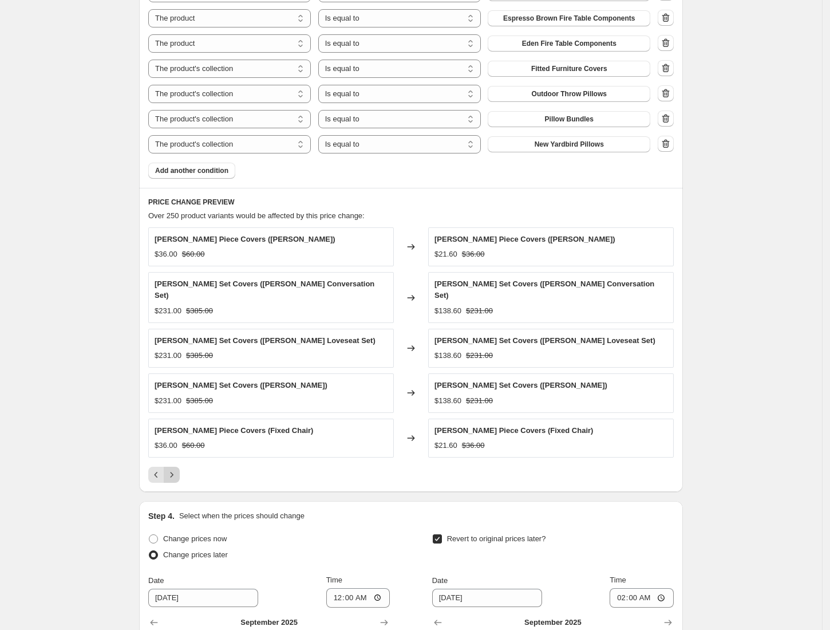
click at [177, 470] on icon "Next" at bounding box center [171, 474] width 11 height 11
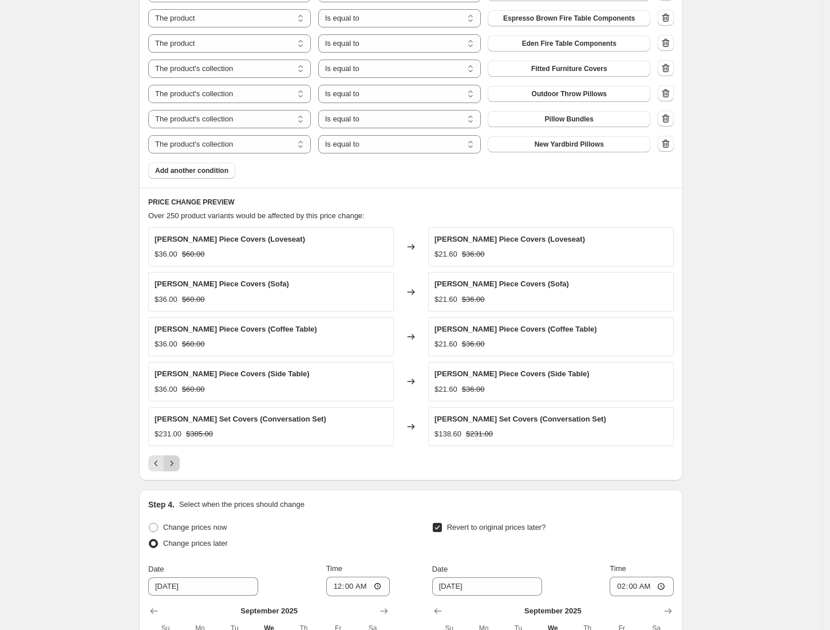
click at [177, 469] on icon "Next" at bounding box center [171, 462] width 11 height 11
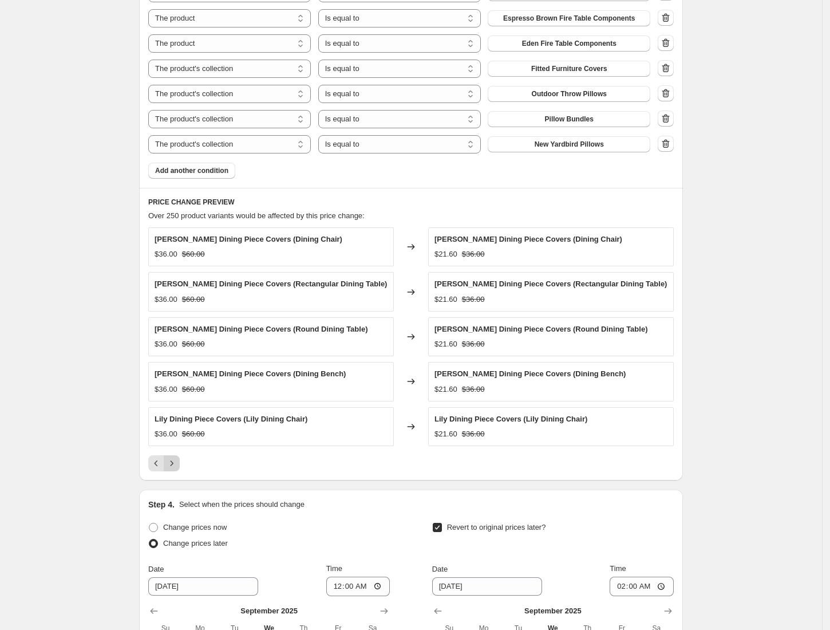
click at [177, 469] on icon "Next" at bounding box center [171, 462] width 11 height 11
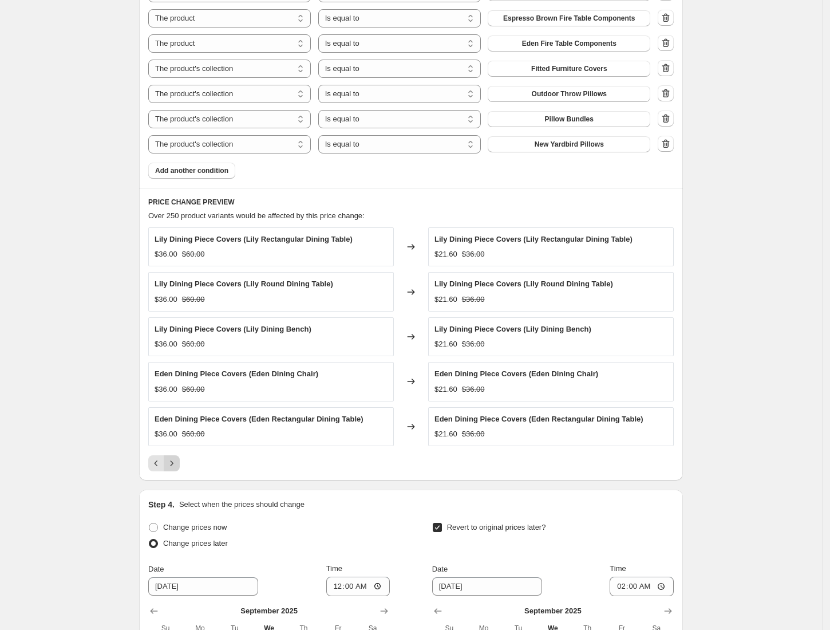
click at [177, 469] on icon "Next" at bounding box center [171, 462] width 11 height 11
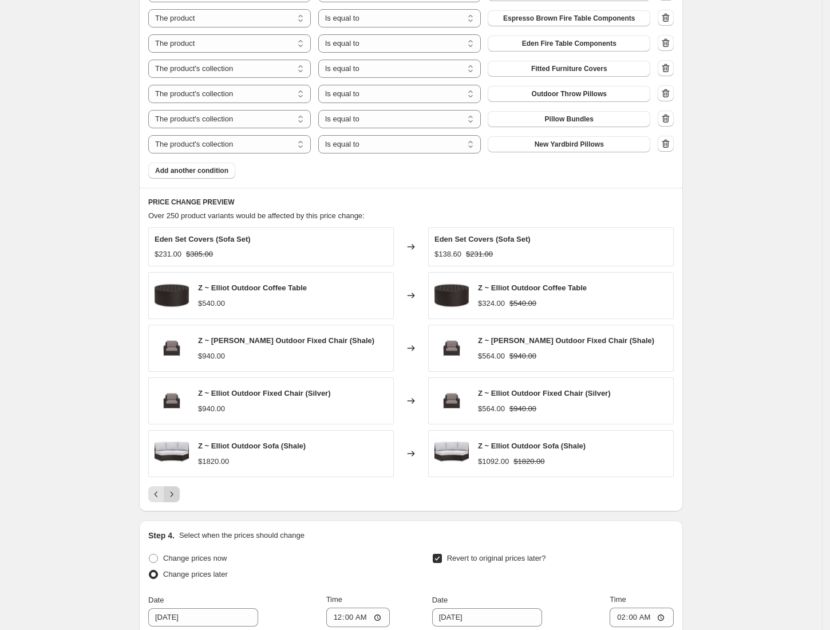
click at [177, 470] on img at bounding box center [172, 453] width 34 height 34
click at [177, 500] on icon "Next" at bounding box center [171, 493] width 11 height 11
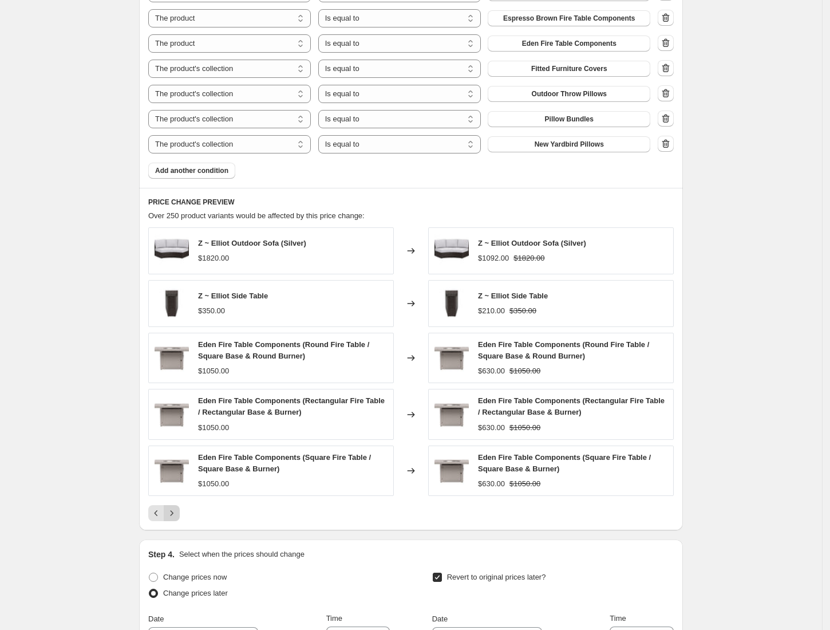
click at [172, 515] on icon "Next" at bounding box center [171, 512] width 11 height 11
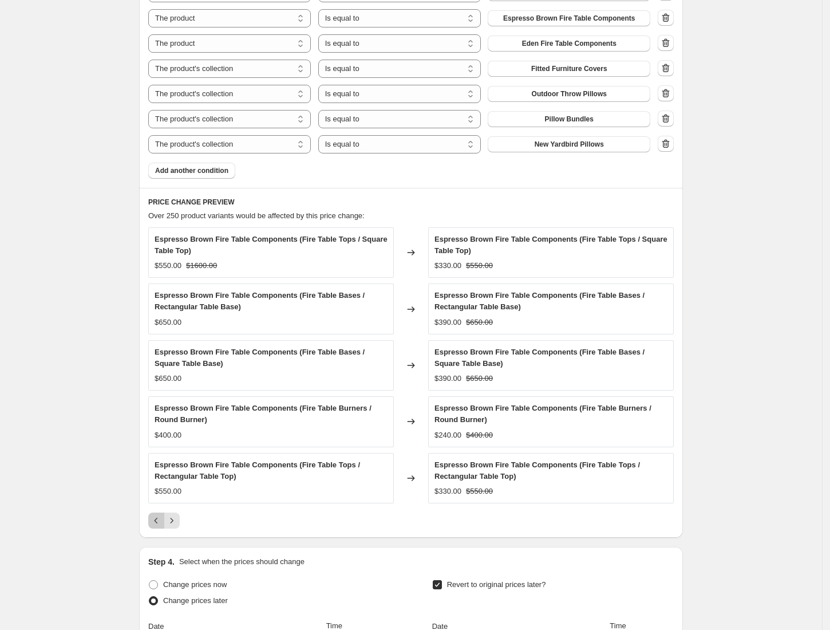
click at [156, 518] on icon "Previous" at bounding box center [156, 520] width 11 height 11
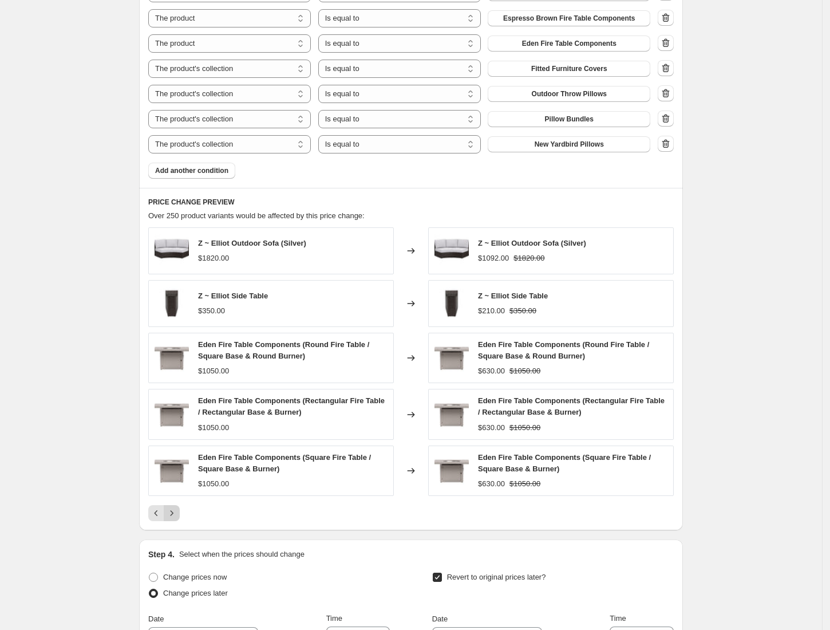
click at [170, 519] on icon "Next" at bounding box center [171, 512] width 11 height 11
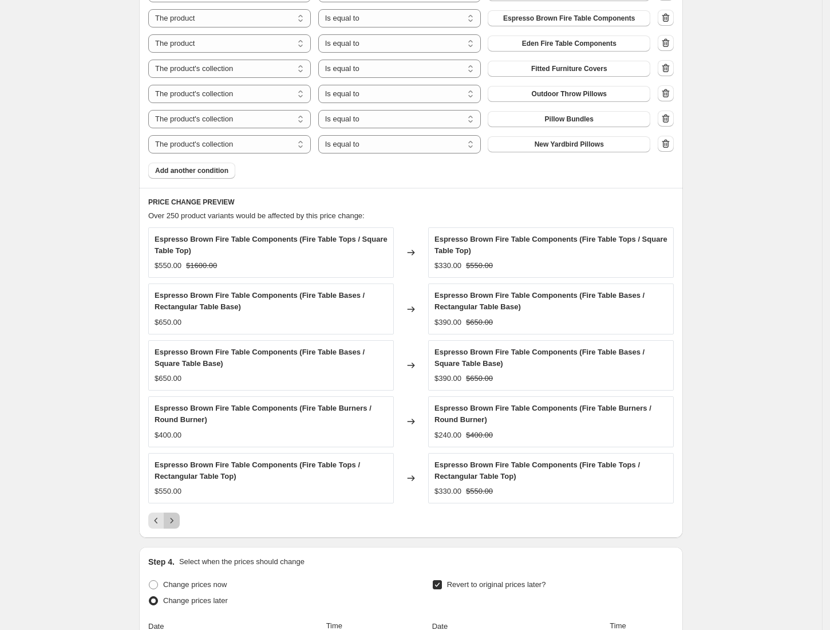
click at [170, 521] on icon "Next" at bounding box center [171, 520] width 11 height 11
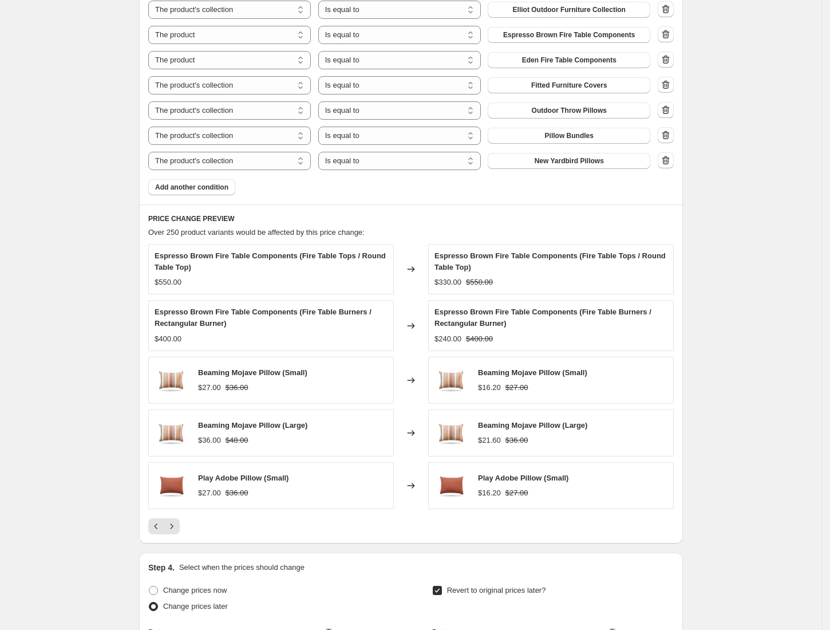
scroll to position [780, 0]
